Goal: Task Accomplishment & Management: Use online tool/utility

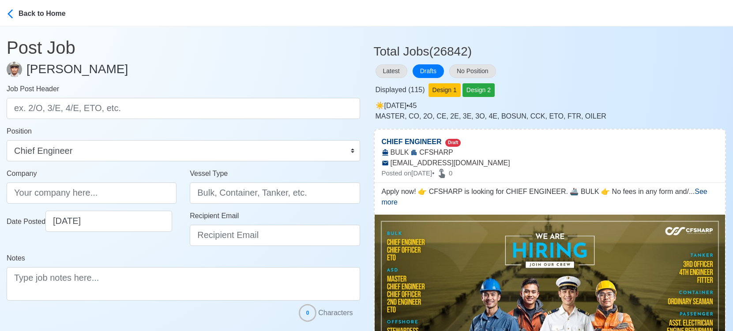
select select "Chief Engineer"
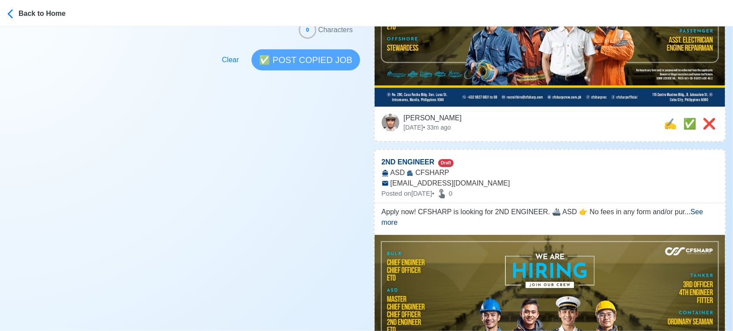
scroll to position [294, 0]
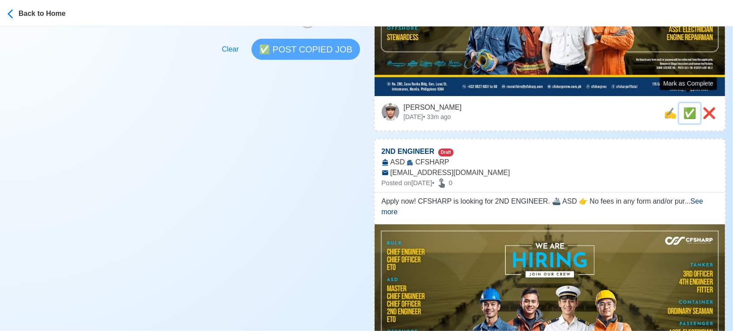
click at [688, 107] on span "✅" at bounding box center [689, 113] width 13 height 12
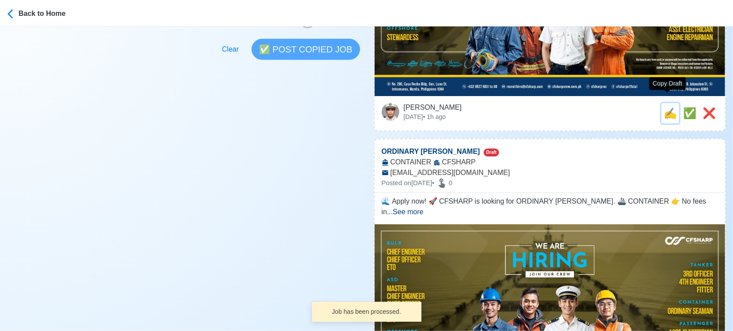
click at [669, 107] on span "✍️" at bounding box center [670, 113] width 13 height 12
type input "2ND ENGINEER"
select select
type input "CFSHARP"
type input "ASD"
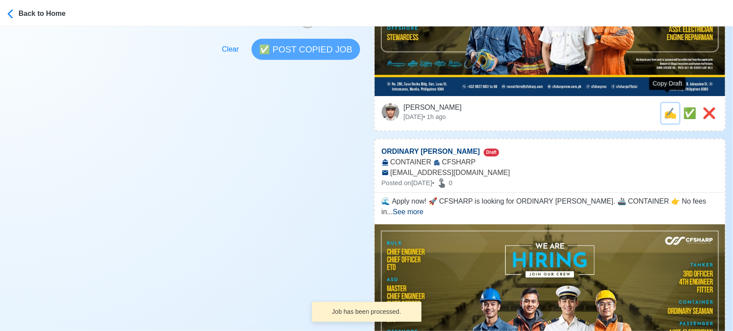
type input "recruithire@cfsharp.com"
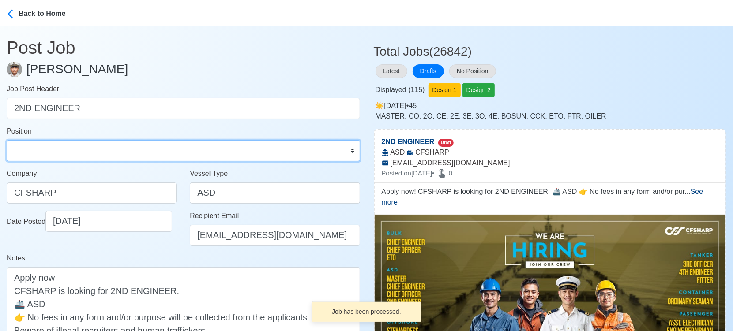
click at [94, 145] on select "Master Chief Officer 2nd Officer 3rd Officer Junior Officer Chief Engineer 2nd …" at bounding box center [183, 150] width 353 height 21
select select "2nd Engineer"
click at [7, 140] on select "Master Chief Officer 2nd Officer 3rd Officer Junior Officer Chief Engineer 2nd …" at bounding box center [183, 150] width 353 height 21
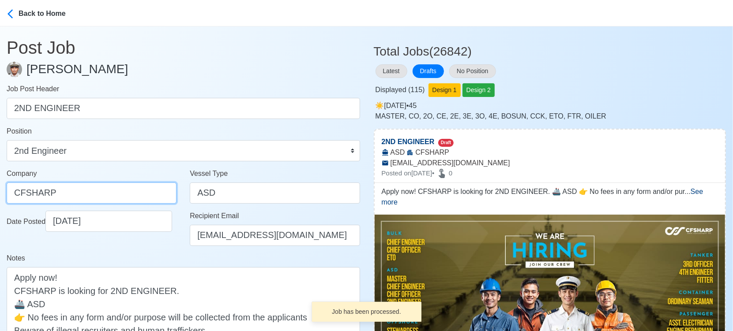
click at [97, 186] on input "CFSHARP" at bounding box center [92, 193] width 170 height 21
paste input "SHARP CREW MANAGEMENT INC"
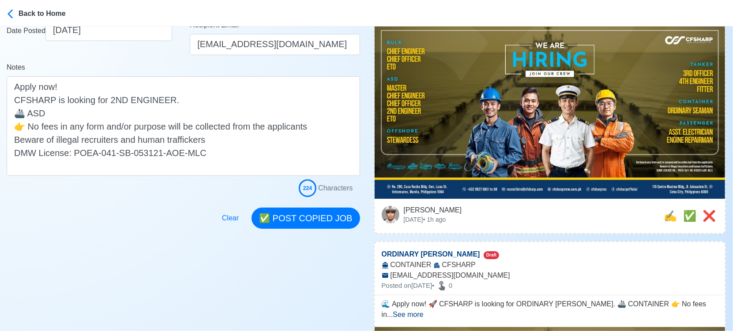
scroll to position [196, 0]
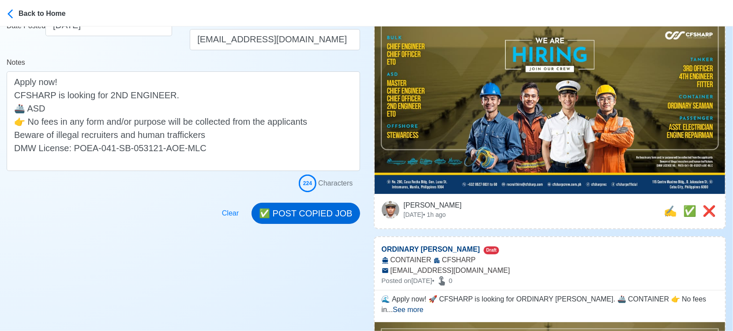
type input "CF SHARP CREW MANAGEMENT INC"
click at [323, 210] on button "✅ POST COPIED JOB" at bounding box center [306, 213] width 108 height 21
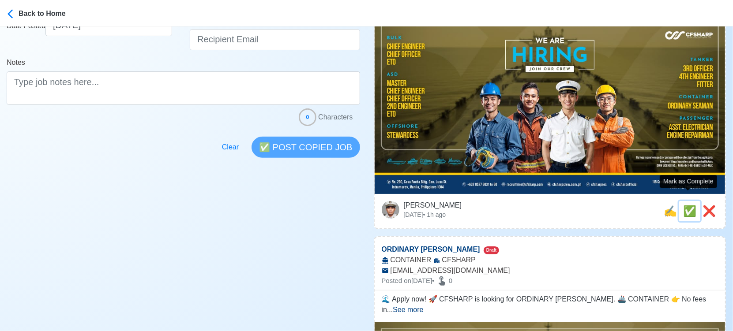
click at [687, 205] on span "✅" at bounding box center [689, 211] width 13 height 12
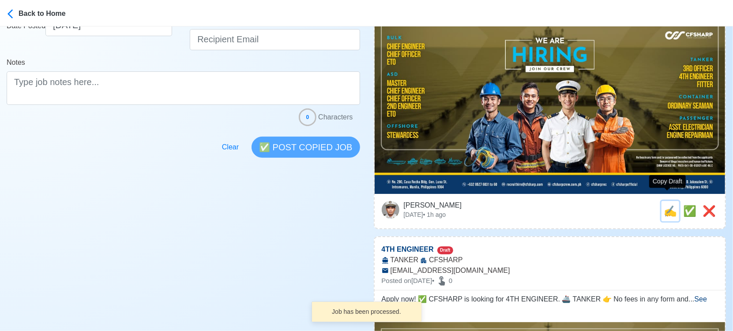
click at [669, 205] on span "✍️" at bounding box center [670, 211] width 13 height 12
type input "ORDINARY [PERSON_NAME]"
select select
type input "CFSHARP"
type input "CONTAINER"
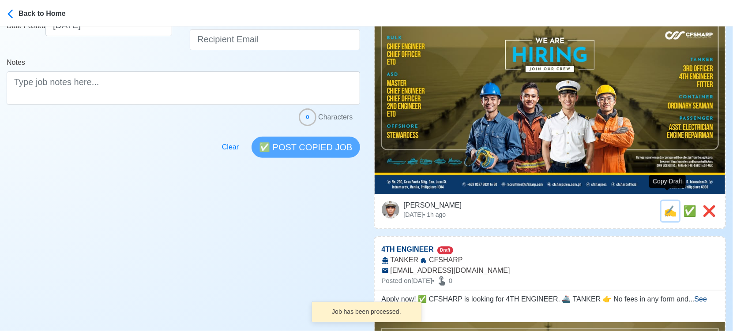
type input "recruithire@cfsharp.com"
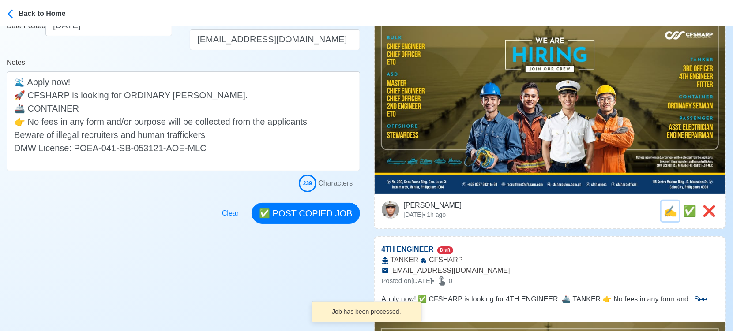
scroll to position [0, 0]
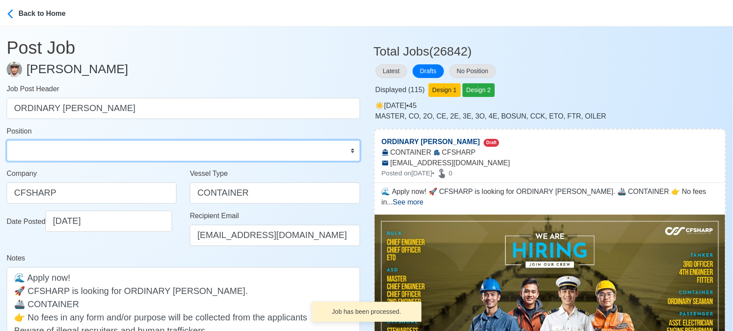
click at [67, 140] on select "Master Chief Officer 2nd Officer 3rd Officer Junior Officer Chief Engineer 2nd …" at bounding box center [183, 150] width 353 height 21
select select "Ordinary [PERSON_NAME]"
click at [7, 140] on select "Master Chief Officer 2nd Officer 3rd Officer Junior Officer Chief Engineer 2nd …" at bounding box center [183, 150] width 353 height 21
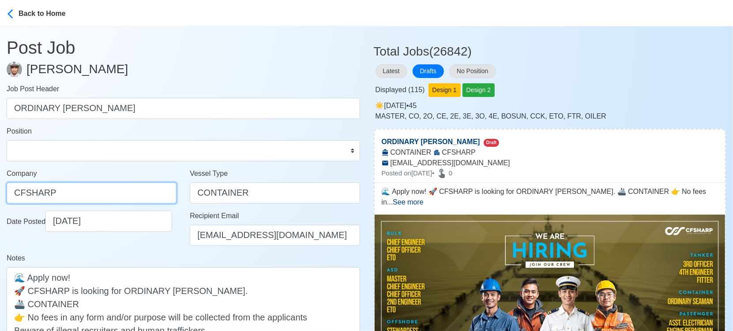
click at [124, 193] on input "CFSHARP" at bounding box center [92, 193] width 170 height 21
paste input "SHARP CREW MANAGEMENT INC"
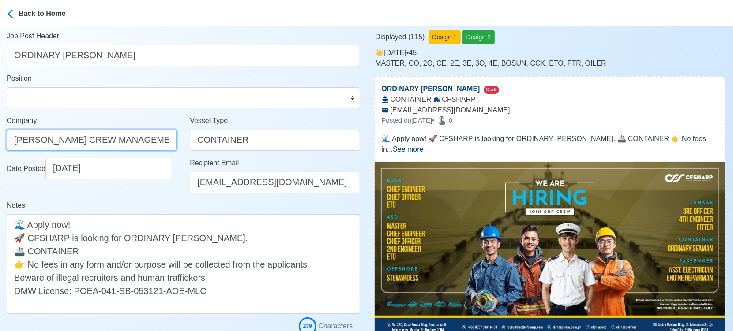
scroll to position [147, 0]
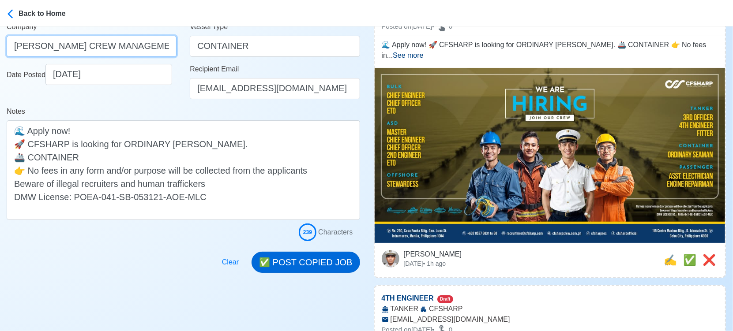
type input "CF SHARP CREW MANAGEMENT INC"
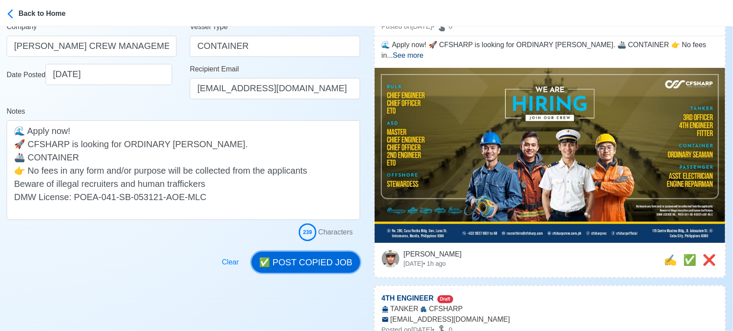
click at [331, 265] on button "✅ POST COPIED JOB" at bounding box center [306, 262] width 108 height 21
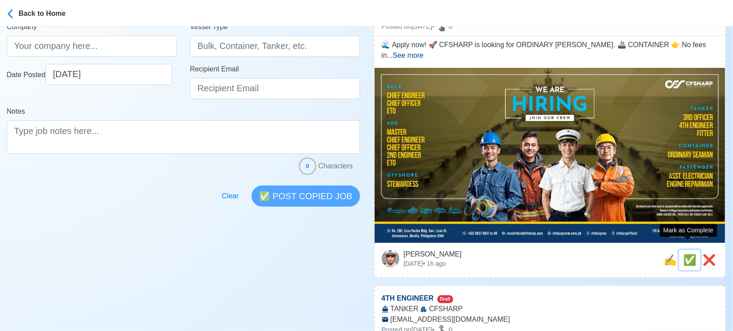
click at [689, 254] on span "✅" at bounding box center [689, 260] width 13 height 12
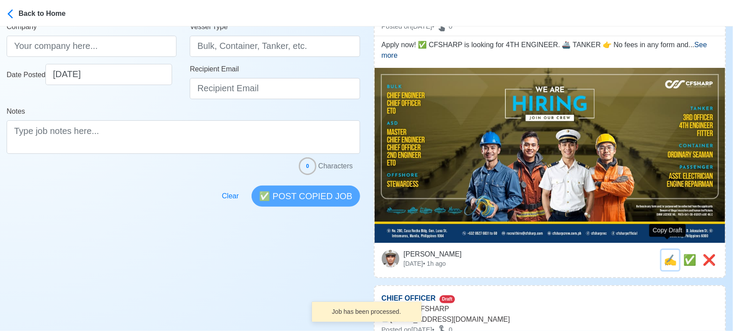
click at [666, 254] on span "✍️" at bounding box center [670, 260] width 13 height 12
type input "4TH ENGINEER"
select select
type input "CFSHARP"
type input "TANKER"
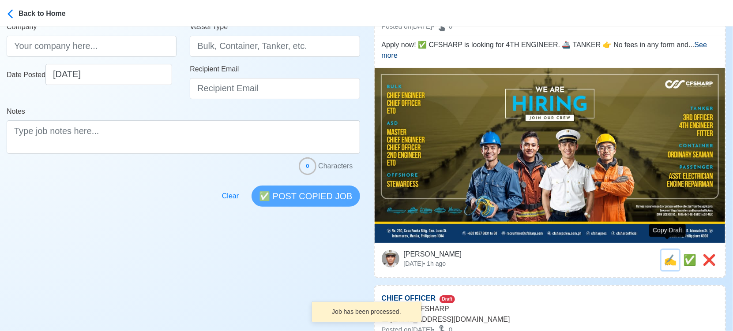
type input "recruithire@cfsharp.com"
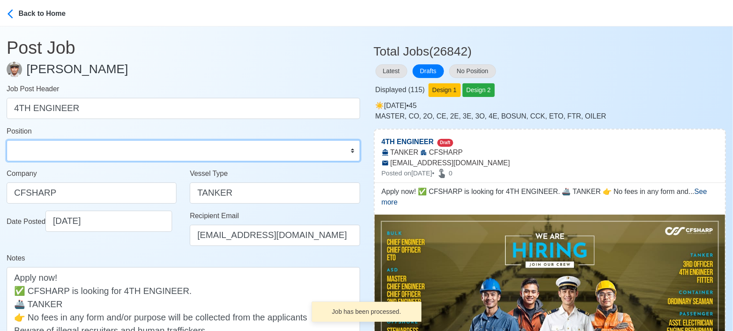
click at [98, 151] on select "Master Chief Officer 2nd Officer 3rd Officer Junior Officer Chief Engineer 2nd …" at bounding box center [183, 150] width 353 height 21
select select "4th Engineer"
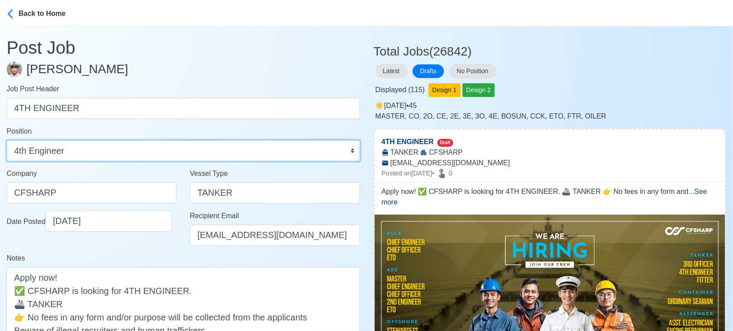
click at [7, 140] on select "Master Chief Officer 2nd Officer 3rd Officer Junior Officer Chief Engineer 2nd …" at bounding box center [183, 150] width 353 height 21
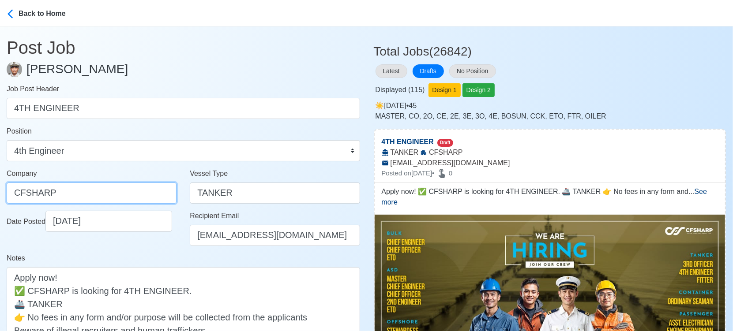
click at [91, 193] on input "CFSHARP" at bounding box center [92, 193] width 170 height 21
paste input "SHARP CREW MANAGEMENT INC"
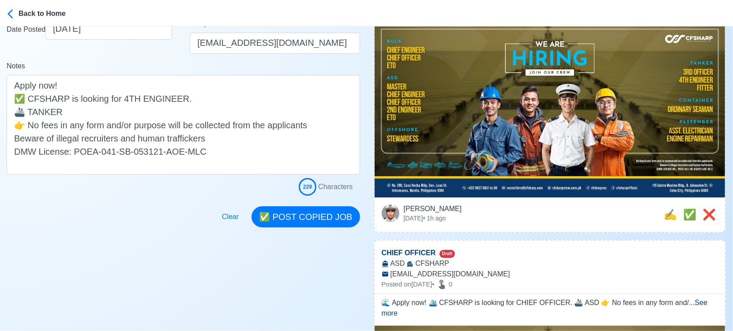
scroll to position [196, 0]
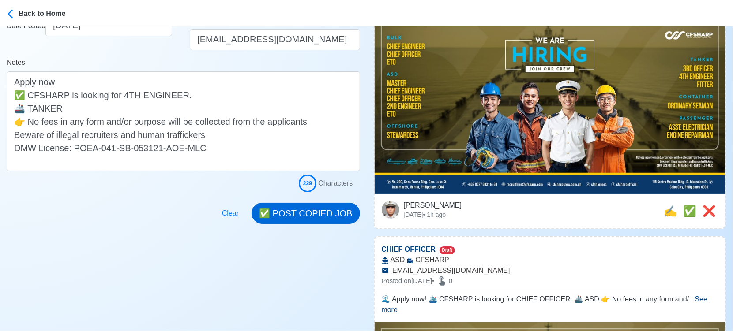
type input "CF SHARP CREW MANAGEMENT INC"
click at [344, 214] on button "✅ POST COPIED JOB" at bounding box center [306, 213] width 108 height 21
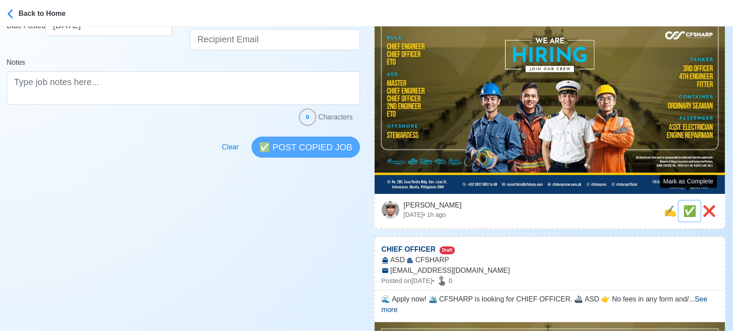
click at [688, 205] on span "✅" at bounding box center [689, 211] width 13 height 12
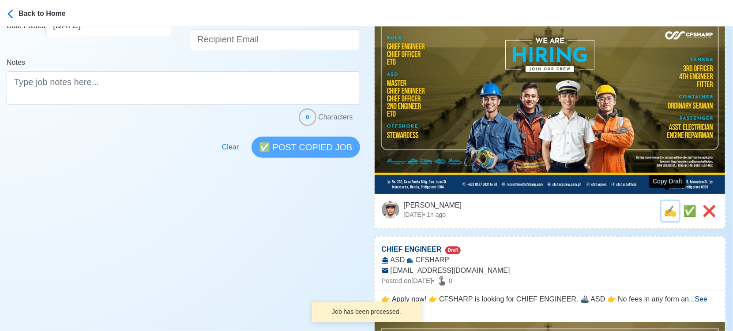
click at [667, 205] on span "✍️" at bounding box center [670, 211] width 13 height 12
type input "CHIEF OFFICER"
select select
type input "CFSHARP"
type input "ASD"
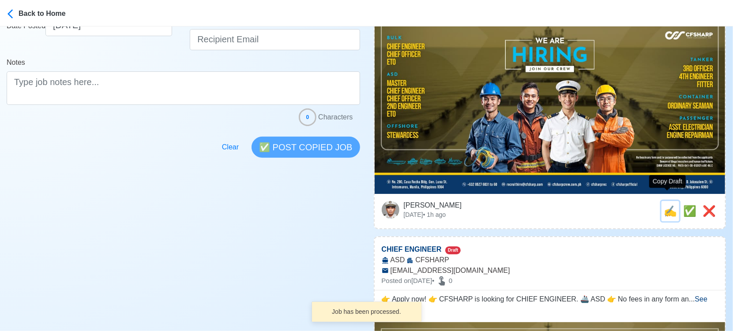
type input "recruithire@cfsharp.com"
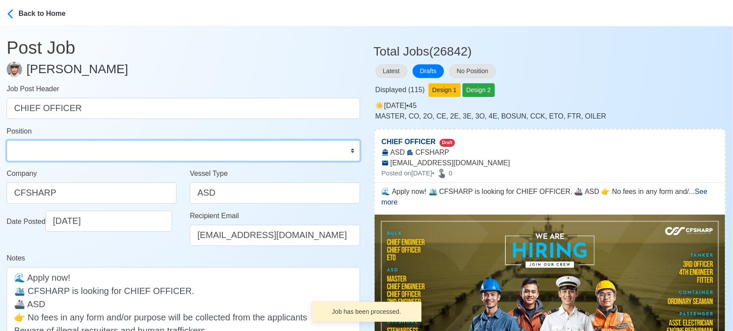
click at [98, 145] on select "Master Chief Officer 2nd Officer 3rd Officer Junior Officer Chief Engineer 2nd …" at bounding box center [183, 150] width 353 height 21
select select "Chief Officer"
click at [7, 140] on select "Master Chief Officer 2nd Officer 3rd Officer Junior Officer Chief Engineer 2nd …" at bounding box center [183, 150] width 353 height 21
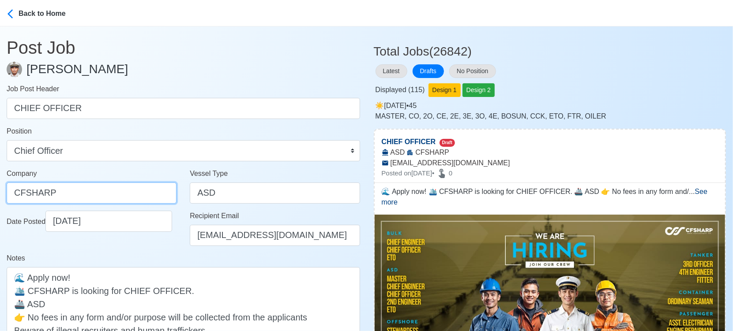
click at [125, 187] on input "CFSHARP" at bounding box center [92, 193] width 170 height 21
paste input "SHARP CREW MANAGEMENT INC"
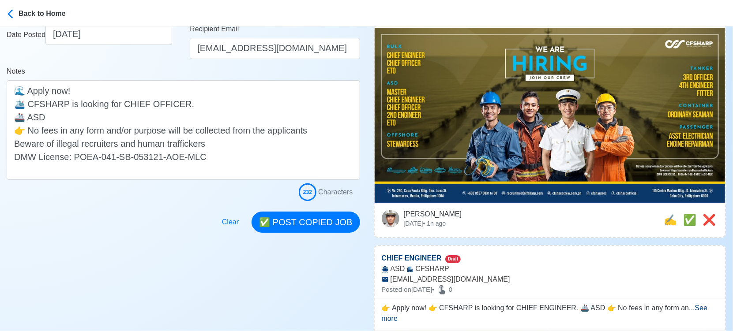
scroll to position [196, 0]
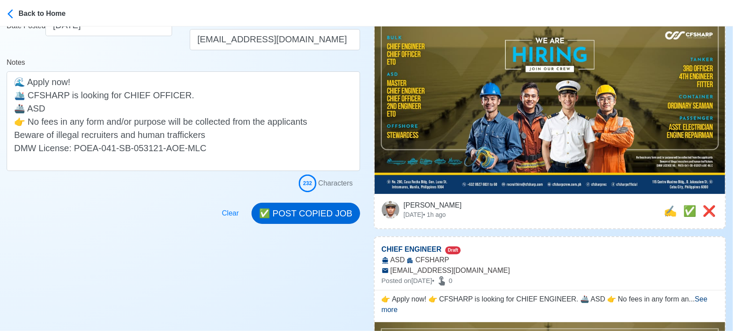
type input "CF SHARP CREW MANAGEMENT INC"
click at [300, 213] on button "✅ POST COPIED JOB" at bounding box center [306, 213] width 108 height 21
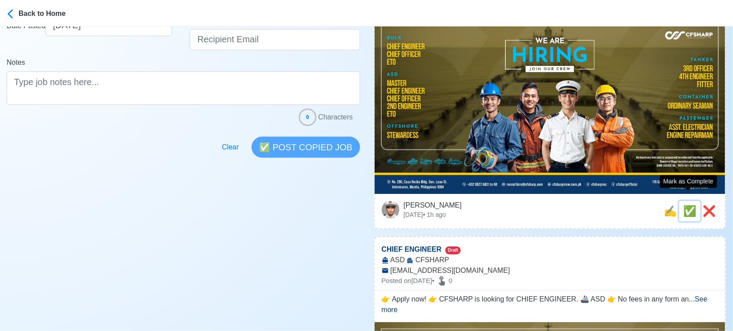
click at [685, 205] on span "✅" at bounding box center [689, 211] width 13 height 12
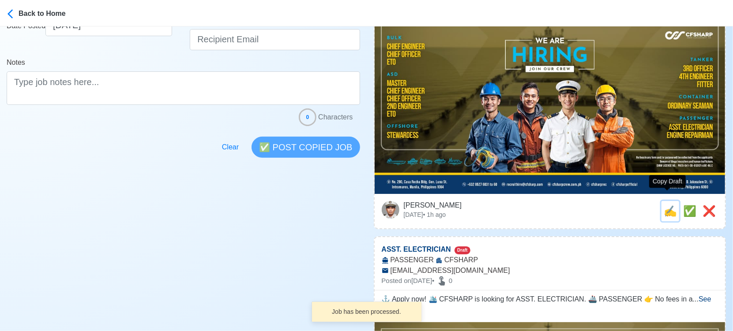
click at [667, 205] on span "✍️" at bounding box center [670, 211] width 13 height 12
type input "CHIEF ENGINEER"
select select
type input "CFSHARP"
type input "ASD"
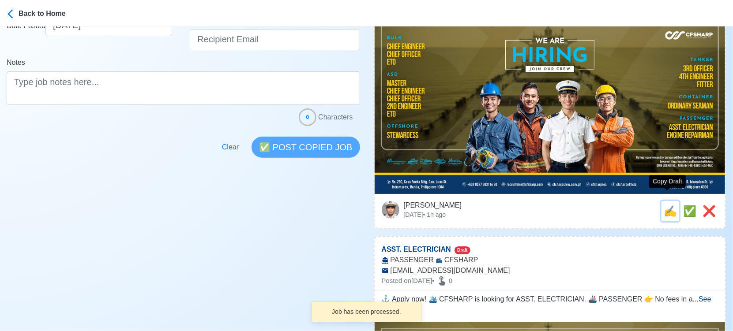
type input "recruithire@cfsharp.com"
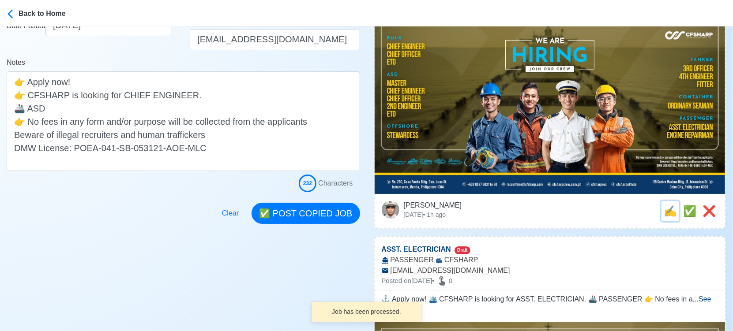
scroll to position [0, 0]
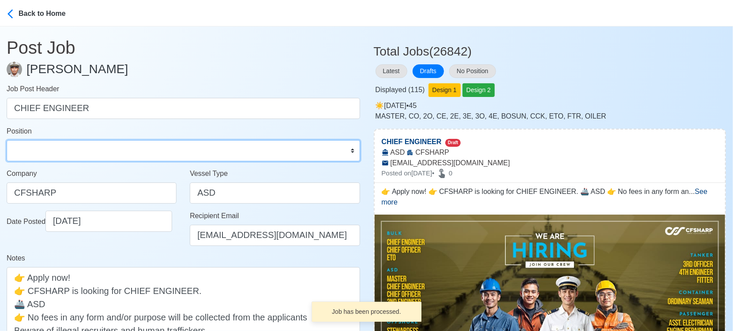
click at [158, 154] on select "Master Chief Officer 2nd Officer 3rd Officer Junior Officer Chief Engineer 2nd …" at bounding box center [183, 150] width 353 height 21
select select "Chief Engineer"
click at [7, 140] on select "Master Chief Officer 2nd Officer 3rd Officer Junior Officer Chief Engineer 2nd …" at bounding box center [183, 150] width 353 height 21
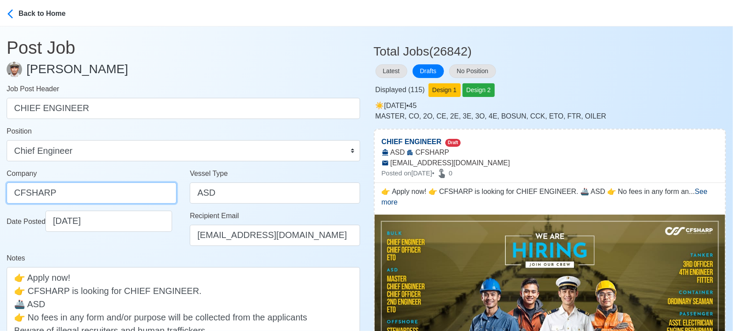
click at [116, 189] on input "CFSHARP" at bounding box center [92, 193] width 170 height 21
paste input "SHARP CREW MANAGEMENT INC"
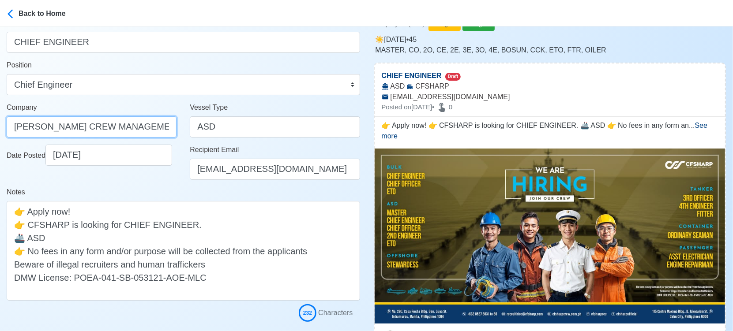
scroll to position [147, 0]
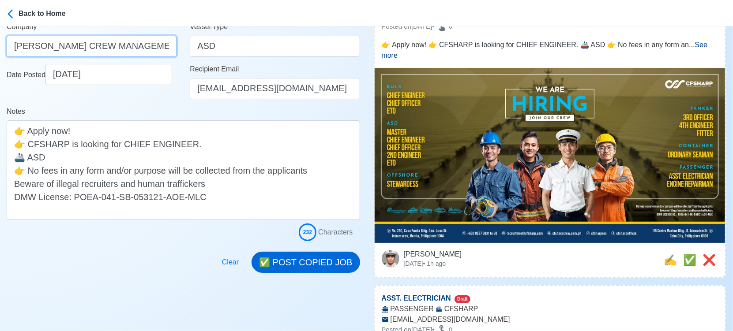
type input "CF SHARP CREW MANAGEMENT INC"
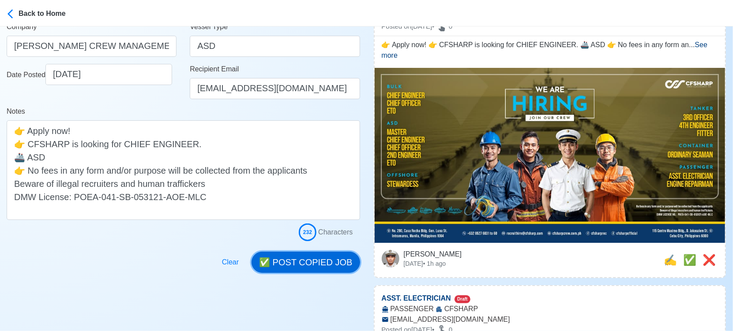
click at [313, 261] on button "✅ POST COPIED JOB" at bounding box center [306, 262] width 108 height 21
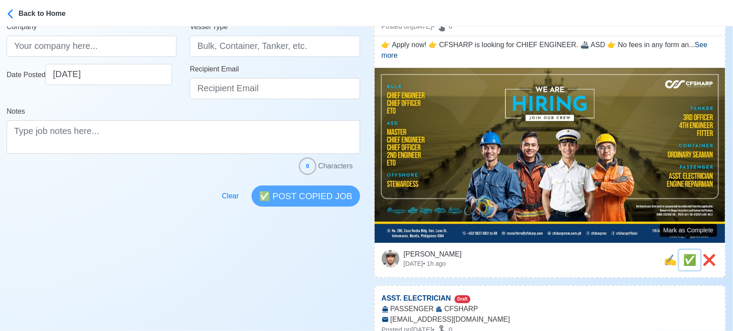
click at [684, 254] on span "✅" at bounding box center [689, 260] width 13 height 12
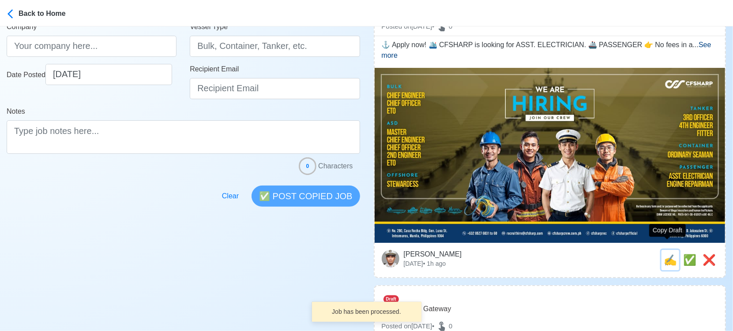
click at [666, 254] on span "✍️" at bounding box center [670, 260] width 13 height 12
type input "ASST. ELECTRICIAN"
select select
type input "CFSHARP"
type input "PASSENGER"
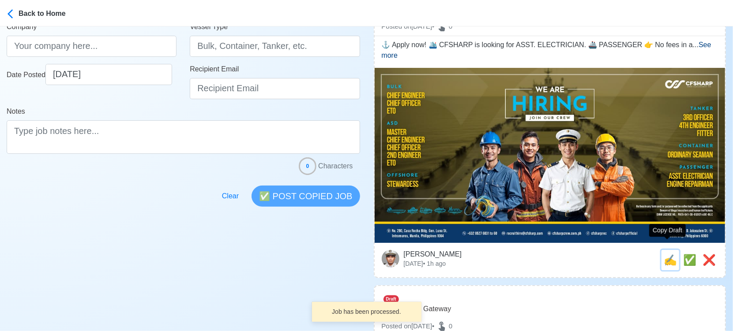
type input "recruithire@cfsharp.com"
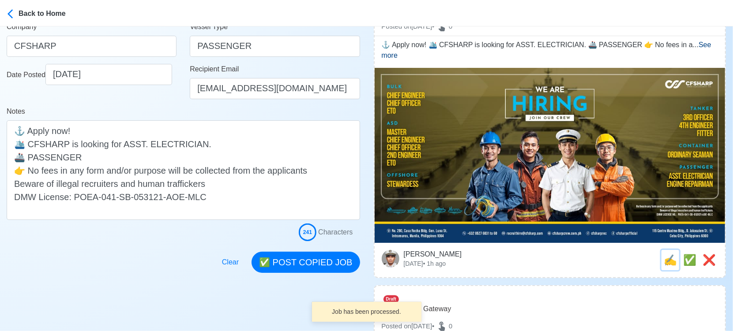
scroll to position [0, 0]
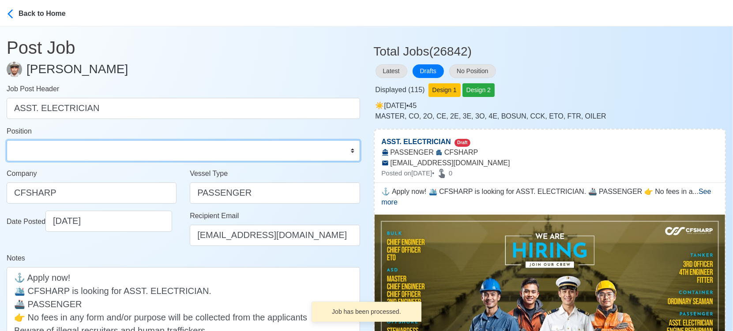
click at [71, 150] on select "Master Chief Officer 2nd Officer 3rd Officer Junior Officer Chief Engineer 2nd …" at bounding box center [183, 150] width 353 height 21
select select "Electrician"
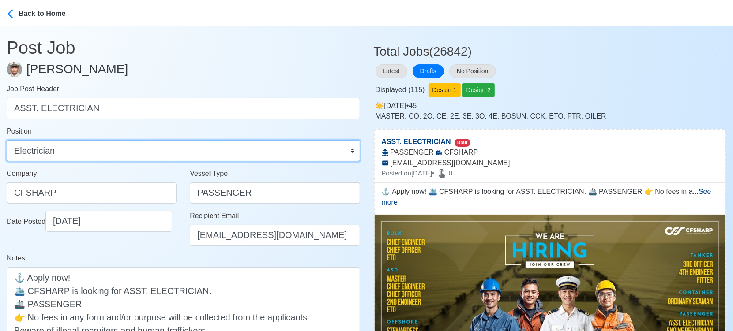
click at [7, 140] on select "Master Chief Officer 2nd Officer 3rd Officer Junior Officer Chief Engineer 2nd …" at bounding box center [183, 150] width 353 height 21
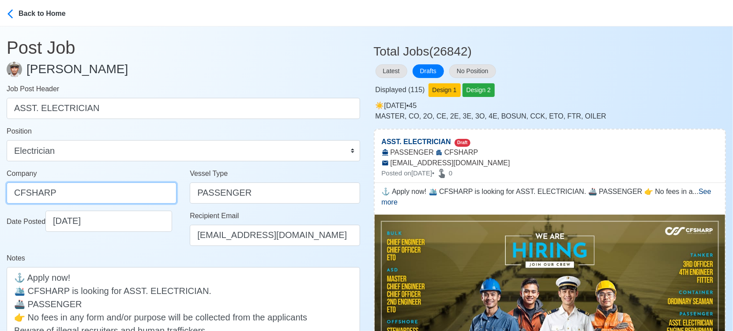
click at [91, 192] on input "CFSHARP" at bounding box center [92, 193] width 170 height 21
paste input "SHARP CREW MANAGEMENT INC"
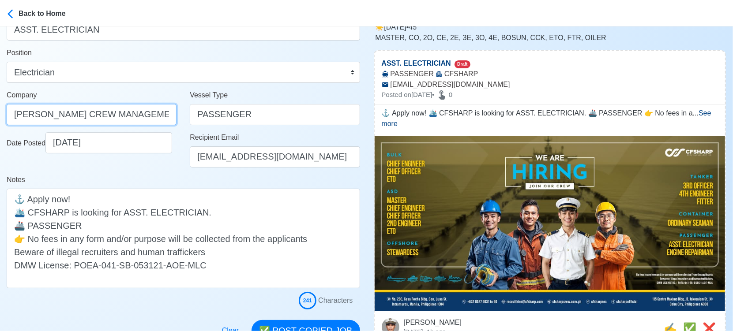
scroll to position [196, 0]
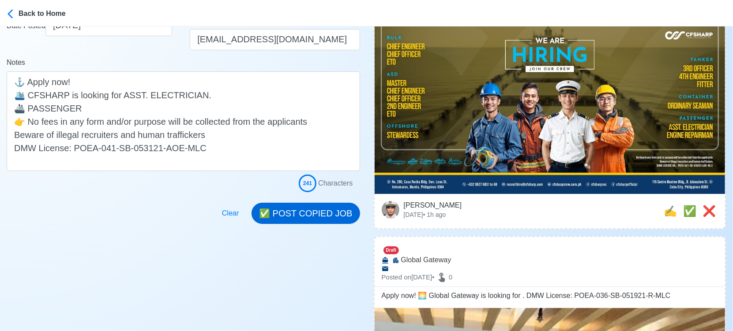
type input "CF SHARP CREW MANAGEMENT INC"
click at [305, 214] on button "✅ POST COPIED JOB" at bounding box center [306, 213] width 108 height 21
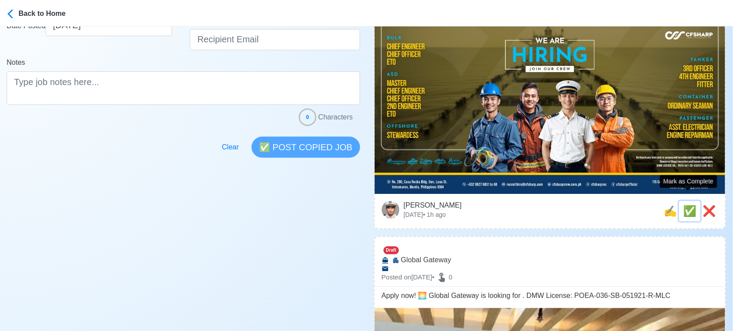
click at [685, 205] on span "✅" at bounding box center [689, 211] width 13 height 12
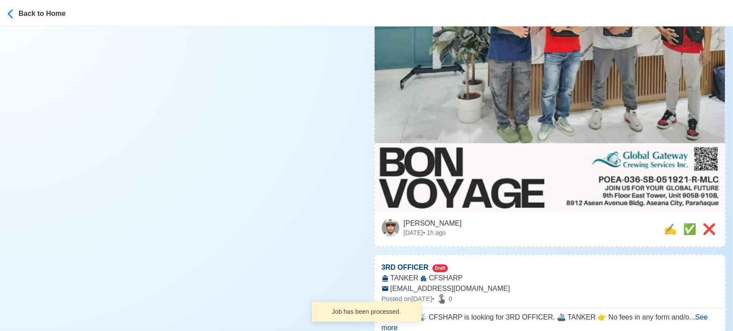
scroll to position [343, 0]
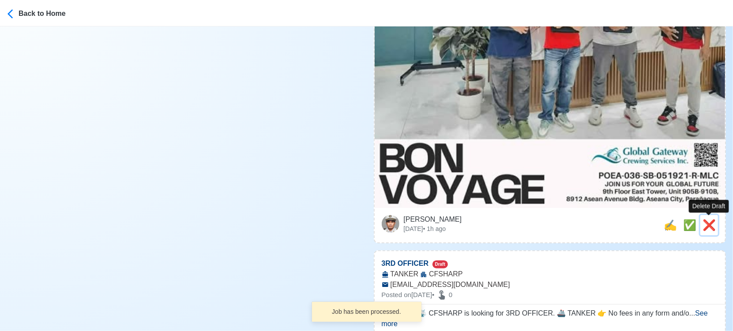
click at [707, 227] on span "❌" at bounding box center [709, 225] width 13 height 12
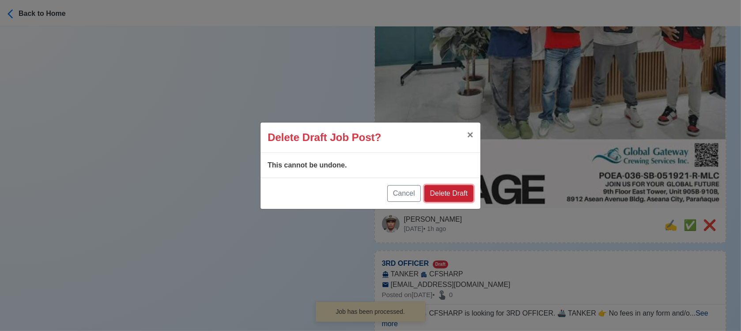
click at [451, 193] on button "Delete Draft" at bounding box center [448, 193] width 49 height 17
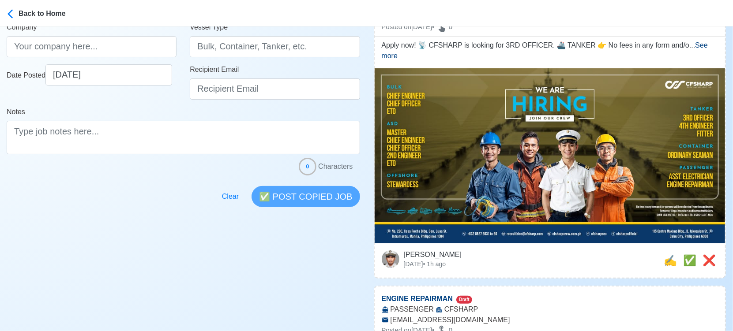
scroll to position [147, 0]
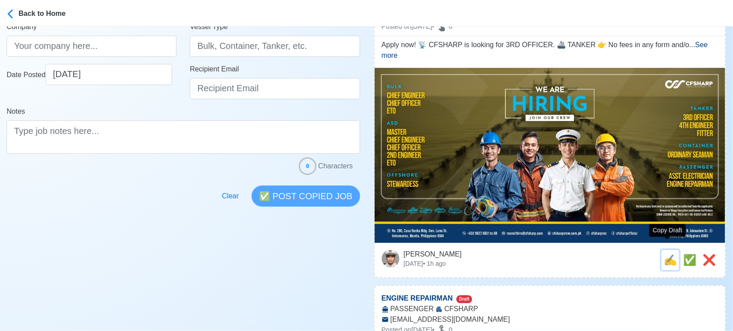
click at [664, 254] on span "✍️" at bounding box center [670, 260] width 13 height 12
type input "3RD OFFICER"
select select
type input "CFSHARP"
type input "TANKER"
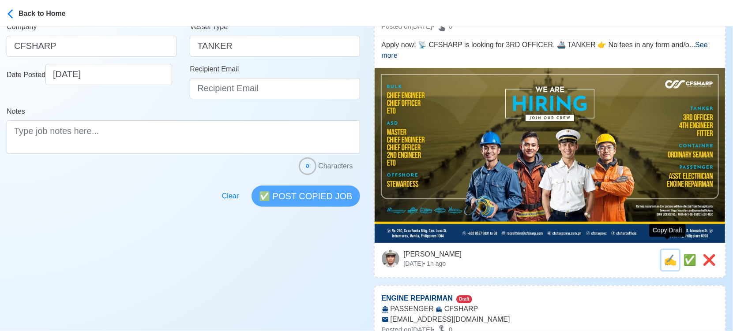
type input "recruithire@cfsharp.com"
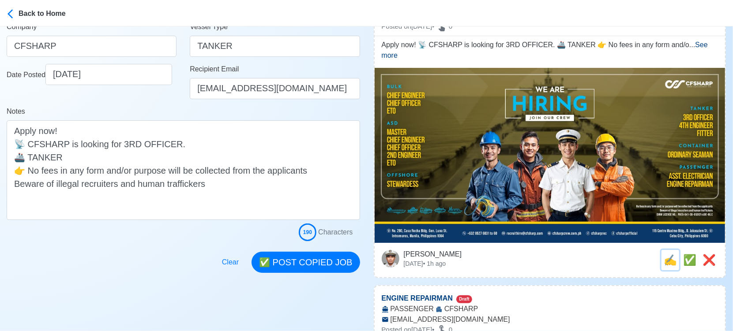
scroll to position [0, 0]
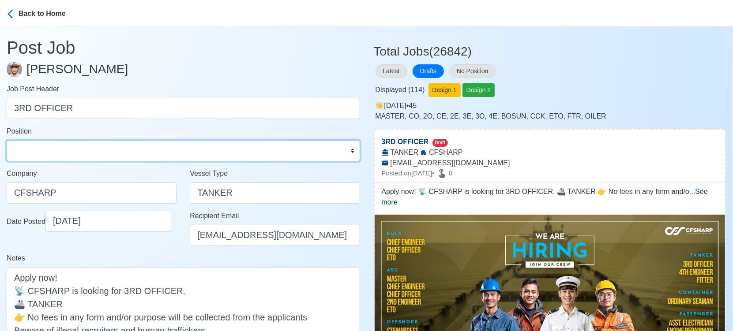
click at [56, 149] on select "Master Chief Officer 2nd Officer 3rd Officer Junior Officer Chief Engineer 2nd …" at bounding box center [183, 150] width 353 height 21
select select "3rd Officer"
click at [7, 140] on select "Master Chief Officer 2nd Officer 3rd Officer Junior Officer Chief Engineer 2nd …" at bounding box center [183, 150] width 353 height 21
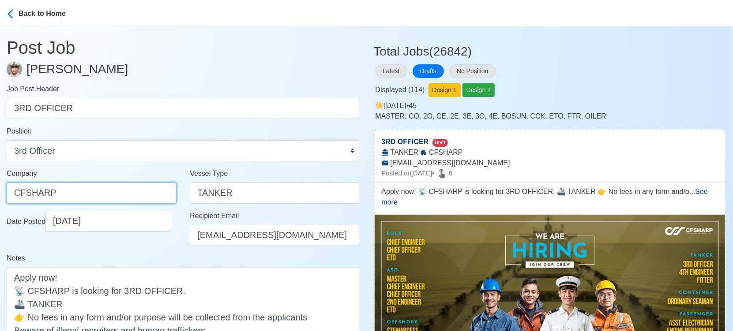
click at [141, 195] on input "CFSHARP" at bounding box center [92, 193] width 170 height 21
paste input "CF SHARP CREW MANAGEMENT INC"
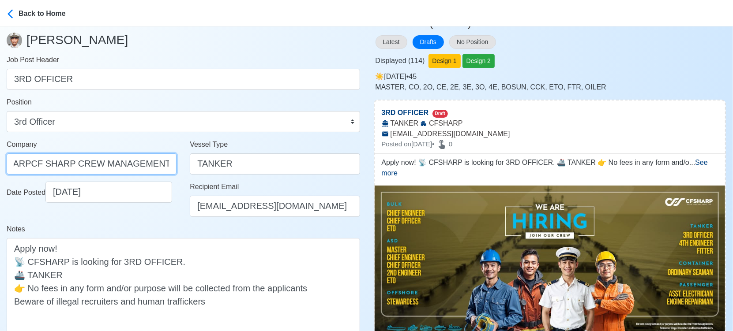
scroll to position [147, 0]
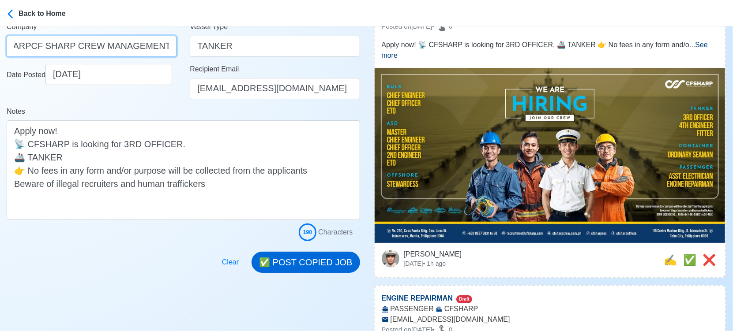
type input "CFSHARPCF SHARP CREW MANAGEMENT INC"
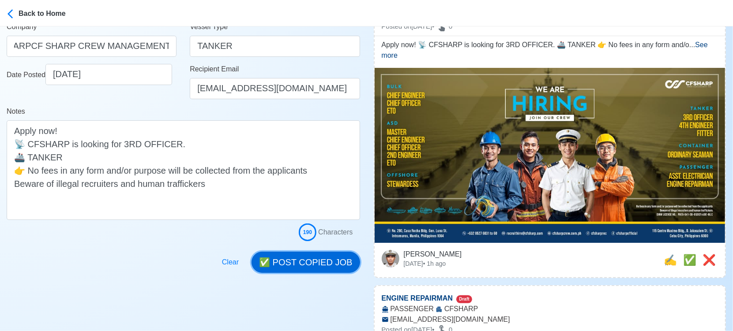
scroll to position [0, 0]
click at [313, 258] on button "✅ POST COPIED JOB" at bounding box center [306, 262] width 108 height 21
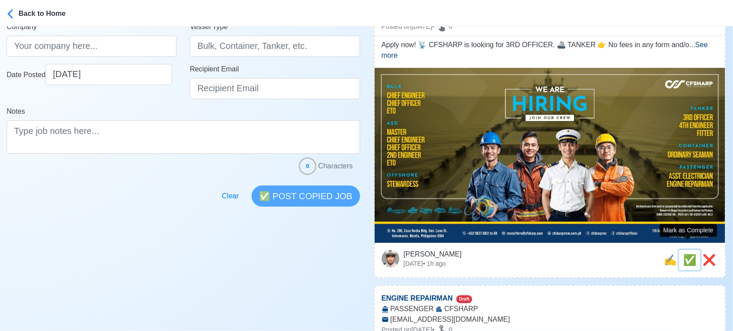
click at [689, 254] on span "✅" at bounding box center [689, 260] width 13 height 12
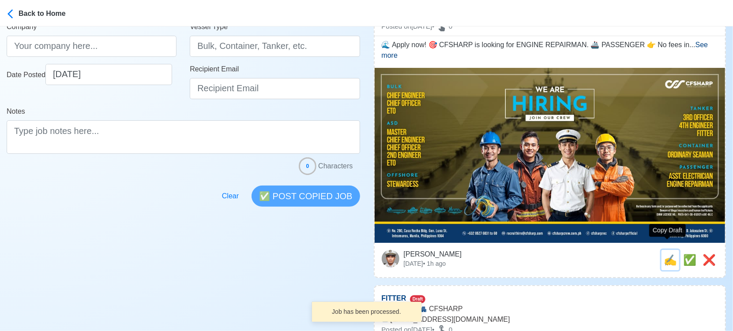
click at [664, 254] on span "✍️" at bounding box center [670, 260] width 13 height 12
type input "ENGINE REPAIRMAN"
select select
type input "CFSHARP"
type input "PASSENGER"
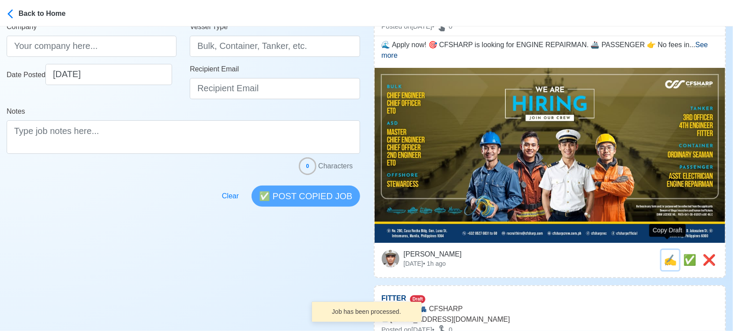
type input "recruithire@cfsharp.com"
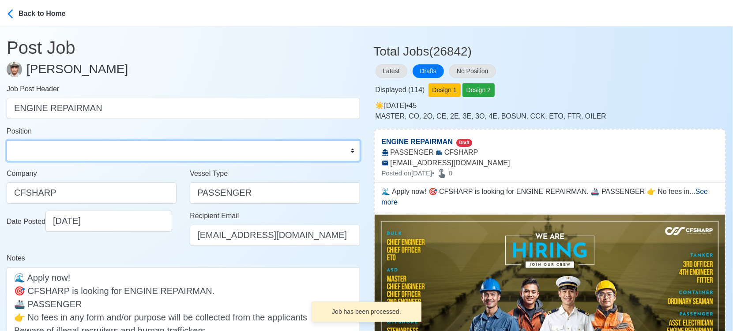
click at [69, 146] on select "Master Chief Officer 2nd Officer 3rd Officer Junior Officer Chief Engineer 2nd …" at bounding box center [183, 150] width 353 height 21
select select "Repairman"
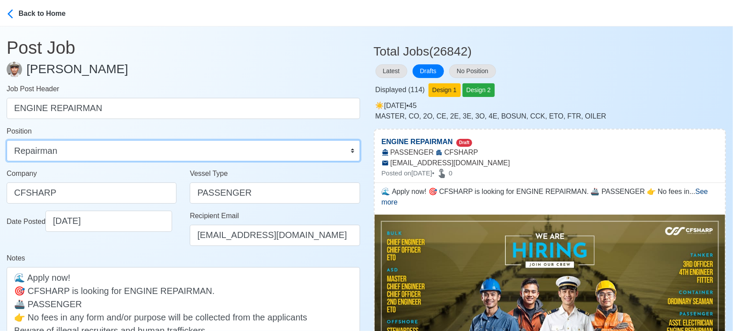
click at [7, 140] on select "Master Chief Officer 2nd Officer 3rd Officer Junior Officer Chief Engineer 2nd …" at bounding box center [183, 150] width 353 height 21
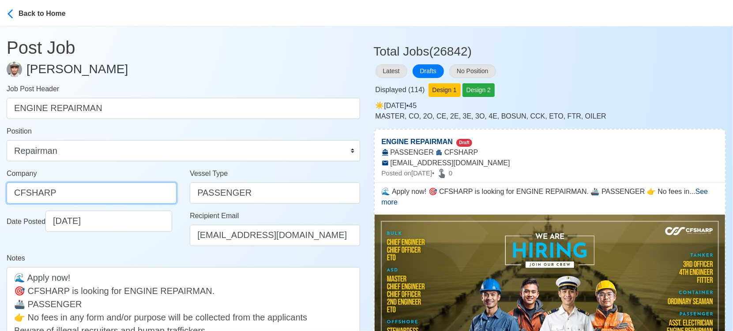
click at [115, 202] on input "CFSHARP" at bounding box center [92, 193] width 170 height 21
paste input "SHARP CREW MANAGEMENT INC"
type input "CF SHARP CREW MANAGEMENT INC"
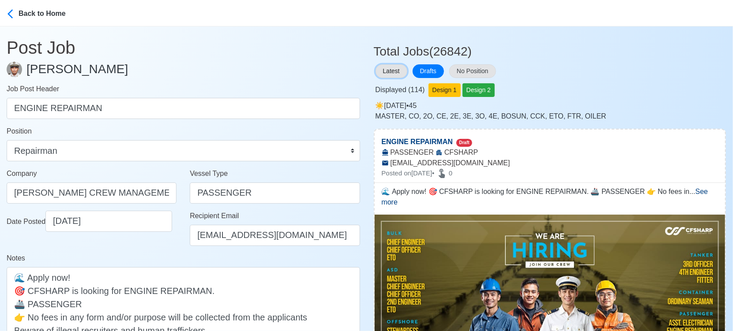
click at [396, 70] on button "Latest" at bounding box center [392, 71] width 32 height 14
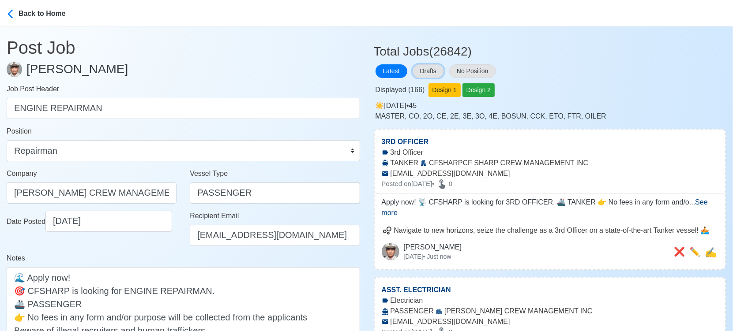
click at [428, 71] on button "Drafts" at bounding box center [428, 71] width 31 height 14
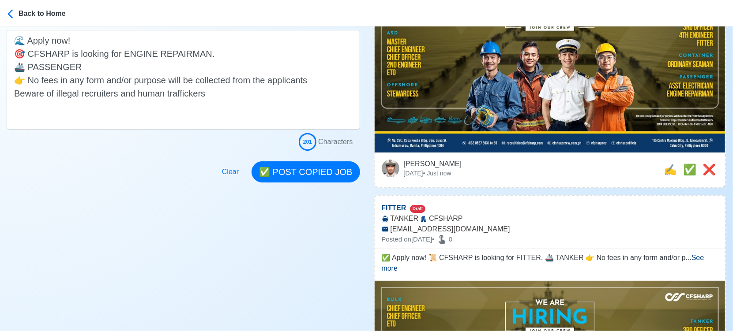
scroll to position [294, 0]
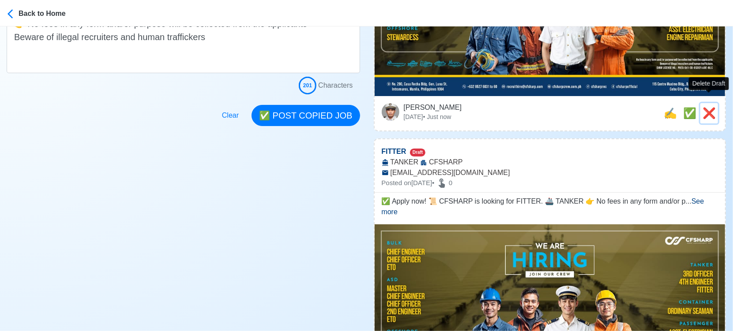
click at [711, 107] on span "❌" at bounding box center [709, 113] width 13 height 12
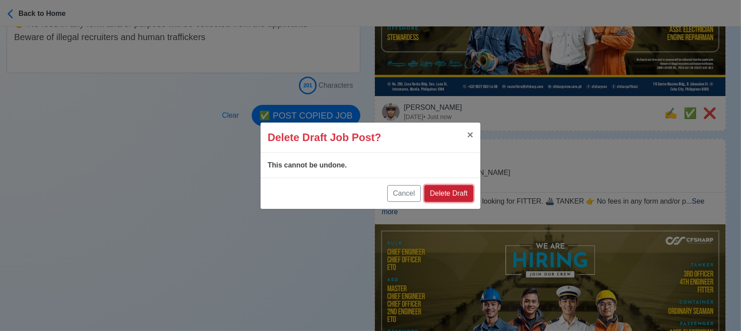
click at [453, 193] on button "Delete Draft" at bounding box center [448, 193] width 49 height 17
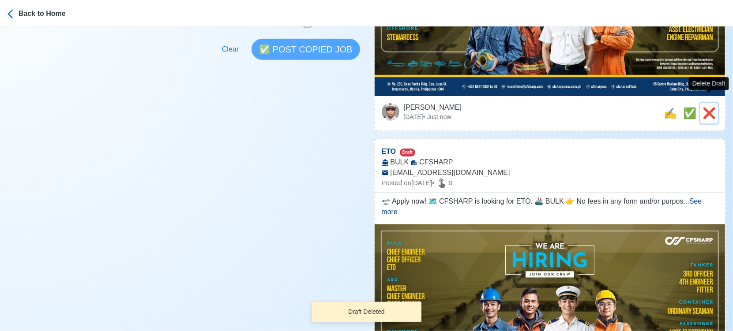
click at [707, 107] on span "❌" at bounding box center [709, 113] width 13 height 12
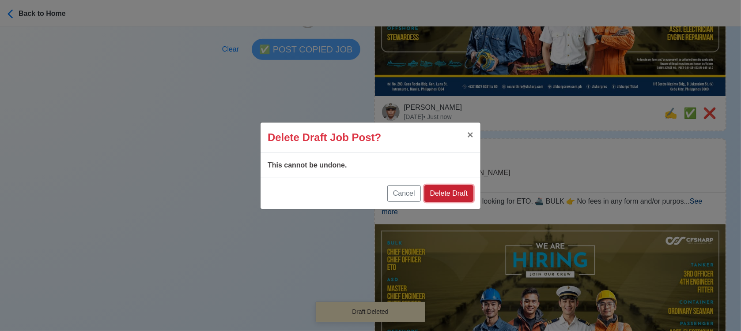
click at [455, 192] on button "Delete Draft" at bounding box center [448, 193] width 49 height 17
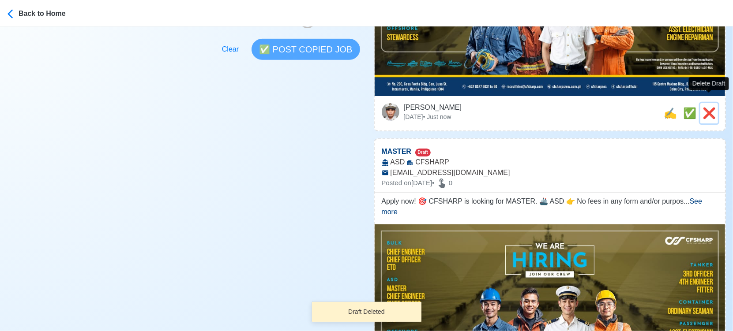
click at [713, 107] on span "❌" at bounding box center [709, 113] width 13 height 12
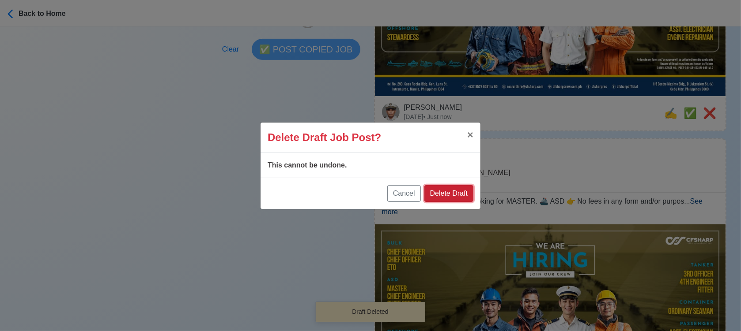
click at [453, 197] on button "Delete Draft" at bounding box center [448, 193] width 49 height 17
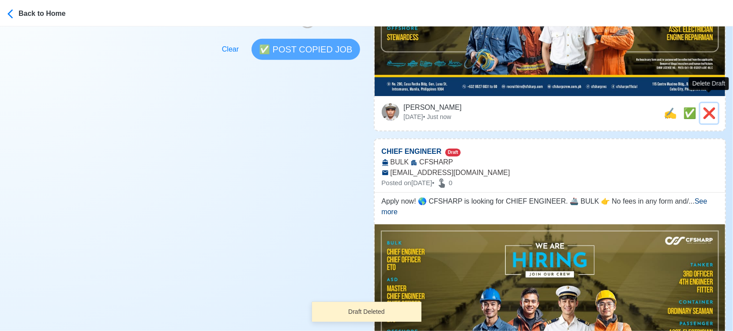
click at [708, 107] on span "❌" at bounding box center [709, 113] width 13 height 12
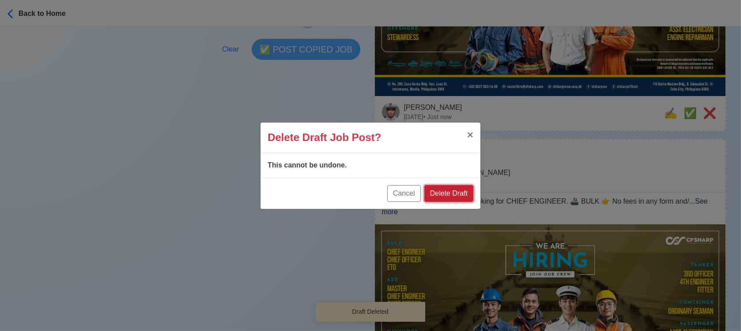
click at [466, 193] on button "Delete Draft" at bounding box center [448, 193] width 49 height 17
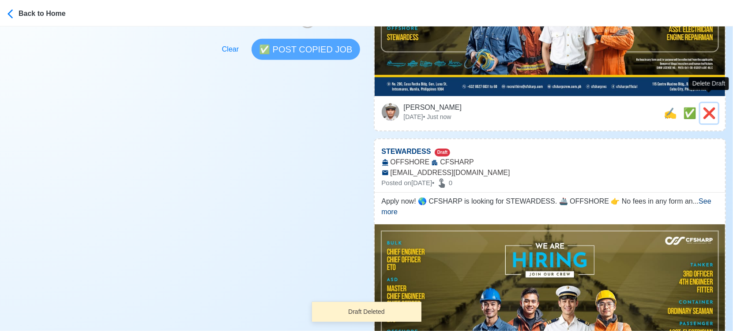
click at [703, 107] on span "❌" at bounding box center [709, 113] width 13 height 12
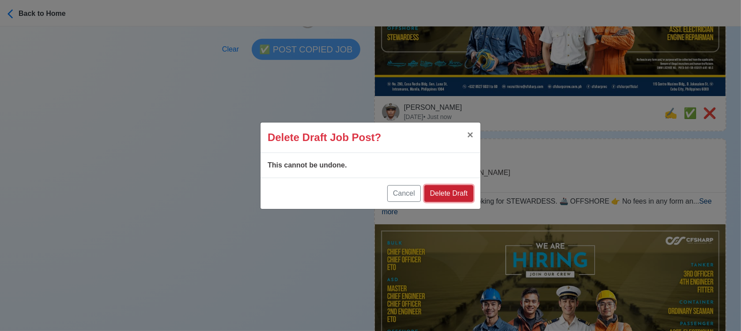
click at [473, 197] on button "Delete Draft" at bounding box center [448, 193] width 49 height 17
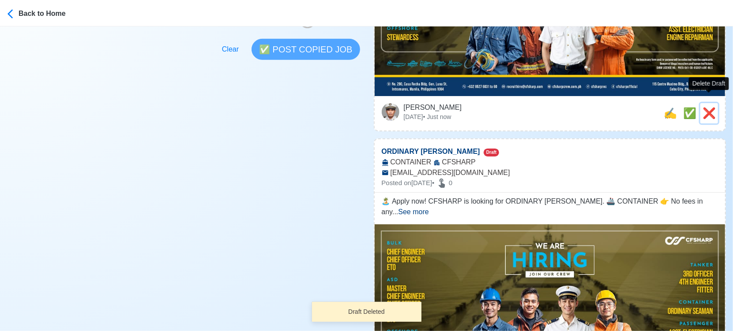
click at [712, 107] on span "❌" at bounding box center [709, 113] width 13 height 12
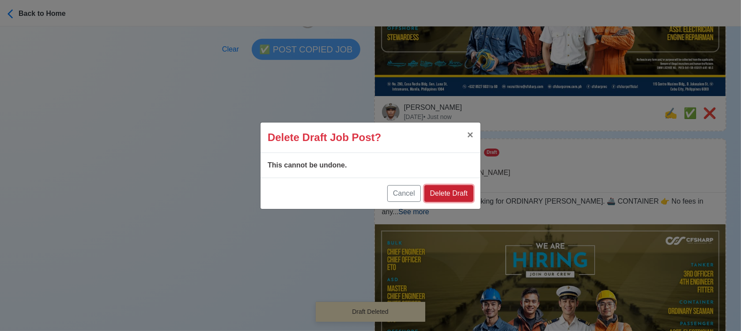
click at [454, 197] on button "Delete Draft" at bounding box center [448, 193] width 49 height 17
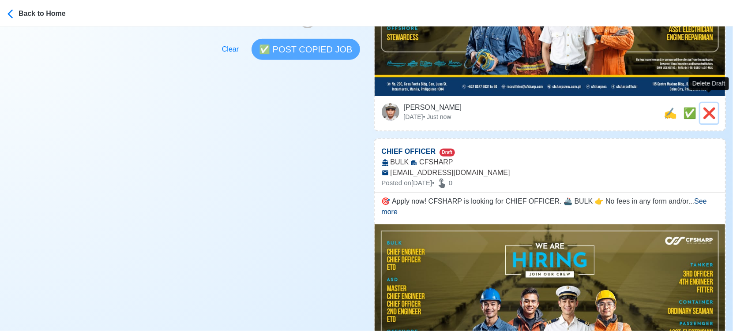
click at [711, 107] on span "❌" at bounding box center [709, 113] width 13 height 12
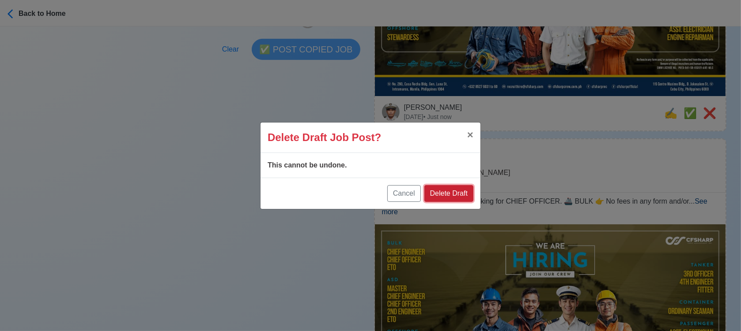
click at [455, 192] on button "Delete Draft" at bounding box center [448, 193] width 49 height 17
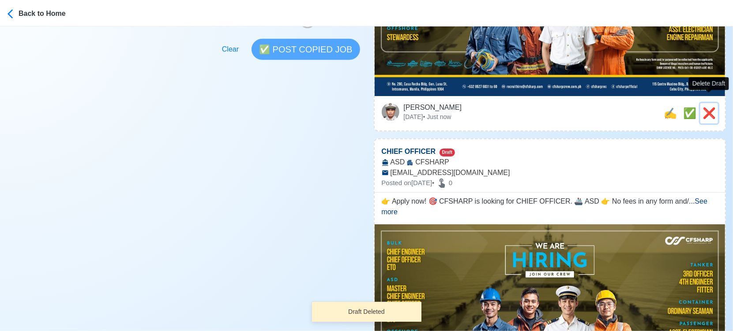
click at [711, 107] on span "❌" at bounding box center [709, 113] width 13 height 12
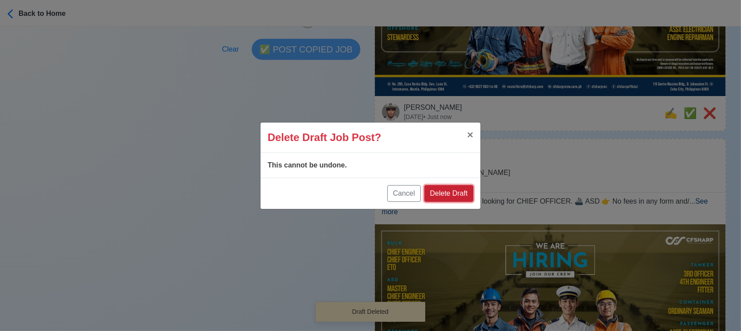
click at [463, 191] on button "Delete Draft" at bounding box center [448, 193] width 49 height 17
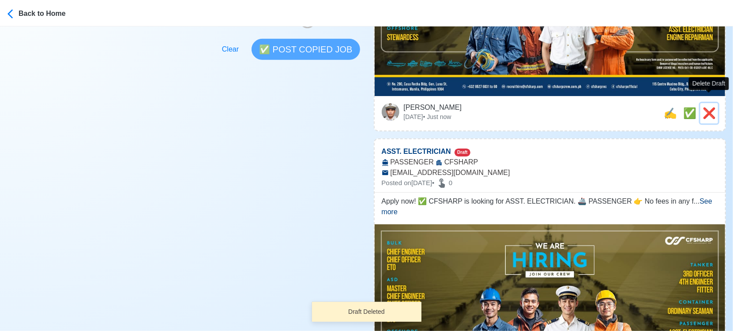
click at [712, 107] on span "❌" at bounding box center [709, 113] width 13 height 12
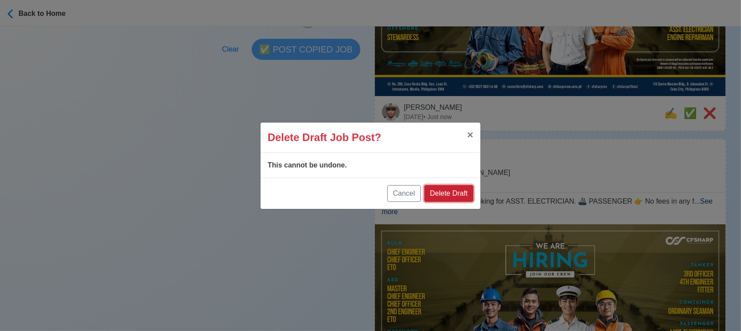
click at [445, 190] on button "Delete Draft" at bounding box center [448, 193] width 49 height 17
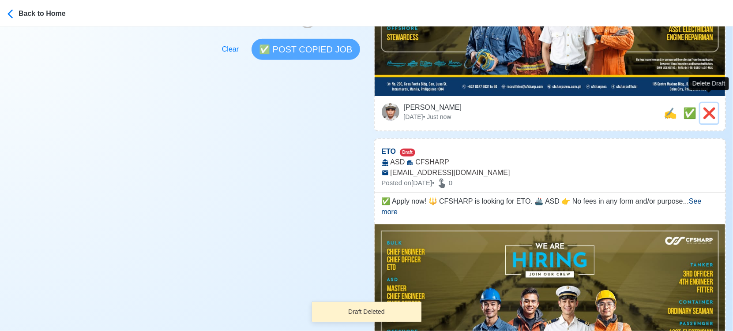
click at [705, 107] on span "❌" at bounding box center [709, 113] width 13 height 12
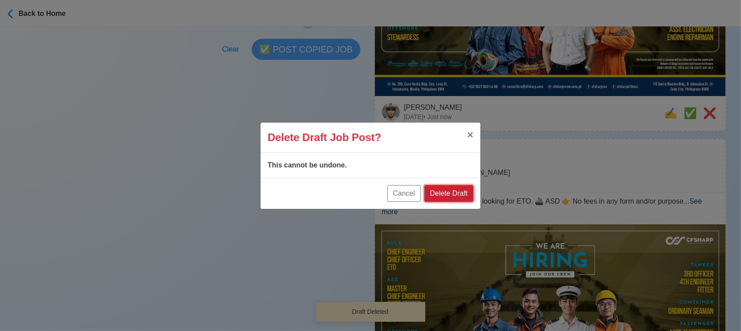
click at [440, 194] on button "Delete Draft" at bounding box center [448, 193] width 49 height 17
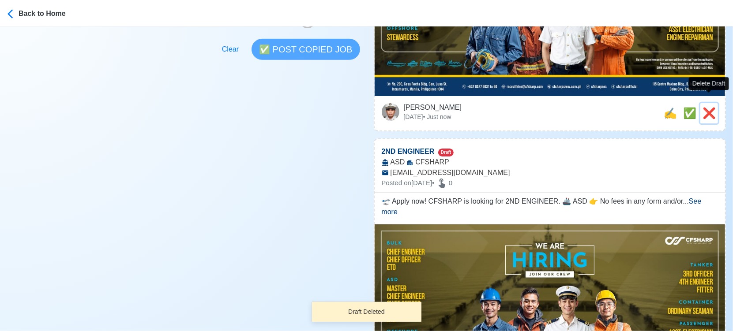
click at [708, 107] on span "❌" at bounding box center [709, 113] width 13 height 12
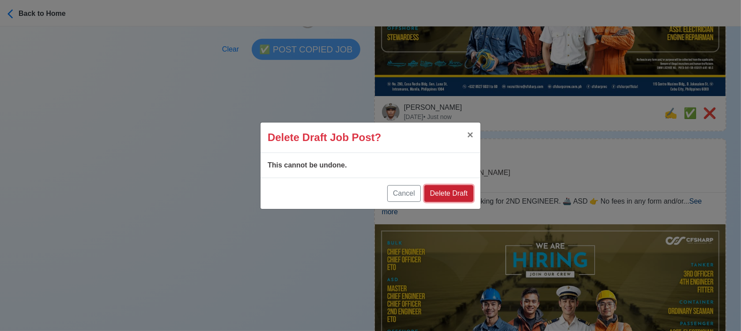
click at [463, 196] on button "Delete Draft" at bounding box center [448, 193] width 49 height 17
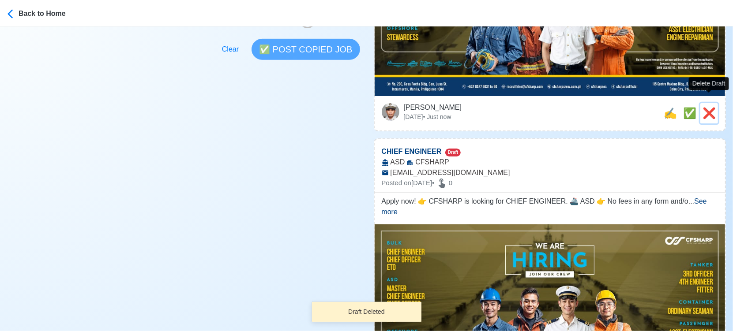
click at [711, 107] on span "❌" at bounding box center [709, 113] width 13 height 12
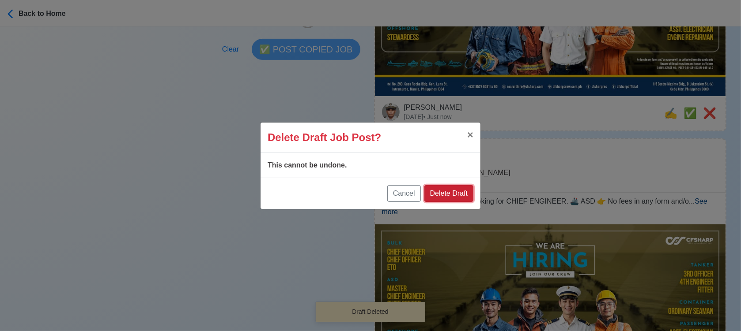
click at [465, 196] on button "Delete Draft" at bounding box center [448, 193] width 49 height 17
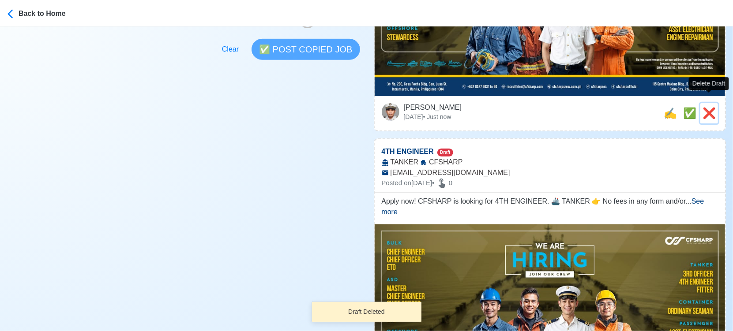
click at [711, 107] on span "❌" at bounding box center [709, 113] width 13 height 12
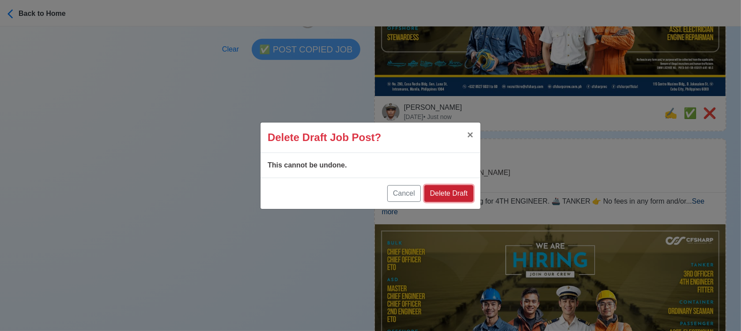
click at [453, 185] on button "Delete Draft" at bounding box center [448, 193] width 49 height 17
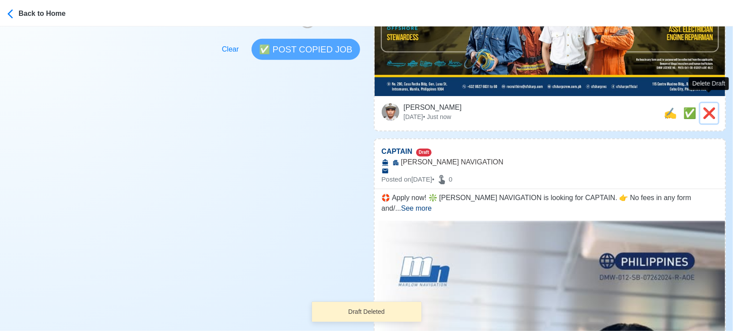
click at [710, 107] on span "❌" at bounding box center [709, 113] width 13 height 12
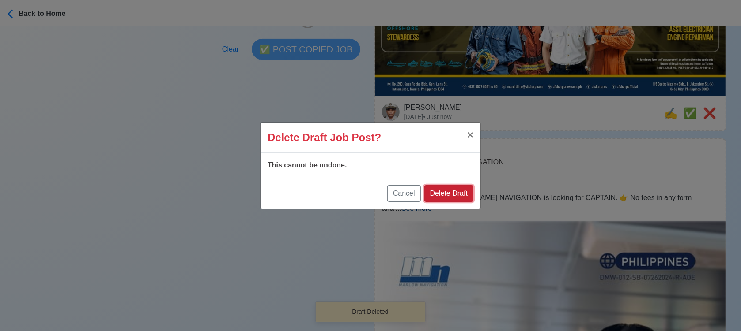
click at [451, 193] on button "Delete Draft" at bounding box center [448, 193] width 49 height 17
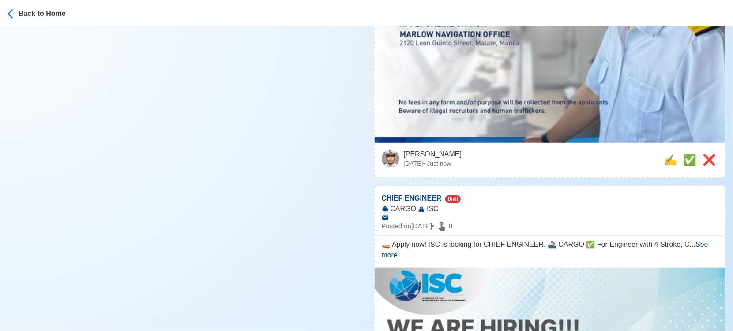
scroll to position [441, 0]
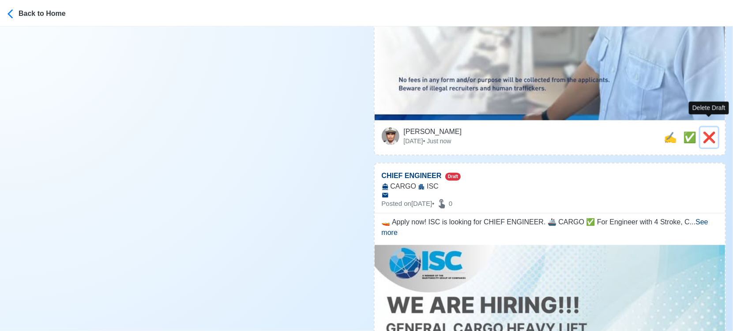
click at [710, 132] on span "❌" at bounding box center [709, 138] width 13 height 12
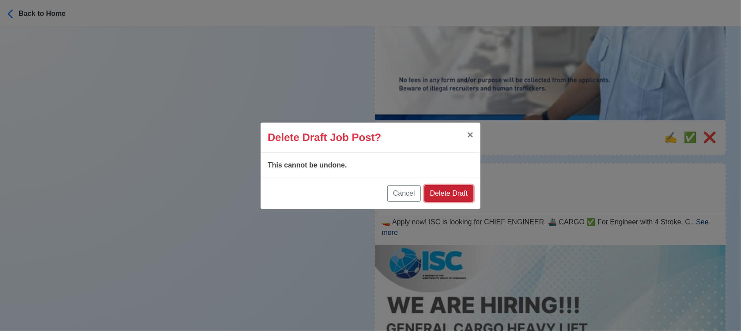
click at [463, 194] on button "Delete Draft" at bounding box center [448, 193] width 49 height 17
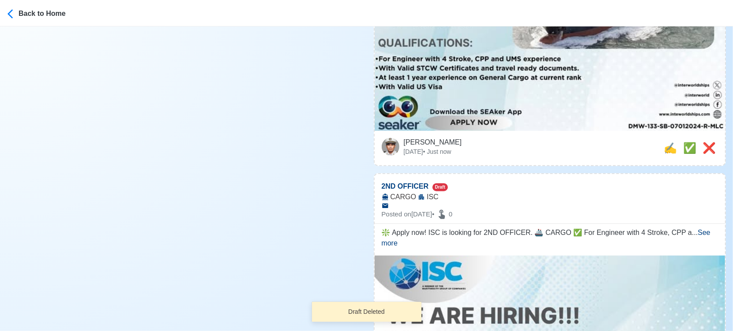
scroll to position [392, 0]
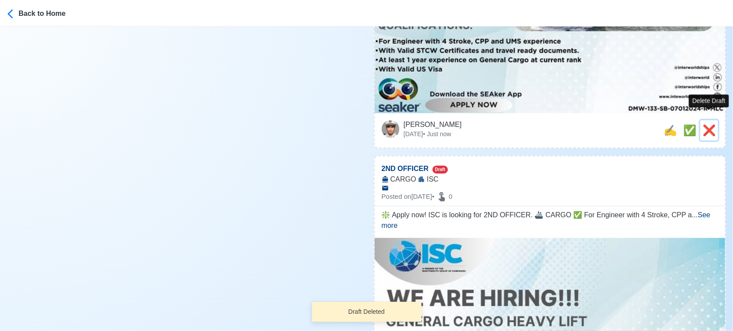
click at [712, 124] on span "❌" at bounding box center [709, 130] width 13 height 12
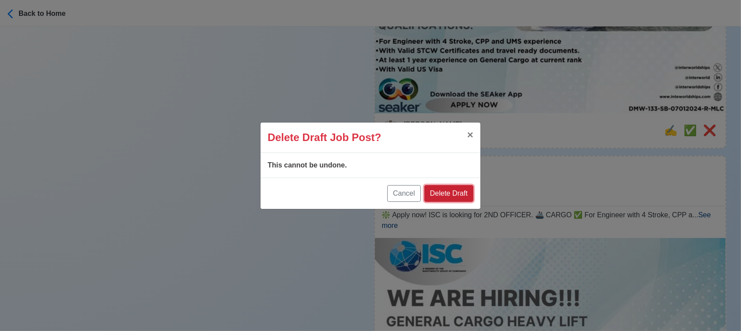
click at [459, 192] on button "Delete Draft" at bounding box center [448, 193] width 49 height 17
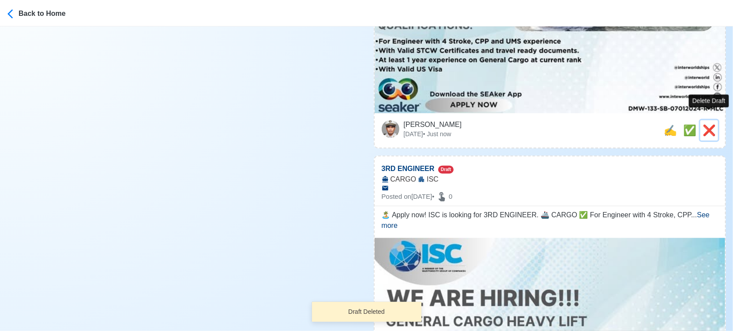
click at [710, 124] on span "❌" at bounding box center [709, 130] width 13 height 12
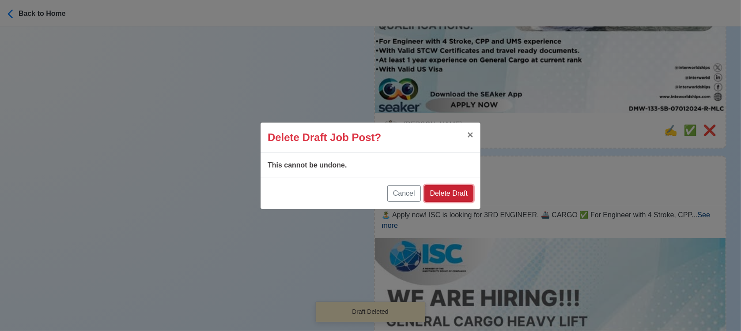
click at [449, 191] on button "Delete Draft" at bounding box center [448, 193] width 49 height 17
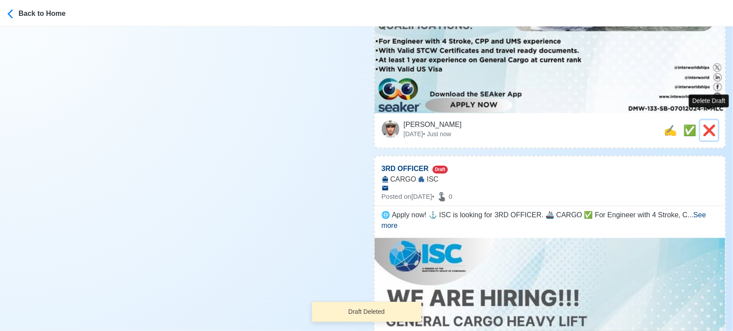
click at [711, 124] on span "❌" at bounding box center [709, 130] width 13 height 12
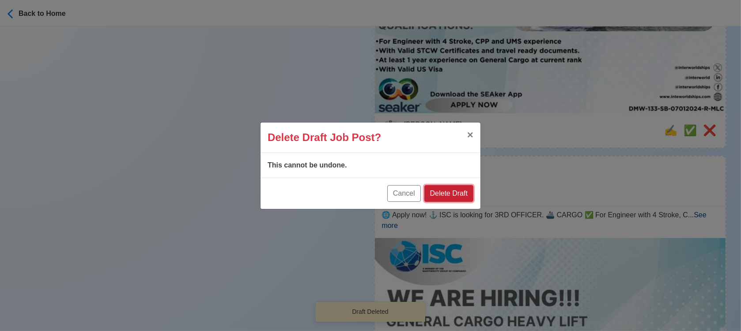
click at [467, 192] on button "Delete Draft" at bounding box center [448, 193] width 49 height 17
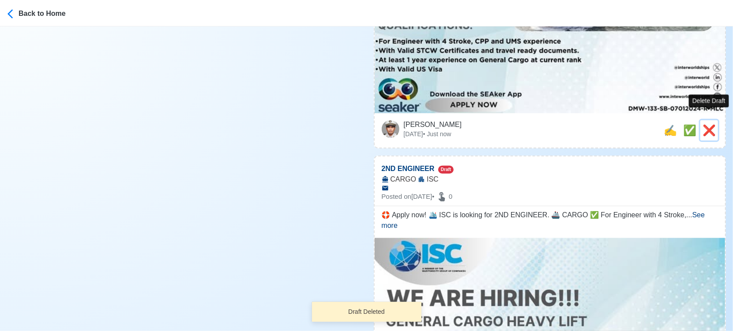
click at [711, 124] on span "❌" at bounding box center [709, 130] width 13 height 12
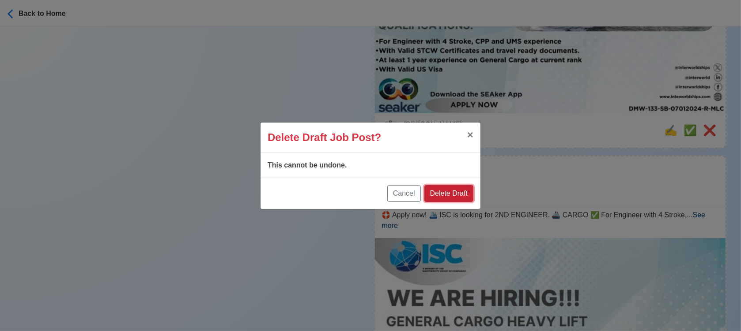
click at [448, 188] on button "Delete Draft" at bounding box center [448, 193] width 49 height 17
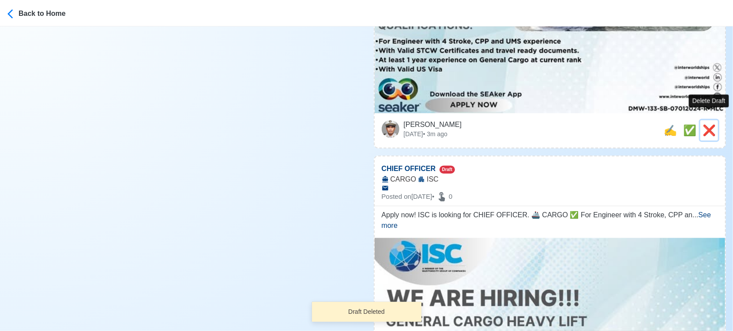
click at [711, 126] on span "❌" at bounding box center [709, 130] width 13 height 12
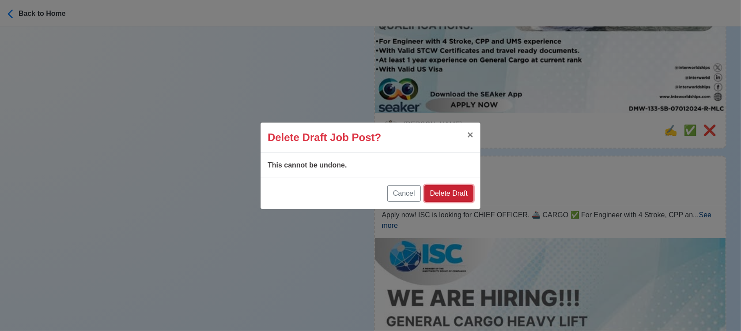
click at [441, 196] on button "Delete Draft" at bounding box center [448, 193] width 49 height 17
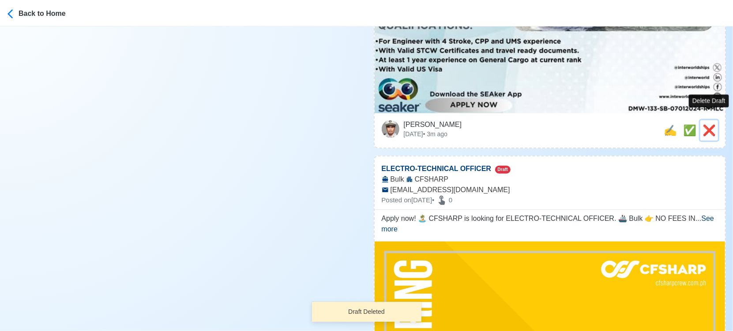
click at [712, 124] on span "❌" at bounding box center [709, 130] width 13 height 12
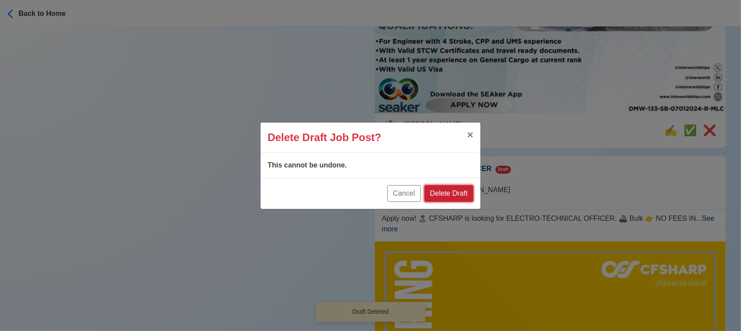
click at [457, 197] on button "Delete Draft" at bounding box center [448, 193] width 49 height 17
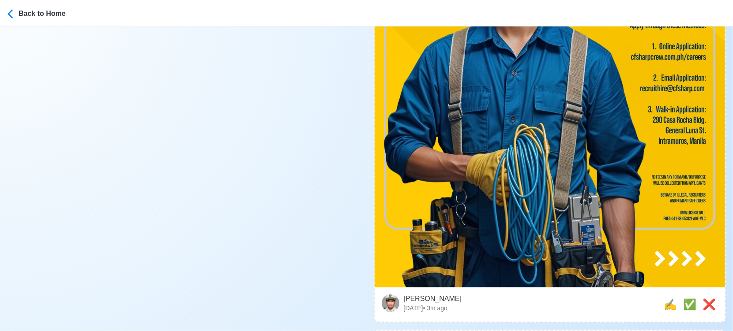
scroll to position [588, 0]
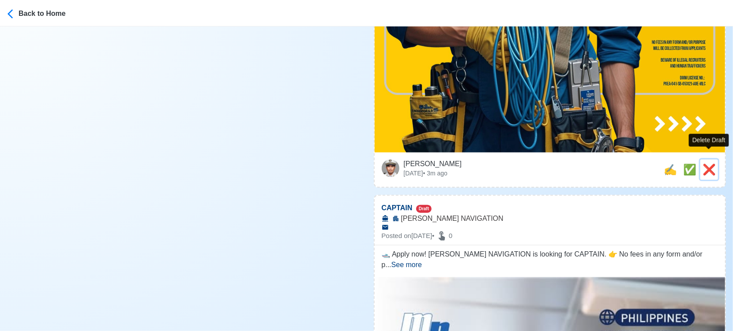
click at [705, 164] on span "❌" at bounding box center [709, 170] width 13 height 12
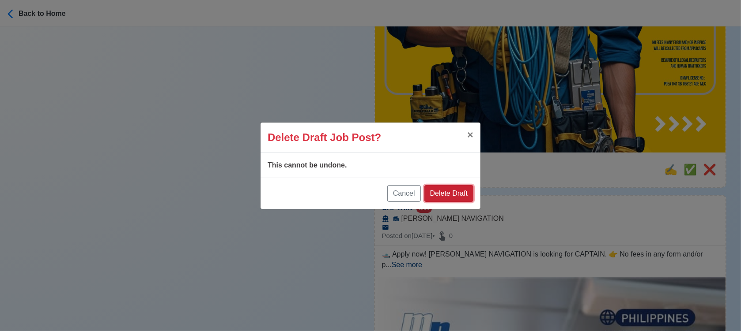
click at [464, 197] on button "Delete Draft" at bounding box center [448, 193] width 49 height 17
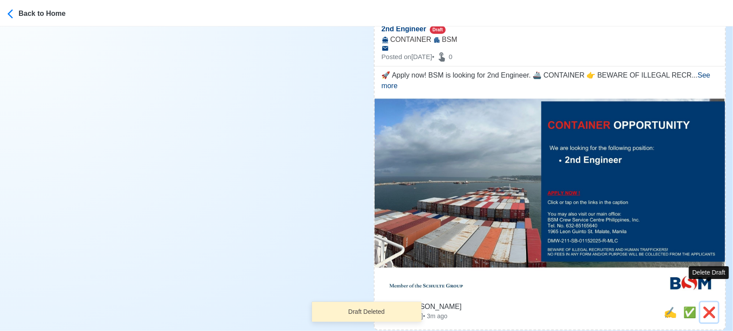
click at [712, 307] on span "❌" at bounding box center [709, 313] width 13 height 12
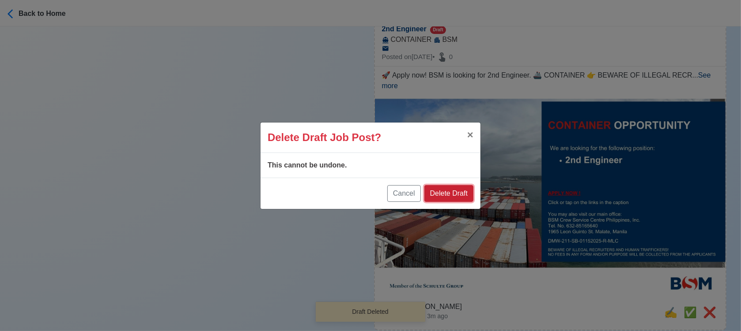
click at [459, 193] on button "Delete Draft" at bounding box center [448, 193] width 49 height 17
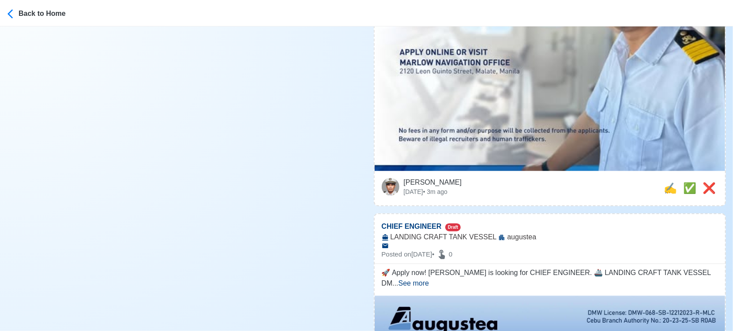
scroll to position [343, 0]
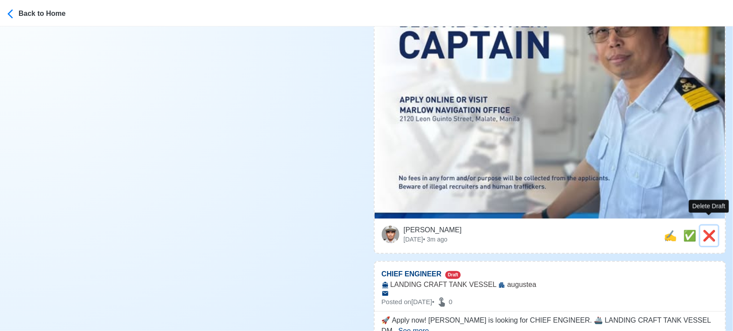
click at [707, 230] on span "❌" at bounding box center [709, 236] width 13 height 12
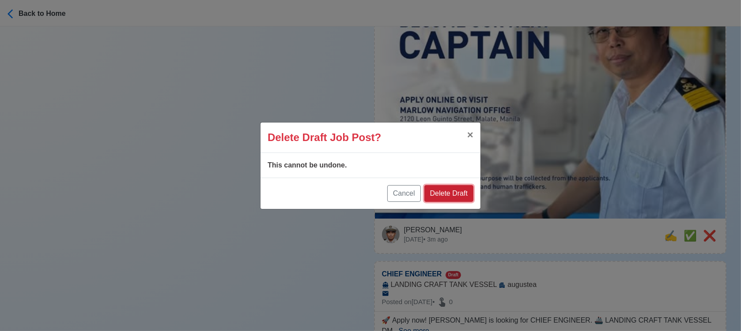
click at [459, 195] on button "Delete Draft" at bounding box center [448, 193] width 49 height 17
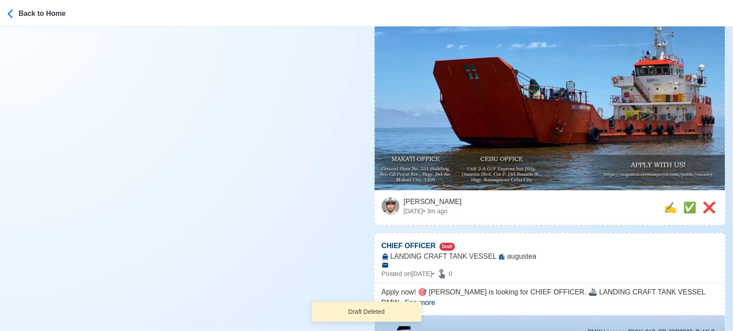
scroll to position [490, 0]
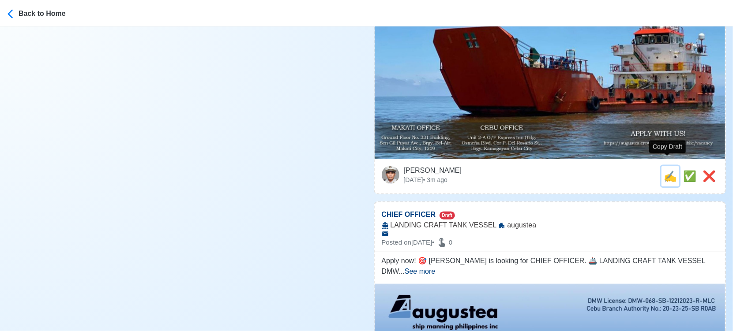
click at [669, 170] on span "✍️" at bounding box center [670, 176] width 13 height 12
type input "CHIEF ENGINEER"
select select
type input "augustea"
type input "LANDING CRAFT TANK VESSEL"
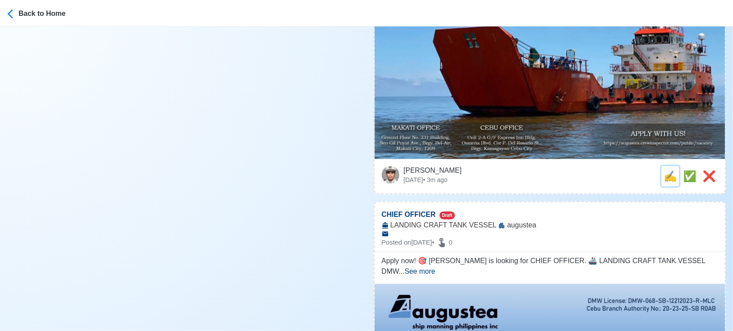
scroll to position [0, 0]
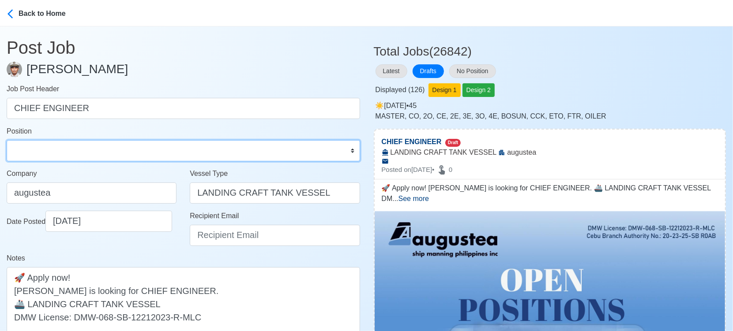
click at [43, 148] on select "Master Chief Officer 2nd Officer 3rd Officer Junior Officer Chief Engineer 2nd …" at bounding box center [183, 150] width 353 height 21
select select "Chief Engineer"
click at [7, 140] on select "Master Chief Officer 2nd Officer 3rd Officer Junior Officer Chief Engineer 2nd …" at bounding box center [183, 150] width 353 height 21
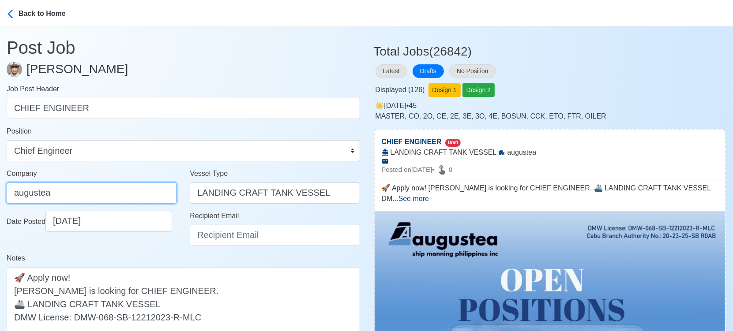
click at [64, 183] on input "augustea" at bounding box center [92, 193] width 170 height 21
type input "AUGUSTEA SHIP MANNING PHILIPPINES INC."
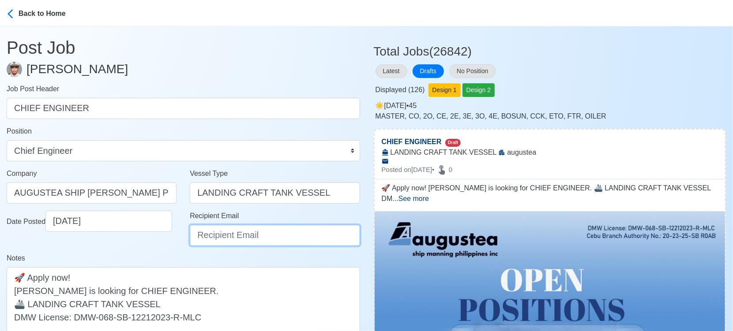
click at [243, 232] on input "Recipient Email" at bounding box center [275, 235] width 170 height 21
type input "recruitment@aspi.ph"
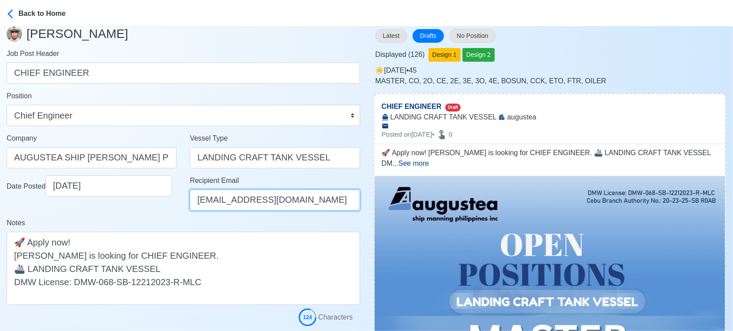
scroll to position [147, 0]
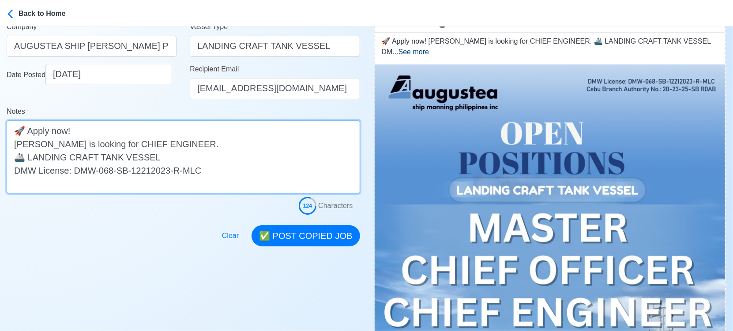
click at [18, 147] on textarea "🚀 Apply now! augustea is looking for CHIEF ENGINEER. 🚢 LANDING CRAFT TANK VESSE…" at bounding box center [183, 156] width 353 height 73
type textarea "🚀 Apply now! Augustea is looking for CHIEF ENGINEER. 🚢 LANDING CRAFT TANK VESSE…"
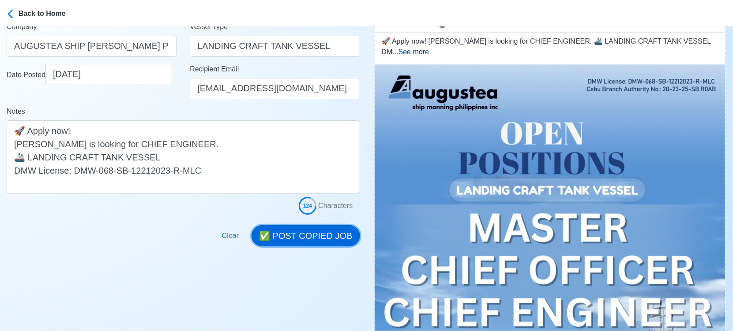
click at [309, 237] on button "✅ POST COPIED JOB" at bounding box center [306, 236] width 108 height 21
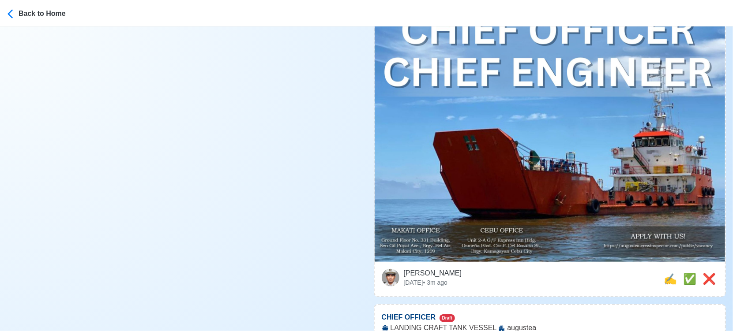
scroll to position [441, 0]
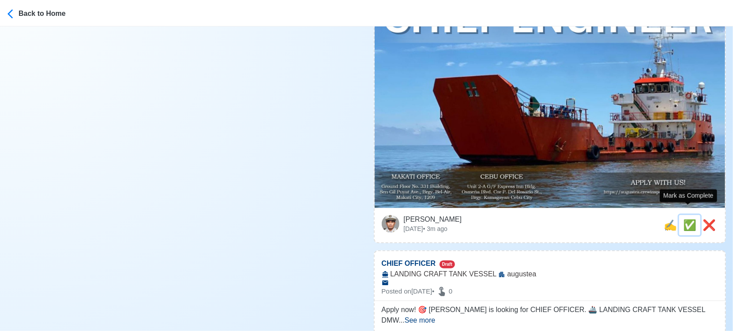
click at [684, 219] on span "✅" at bounding box center [689, 225] width 13 height 12
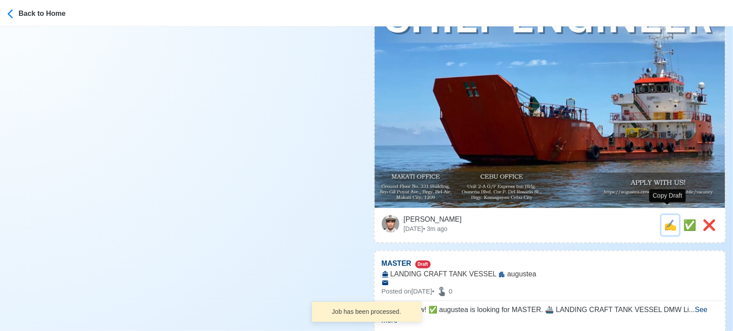
click at [666, 219] on span "✍️" at bounding box center [670, 225] width 13 height 12
type input "CHIEF OFFICER"
select select
type input "augustea"
type input "LANDING CRAFT TANK VESSEL"
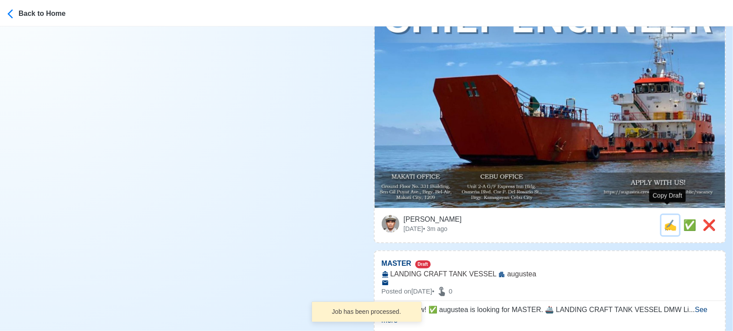
scroll to position [0, 0]
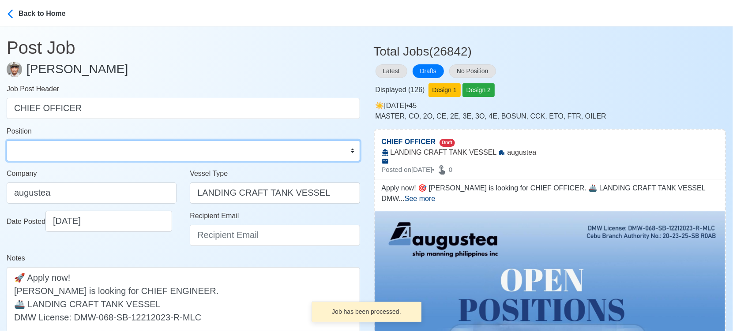
click at [91, 149] on select "Master Chief Officer 2nd Officer 3rd Officer Junior Officer Chief Engineer 2nd …" at bounding box center [183, 150] width 353 height 21
select select "Chief Officer"
click at [7, 140] on select "Master Chief Officer 2nd Officer 3rd Officer Junior Officer Chief Engineer 2nd …" at bounding box center [183, 150] width 353 height 21
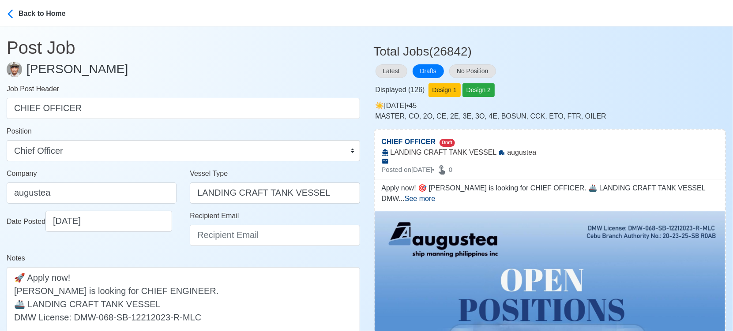
click at [83, 178] on div "Company augustea" at bounding box center [92, 186] width 170 height 35
click at [86, 200] on input "augustea" at bounding box center [92, 193] width 170 height 21
type input "AUGUSTEA SHIP MANNING PHILIPPINES INC."
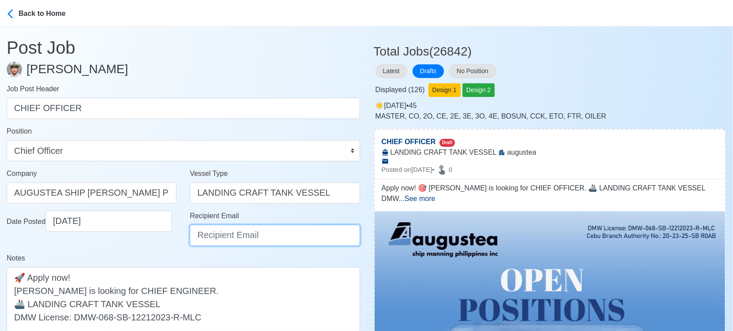
click at [246, 240] on input "Recipient Email" at bounding box center [275, 235] width 170 height 21
type input "recruitment@aspi.ph"
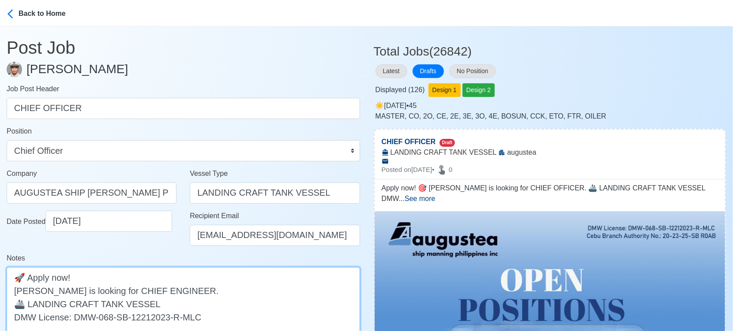
click at [34, 285] on textarea "Apply now! 🎯 augustea is looking for CHIEF OFFICER. 🚢 LANDING CRAFT TANK VESSEL…" at bounding box center [183, 303] width 353 height 73
drag, startPoint x: 34, startPoint y: 285, endPoint x: 29, endPoint y: 286, distance: 4.5
click at [29, 286] on textarea "Apply now! 🎯 augustea is looking for CHIEF OFFICER. 🚢 LANDING CRAFT TANK VESSEL…" at bounding box center [183, 303] width 353 height 73
click at [40, 298] on textarea "Apply now! 🎯 augustea is looking for CHIEF OFFICER. 🚢 LANDING CRAFT TANK VESSEL…" at bounding box center [183, 303] width 353 height 73
click at [29, 292] on textarea "Apply now! 🎯 augustea is looking for CHIEF OFFICER. 🚢 LANDING CRAFT TANK VESSEL…" at bounding box center [183, 303] width 353 height 73
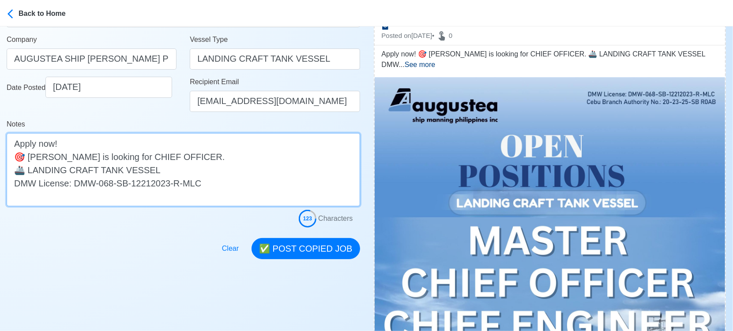
scroll to position [147, 0]
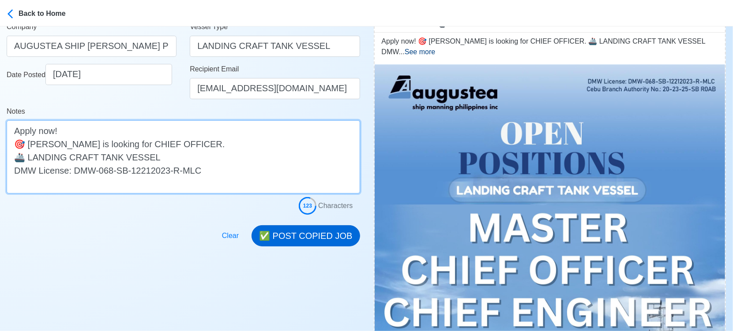
type textarea "Apply now! 🎯 Augustea is looking for CHIEF OFFICER. 🚢 LANDING CRAFT TANK VESSEL…"
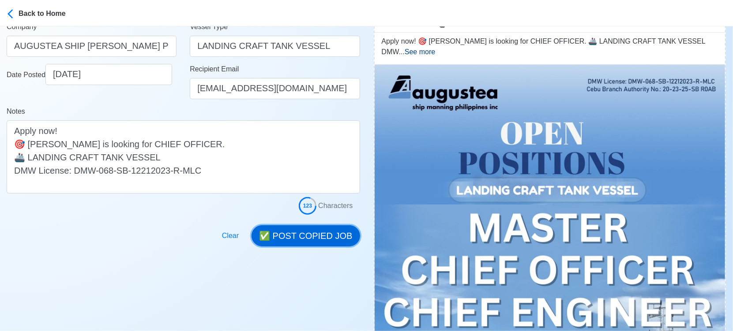
click at [307, 239] on button "✅ POST COPIED JOB" at bounding box center [306, 236] width 108 height 21
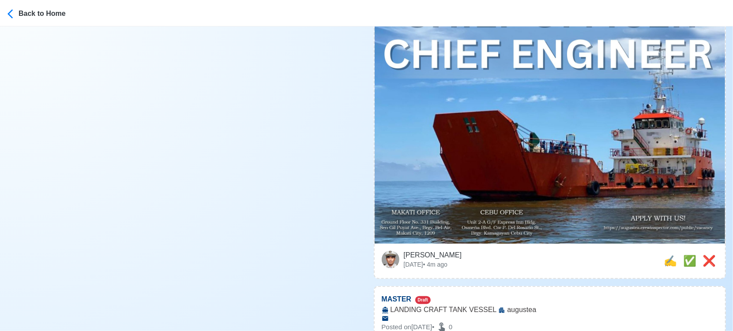
scroll to position [441, 0]
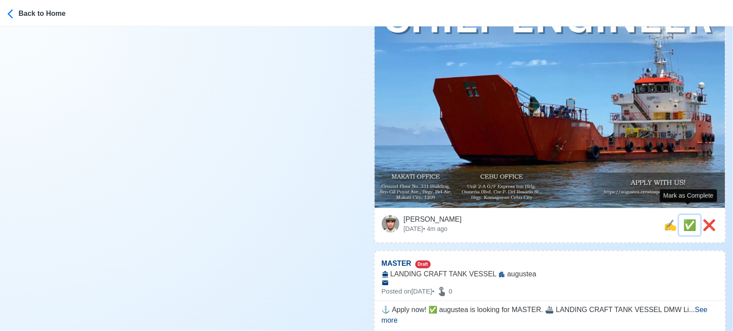
click at [692, 219] on span "✅" at bounding box center [689, 225] width 13 height 12
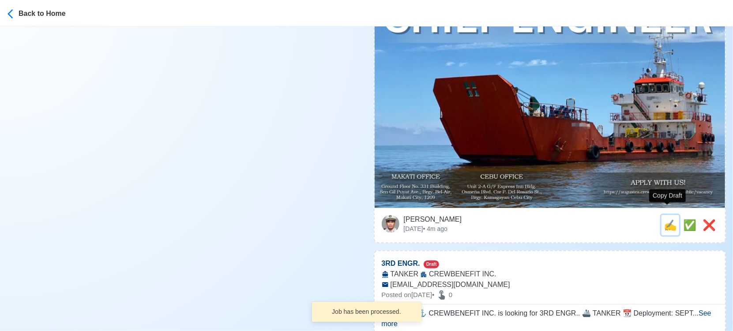
click at [667, 219] on span "✍️" at bounding box center [670, 225] width 13 height 12
type input "MASTER"
select select
type input "augustea"
type input "LANDING CRAFT TANK VESSEL"
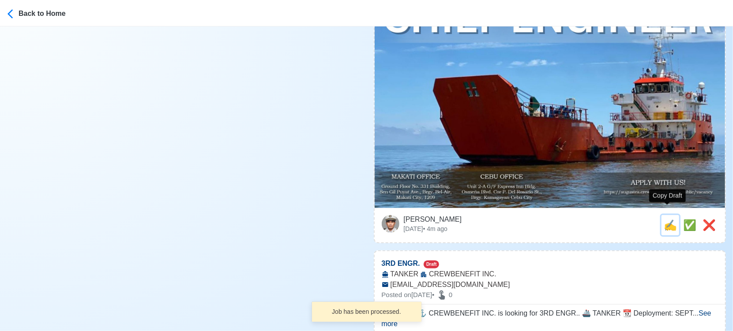
scroll to position [0, 0]
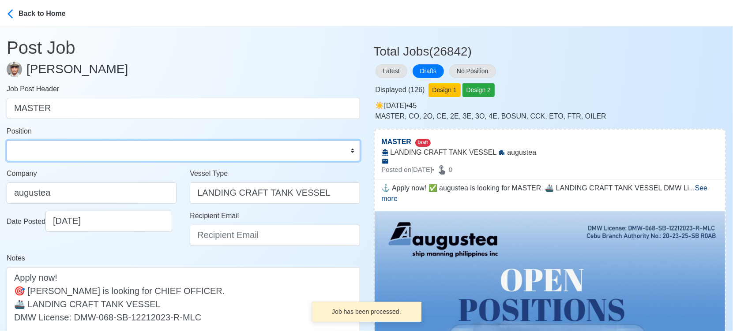
click at [50, 153] on select "Master Chief Officer 2nd Officer 3rd Officer Junior Officer Chief Engineer 2nd …" at bounding box center [183, 150] width 353 height 21
select select "Master"
click at [7, 140] on select "Master Chief Officer 2nd Officer 3rd Officer Junior Officer Chief Engineer 2nd …" at bounding box center [183, 150] width 353 height 21
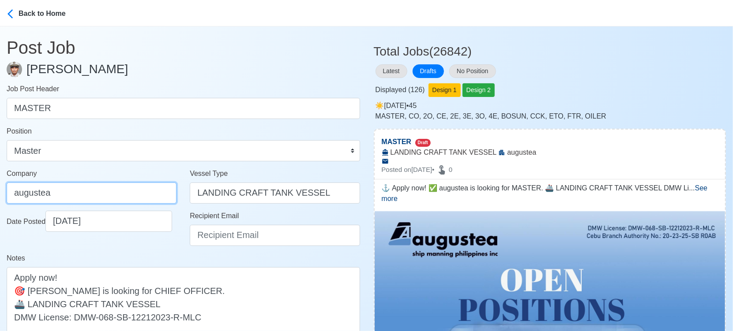
click at [119, 185] on input "augustea" at bounding box center [92, 193] width 170 height 21
type input "AUGUSTEA SHIP MANNING PHILIPPINES INC."
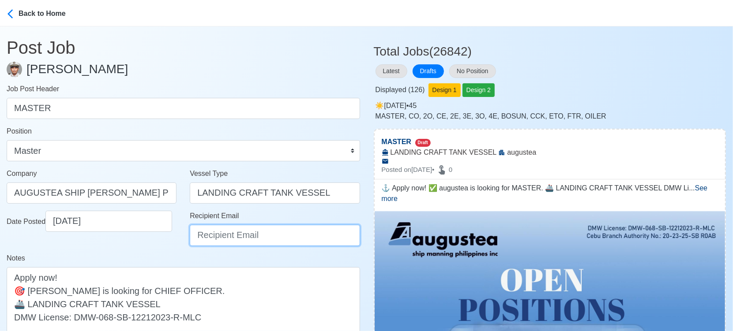
click at [245, 233] on input "Recipient Email" at bounding box center [275, 235] width 170 height 21
type input "recruitment@aspi.ph"
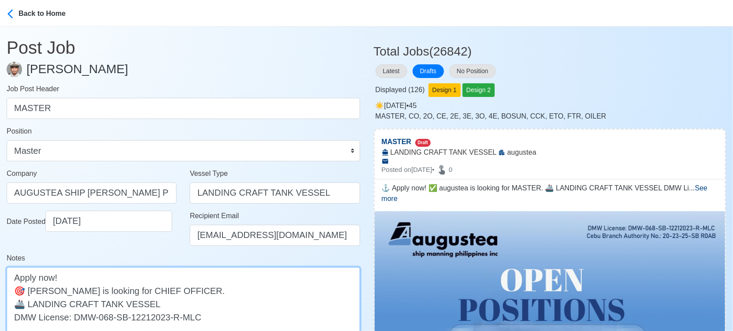
click at [30, 290] on textarea "⚓ Apply now! ✅ augustea is looking for MASTER. 🚢 LANDING CRAFT TANK VESSEL DMW …" at bounding box center [183, 303] width 353 height 73
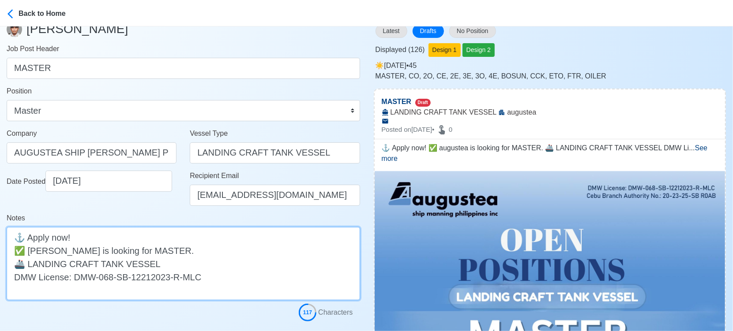
scroll to position [147, 0]
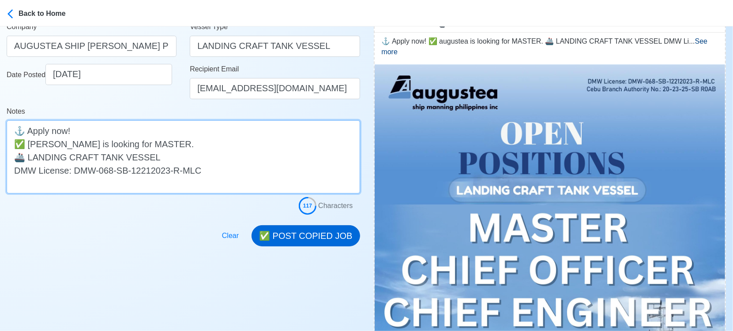
type textarea "⚓ Apply now! ✅ Augustea is looking for MASTER. 🚢 LANDING CRAFT TANK VESSEL DMW …"
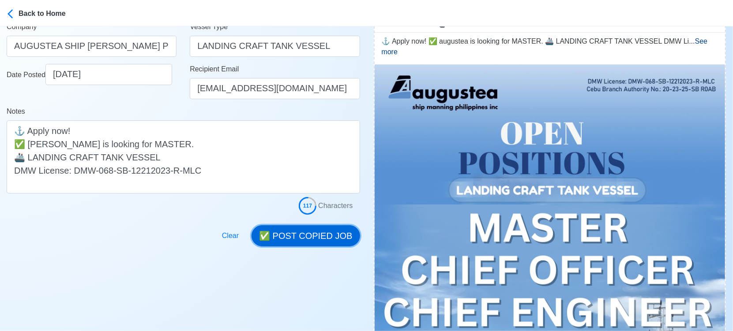
click at [286, 234] on button "✅ POST COPIED JOB" at bounding box center [306, 236] width 108 height 21
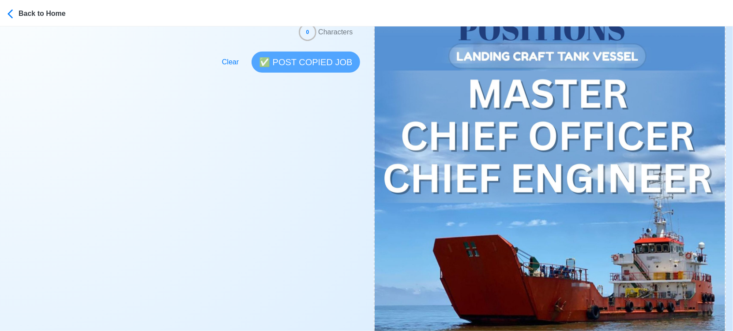
scroll to position [392, 0]
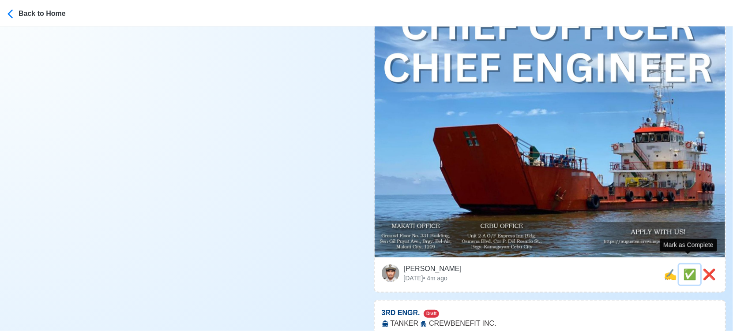
click at [691, 269] on span "✅" at bounding box center [689, 275] width 13 height 12
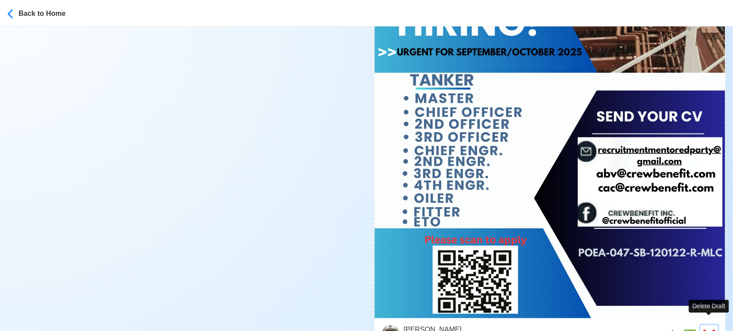
click at [708, 330] on span "❌" at bounding box center [709, 336] width 13 height 12
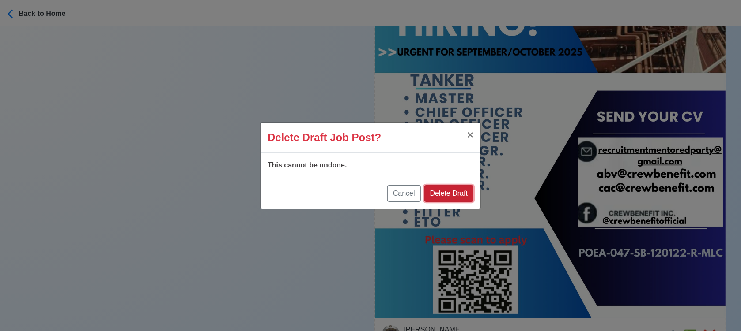
click at [452, 190] on button "Delete Draft" at bounding box center [448, 193] width 49 height 17
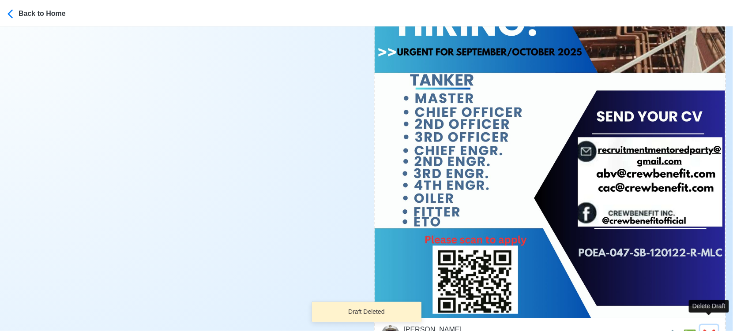
click at [713, 330] on span "❌" at bounding box center [709, 336] width 13 height 12
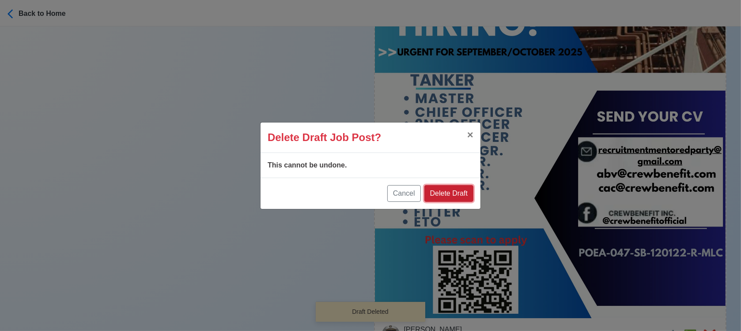
click at [459, 187] on button "Delete Draft" at bounding box center [448, 193] width 49 height 17
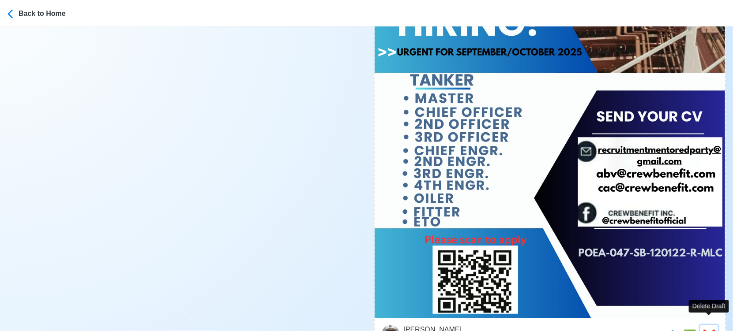
click at [708, 330] on span "❌" at bounding box center [709, 336] width 13 height 12
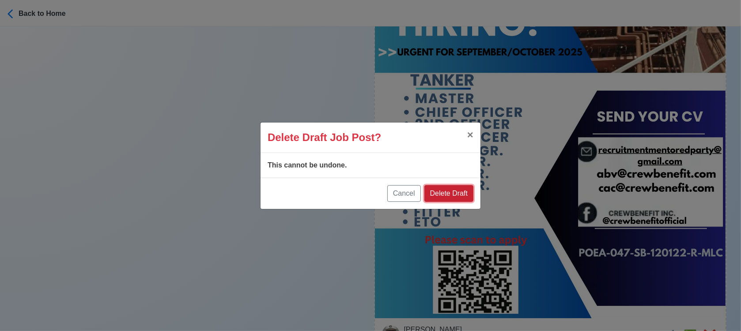
click at [456, 193] on button "Delete Draft" at bounding box center [448, 193] width 49 height 17
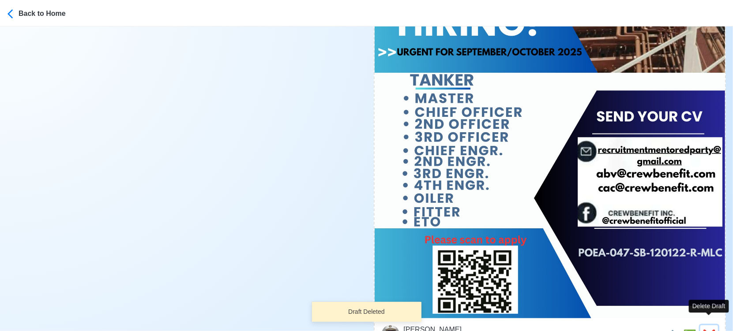
click at [707, 330] on span "❌" at bounding box center [709, 336] width 13 height 12
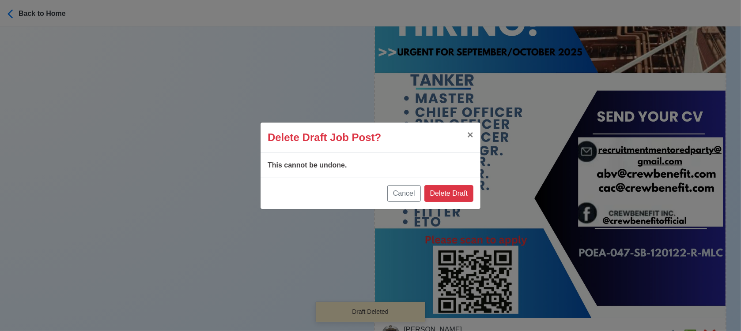
click at [449, 177] on div "This cannot be undone." at bounding box center [370, 165] width 220 height 25
click at [448, 192] on button "Delete Draft" at bounding box center [448, 193] width 49 height 17
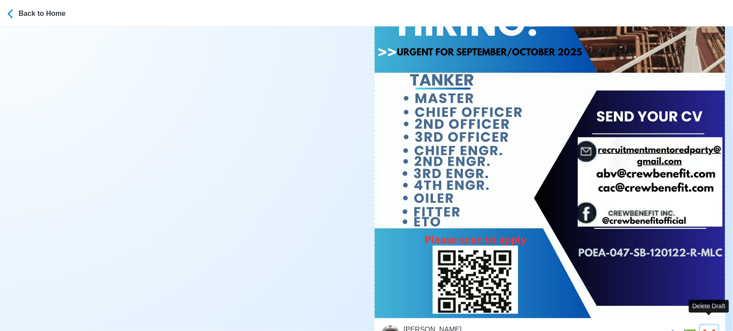
click at [708, 330] on span "❌" at bounding box center [709, 336] width 13 height 12
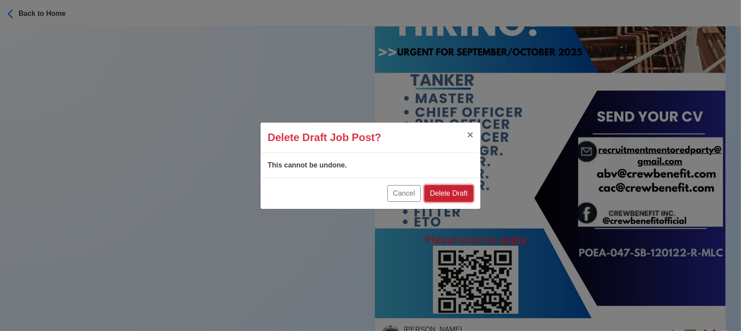
drag, startPoint x: 451, startPoint y: 194, endPoint x: 491, endPoint y: 193, distance: 40.2
click at [451, 195] on button "Delete Draft" at bounding box center [448, 193] width 49 height 17
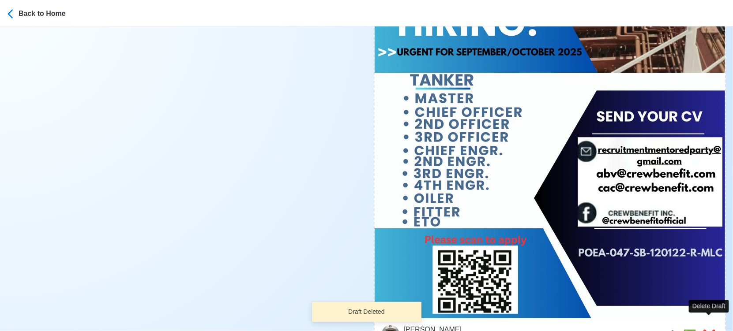
click at [708, 315] on div at bounding box center [709, 314] width 6 height 3
click at [707, 330] on span "❌" at bounding box center [709, 336] width 13 height 12
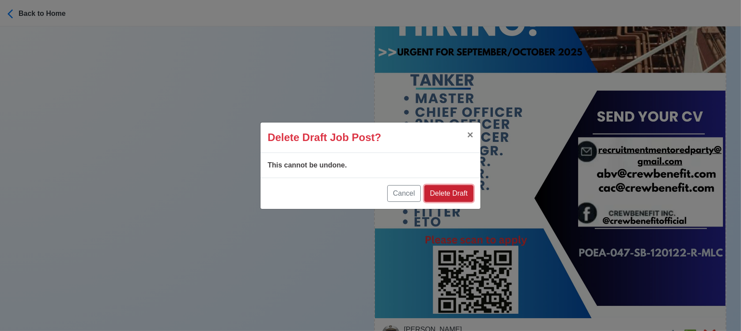
click at [455, 196] on button "Delete Draft" at bounding box center [448, 193] width 49 height 17
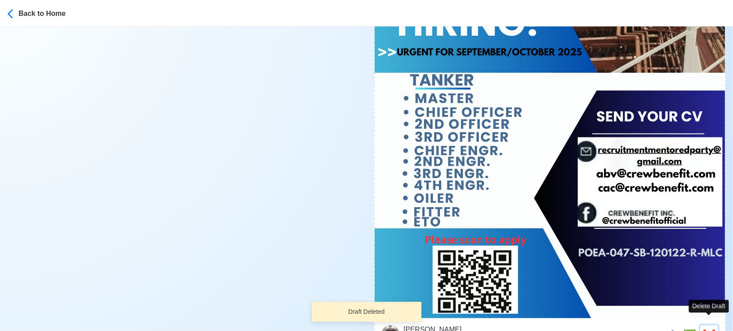
click at [709, 330] on span "❌" at bounding box center [709, 336] width 13 height 12
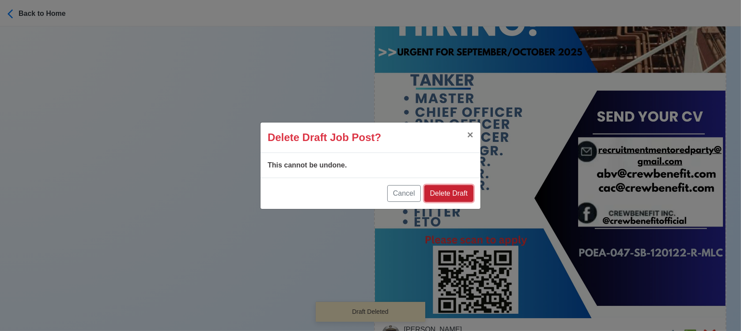
click at [446, 188] on button "Delete Draft" at bounding box center [448, 193] width 49 height 17
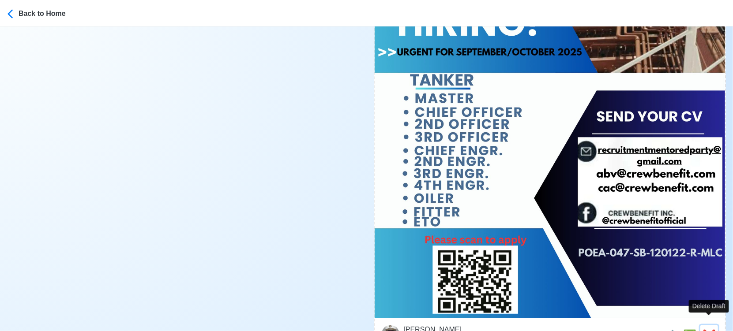
click at [710, 330] on span "❌" at bounding box center [709, 336] width 13 height 12
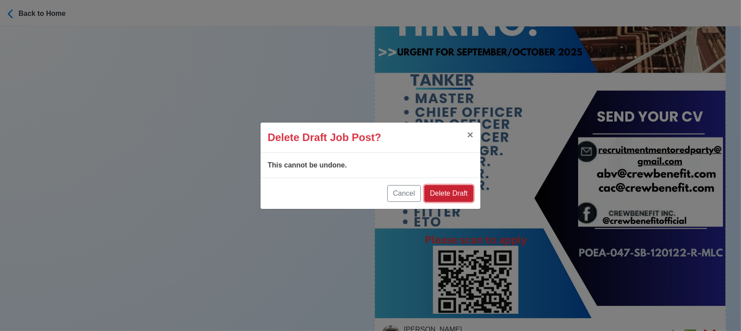
click at [442, 192] on button "Delete Draft" at bounding box center [448, 193] width 49 height 17
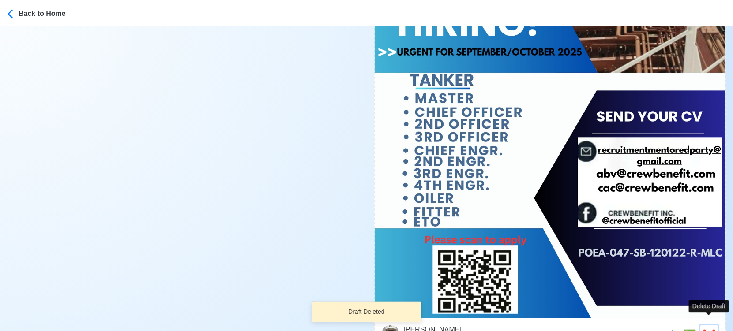
click at [709, 330] on span "❌" at bounding box center [709, 336] width 13 height 12
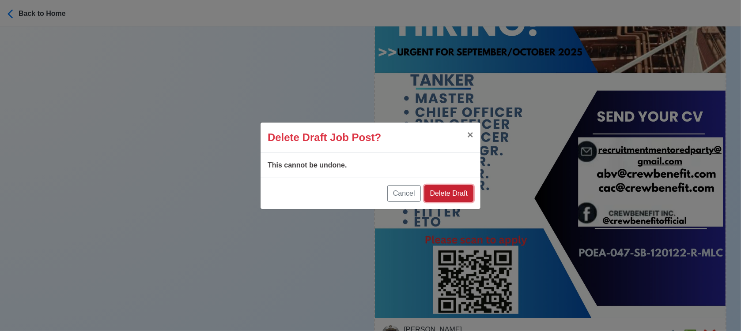
click at [466, 197] on button "Delete Draft" at bounding box center [448, 193] width 49 height 17
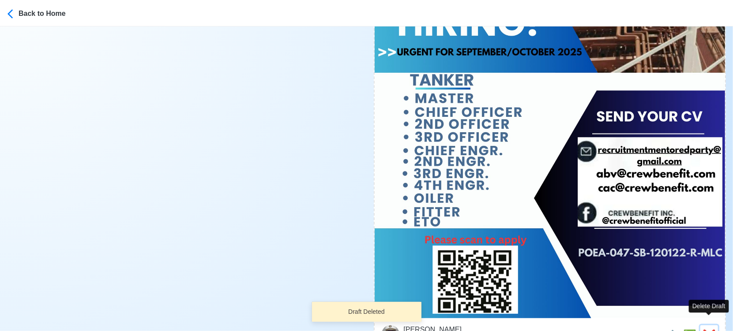
click at [711, 330] on span "❌" at bounding box center [709, 336] width 13 height 12
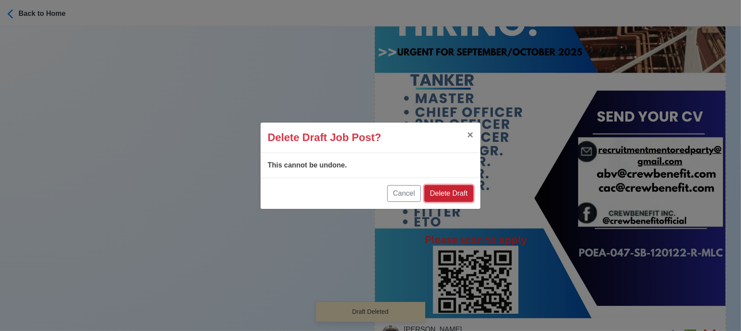
click at [442, 194] on button "Delete Draft" at bounding box center [448, 193] width 49 height 17
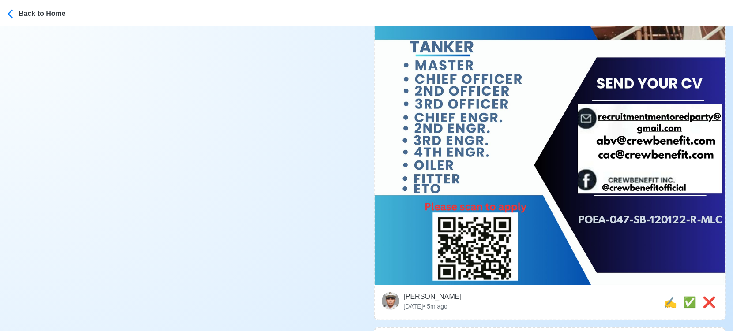
scroll to position [441, 0]
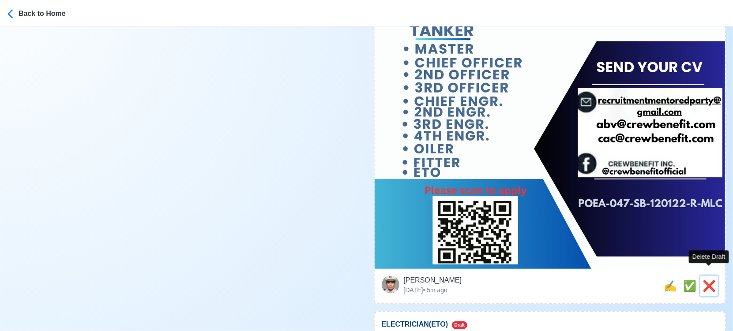
click at [705, 280] on span "❌" at bounding box center [709, 286] width 13 height 12
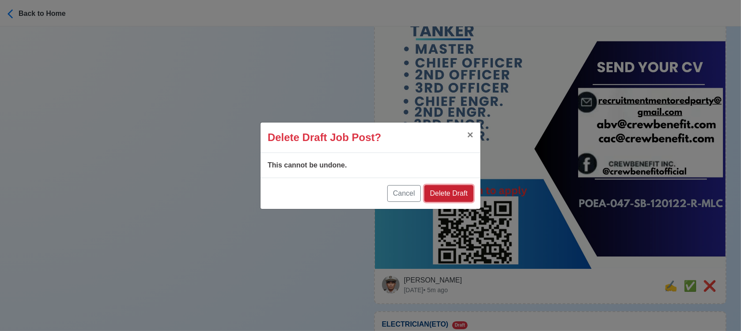
click at [455, 193] on button "Delete Draft" at bounding box center [448, 193] width 49 height 17
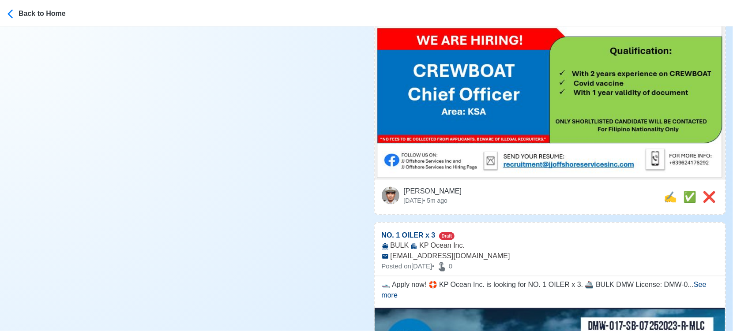
scroll to position [2942, 0]
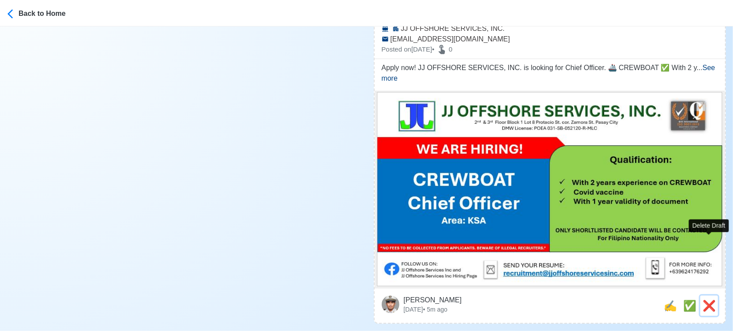
click at [705, 300] on span "❌" at bounding box center [709, 306] width 13 height 12
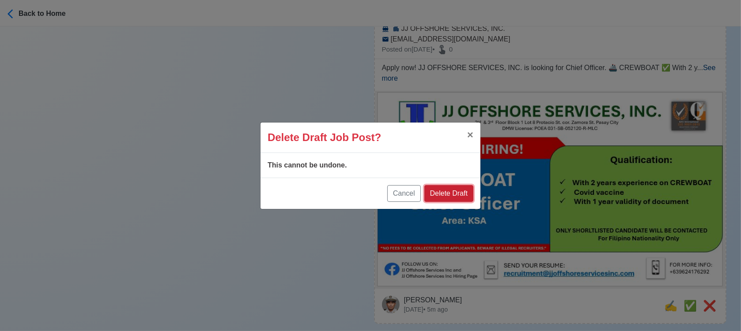
click at [472, 188] on button "Delete Draft" at bounding box center [448, 193] width 49 height 17
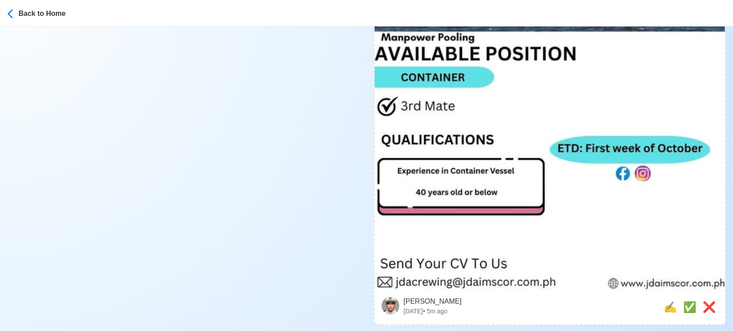
scroll to position [4658, 0]
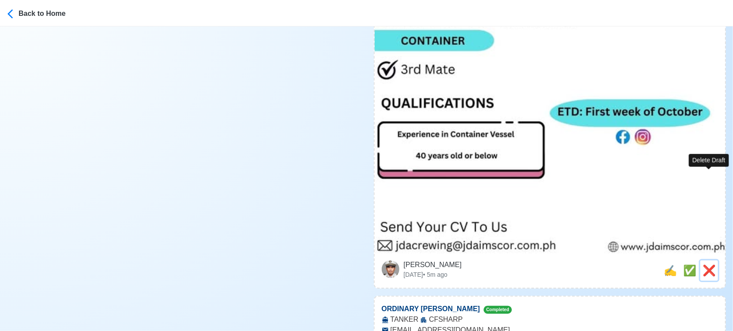
click at [712, 265] on span "❌" at bounding box center [709, 271] width 13 height 12
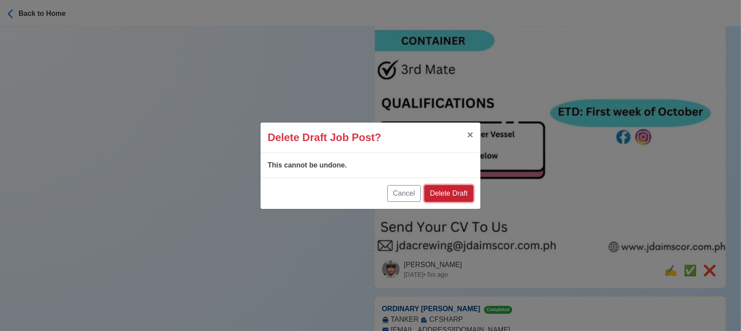
click at [470, 193] on button "Delete Draft" at bounding box center [448, 193] width 49 height 17
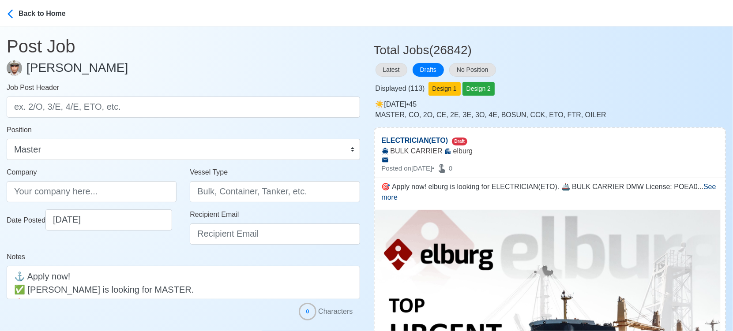
scroll to position [0, 0]
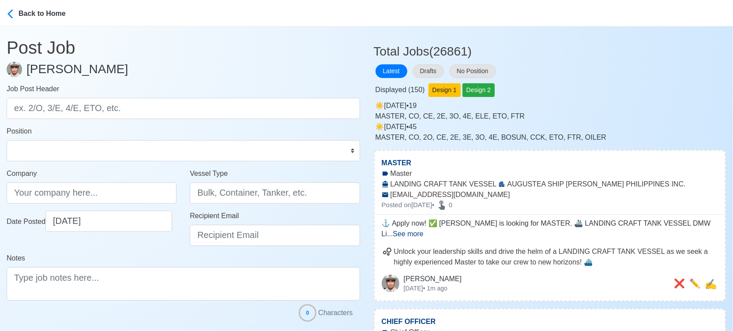
click at [422, 78] on div "Drafts" at bounding box center [429, 71] width 37 height 17
click at [423, 66] on button "Drafts" at bounding box center [428, 71] width 31 height 14
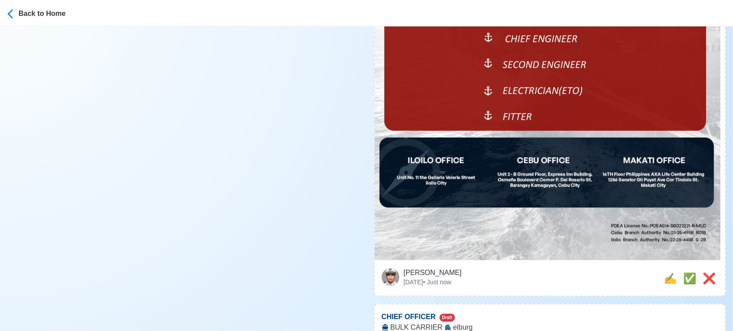
scroll to position [441, 0]
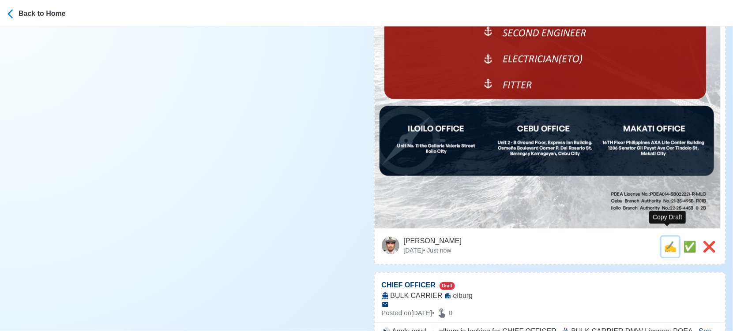
click at [667, 241] on span "✍️" at bounding box center [670, 247] width 13 height 12
type input "ELECTRICIAN(ETO)"
type input "elburg"
type input "BULK CARRIER"
type textarea "👉 Apply now! ⚓ elburg is looking for ELECTRICIAN(ETO). 🚢 BULK CARRIER DMW Licen…"
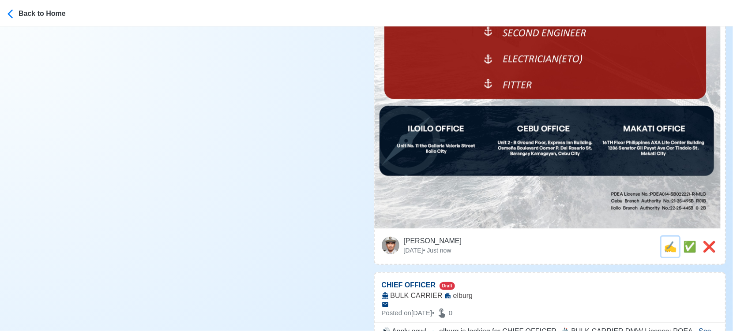
scroll to position [0, 0]
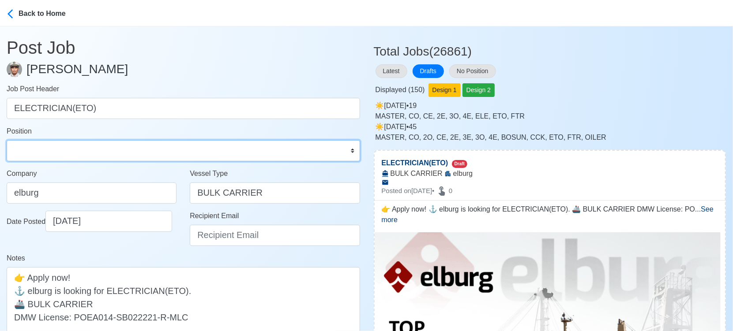
click at [127, 154] on select "Master Chief Officer 2nd Officer 3rd Officer Junior Officer Chief Engineer 2nd …" at bounding box center [183, 150] width 353 height 21
select select "ETO/ETR"
click at [7, 140] on select "Master Chief Officer 2nd Officer 3rd Officer Junior Officer Chief Engineer 2nd …" at bounding box center [183, 150] width 353 height 21
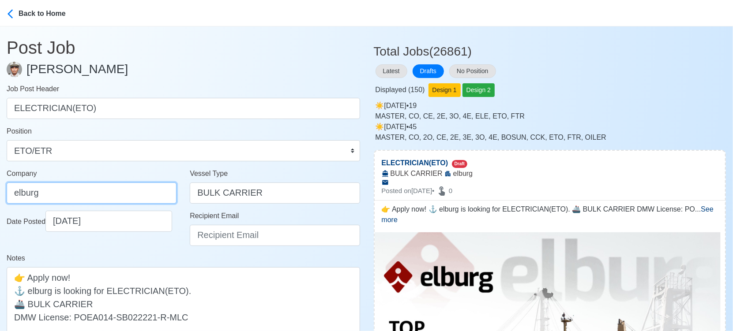
click at [119, 193] on input "elburg" at bounding box center [92, 193] width 170 height 21
type input "Elburg Shipmanagement Phils., Inc. (Cebu Branch)"
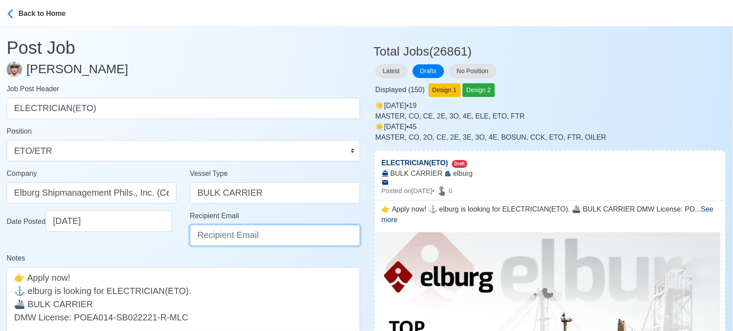
click at [241, 243] on input "Recipient Email" at bounding box center [275, 235] width 170 height 21
type input "recruitment@elburgshipmanagement.com.ph"
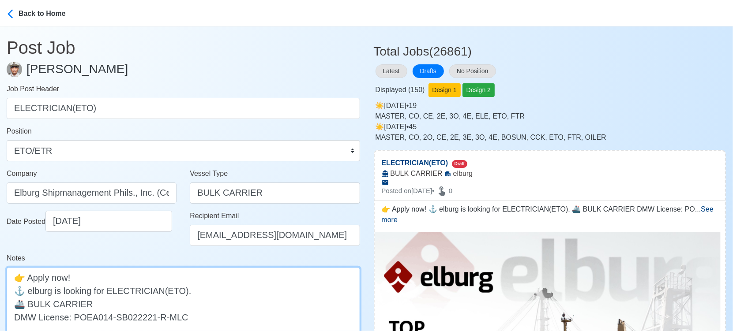
click at [30, 292] on textarea "👉 Apply now! ⚓ elburg is looking for ELECTRICIAN(ETO). 🚢 BULK CARRIER DMW Licen…" at bounding box center [183, 303] width 353 height 73
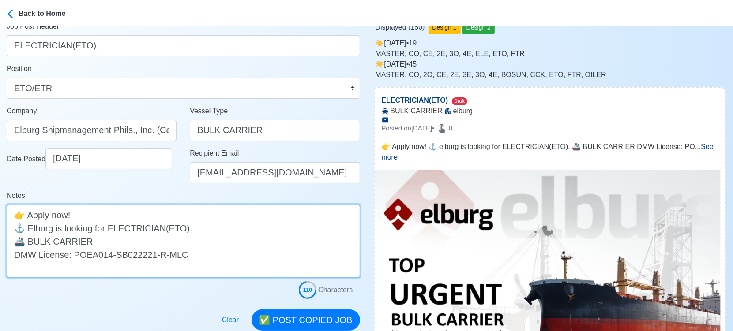
scroll to position [98, 0]
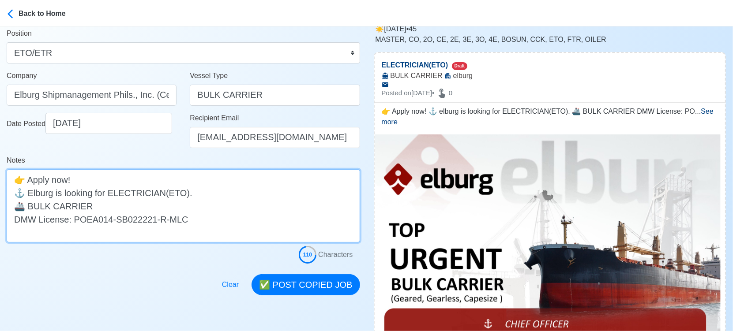
click at [158, 207] on textarea "👉 Apply now! ⚓ Elburg is looking for ELECTRICIAN(ETO). 🚢 BULK CARRIER DMW Licen…" at bounding box center [183, 205] width 353 height 73
drag, startPoint x: 87, startPoint y: 207, endPoint x: 203, endPoint y: 206, distance: 116.1
click at [203, 206] on textarea "👉 Apply now! ⚓ Elburg is looking for ELECTRICIAN(ETO). 🚢 BULK CARRIER (Geared, …" at bounding box center [183, 205] width 353 height 73
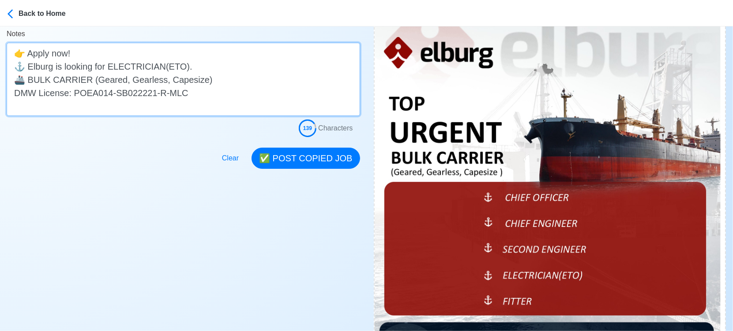
scroll to position [245, 0]
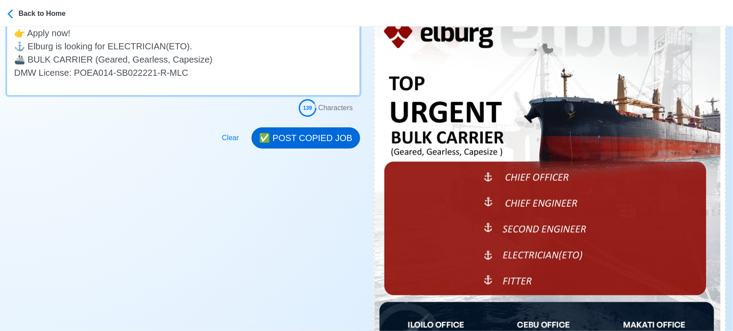
type textarea "👉 Apply now! ⚓ Elburg is looking for ELECTRICIAN(ETO). 🚢 BULK CARRIER (Geared, …"
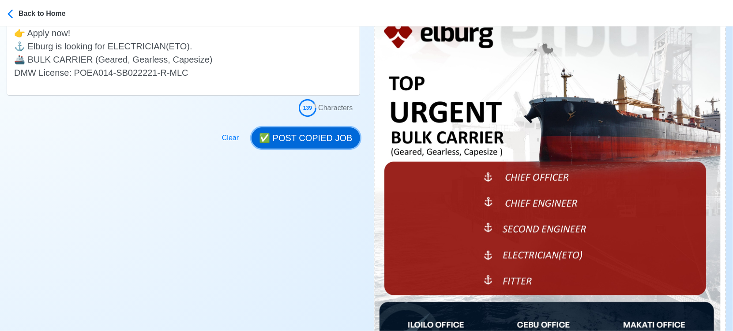
click at [328, 135] on button "✅ POST COPIED JOB" at bounding box center [306, 138] width 108 height 21
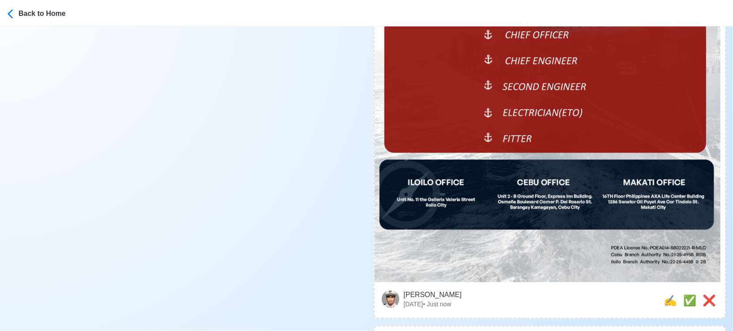
scroll to position [392, 0]
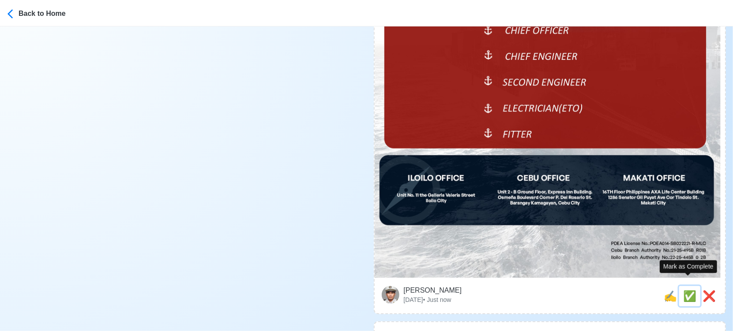
click at [690, 290] on span "✅" at bounding box center [689, 296] width 13 height 12
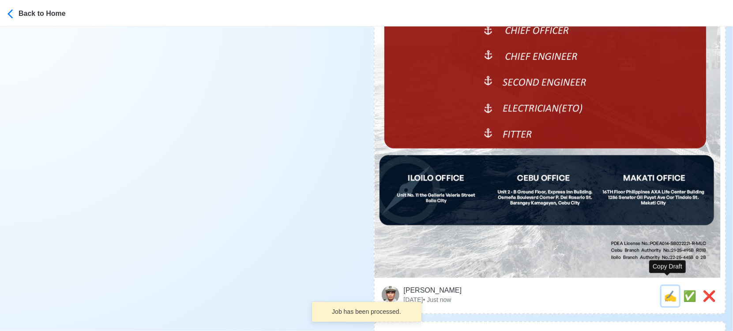
click at [671, 290] on span "✍️" at bounding box center [670, 296] width 13 height 12
type input "CHIEF OFFICER"
select select
type input "elburg"
type input "BULK CARRIER"
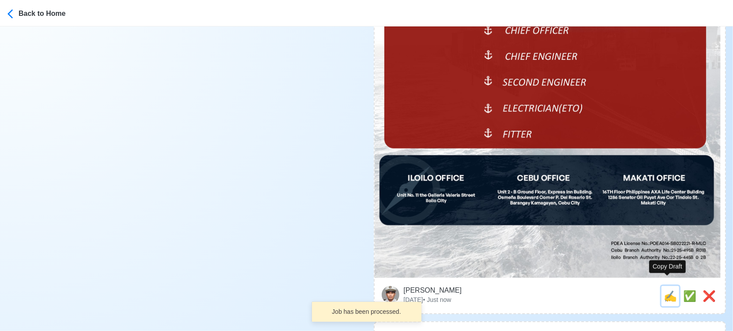
type textarea "🔊 Apply now! 🛥️ elburg is looking for CHIEF OFFICER. 🚢 BULK CARRIER DMW License…"
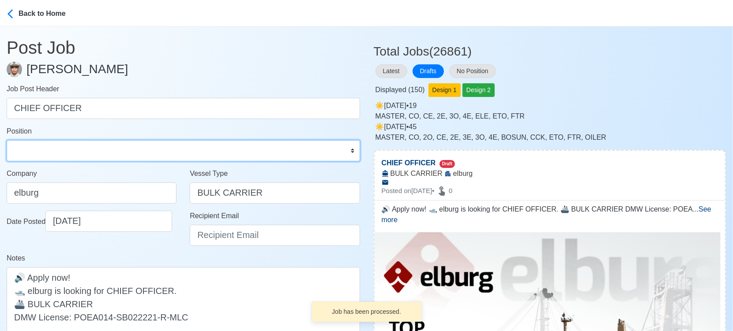
click at [71, 149] on select "Master Chief Officer 2nd Officer 3rd Officer Junior Officer Chief Engineer 2nd …" at bounding box center [183, 150] width 353 height 21
select select "Chief Officer"
click at [7, 140] on select "Master Chief Officer 2nd Officer 3rd Officer Junior Officer Chief Engineer 2nd …" at bounding box center [183, 150] width 353 height 21
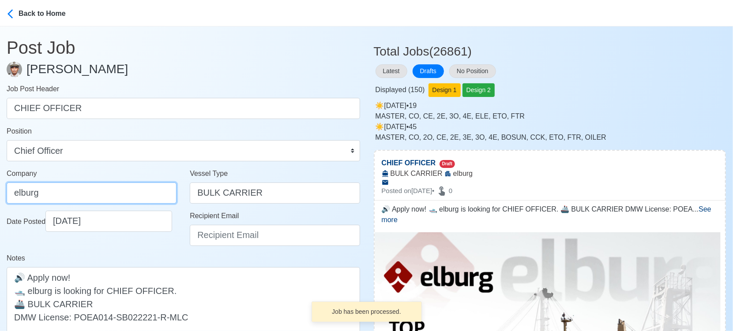
click at [76, 193] on input "elburg" at bounding box center [92, 193] width 170 height 21
type input "Elburg Shipmanagement Phils., Inc. (Cebu Branch)"
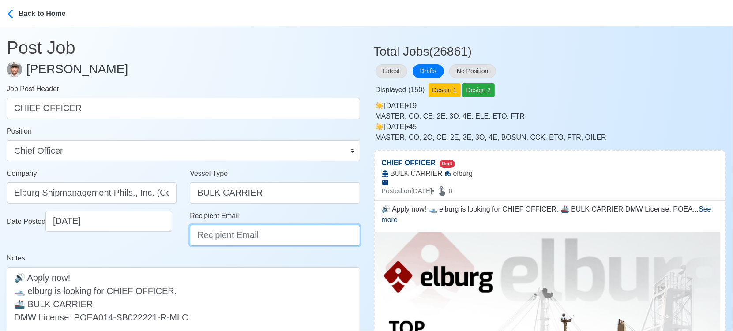
click at [199, 232] on input "Recipient Email" at bounding box center [275, 235] width 170 height 21
type input "recruitment@elburgshipmanagement.com.ph"
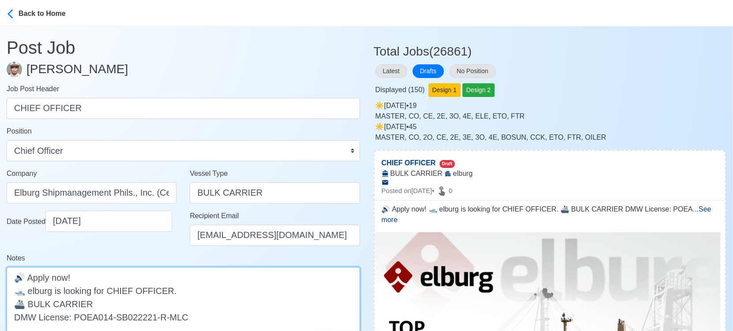
click at [27, 293] on textarea "🔊 Apply now! 🛥️ elburg is looking for CHIEF OFFICER. 🚢 BULK CARRIER DMW License…" at bounding box center [183, 303] width 353 height 73
click at [122, 301] on textarea "🔊 Apply now! 🛥️ Elburg is looking for CHIEF OFFICER. 🚢 BULK CARRIER DMW License…" at bounding box center [183, 303] width 353 height 73
paste textarea "(Geared, Gearless, Capesize)"
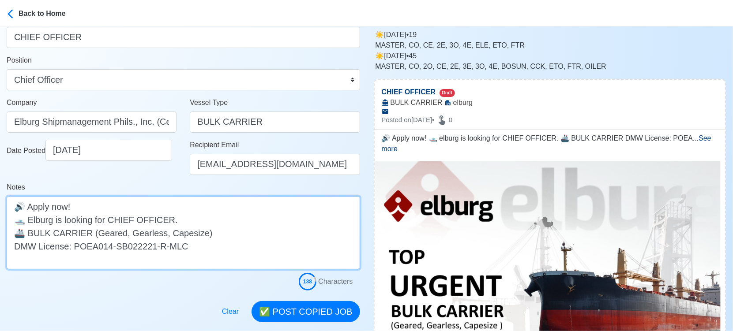
scroll to position [196, 0]
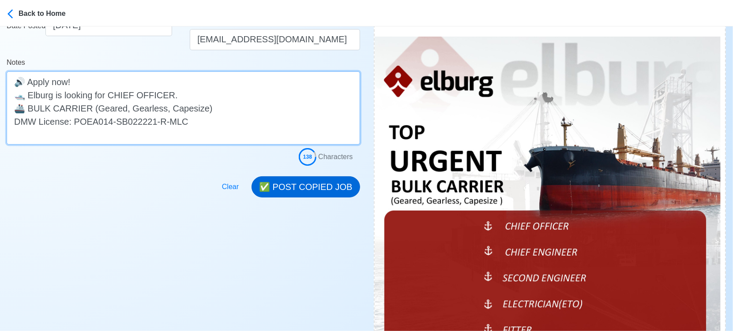
type textarea "🔊 Apply now! 🛥️ Elburg is looking for CHIEF OFFICER. 🚢 BULK CARRIER (Geared, Ge…"
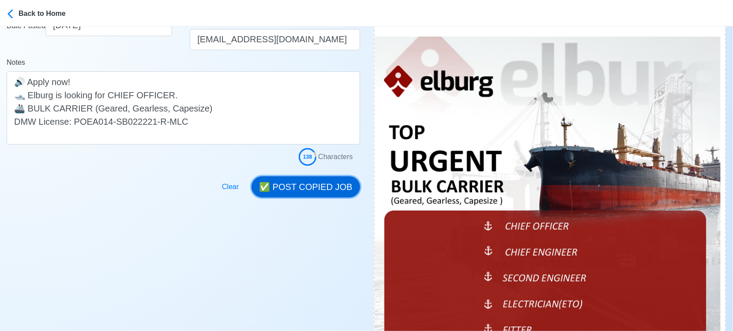
click at [333, 185] on button "✅ POST COPIED JOB" at bounding box center [306, 187] width 108 height 21
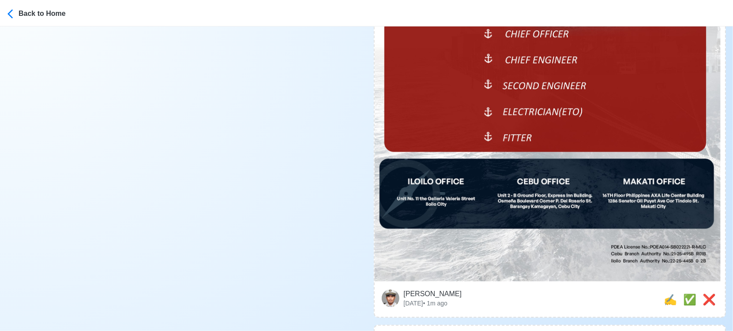
scroll to position [441, 0]
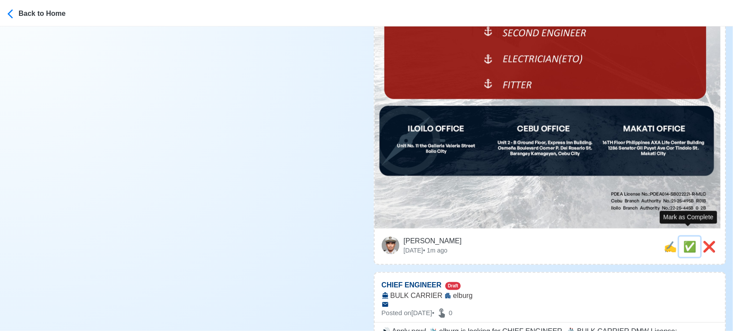
click at [683, 241] on span "✅" at bounding box center [689, 247] width 13 height 12
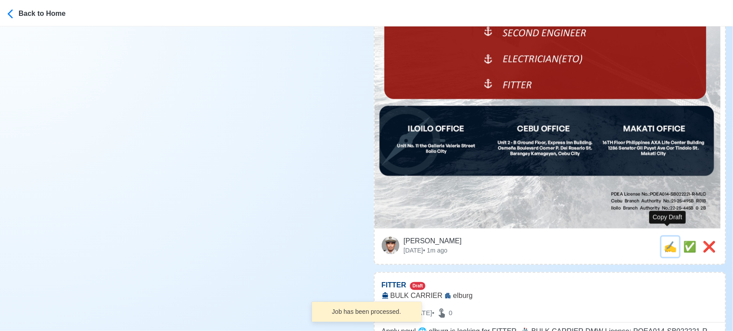
click at [666, 241] on span "✍️" at bounding box center [670, 247] width 13 height 12
type input "CHIEF ENGINEER"
select select
type input "elburg"
type input "BULK CARRIER"
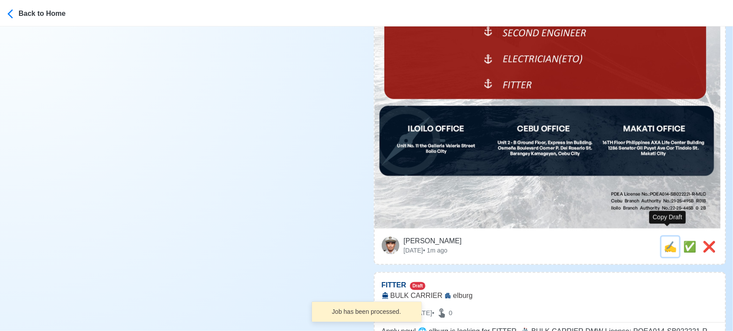
type textarea "🔊 Apply now! 🛳️ elburg is looking for CHIEF ENGINEER. 🚢 BULK CARRIER DMW Licens…"
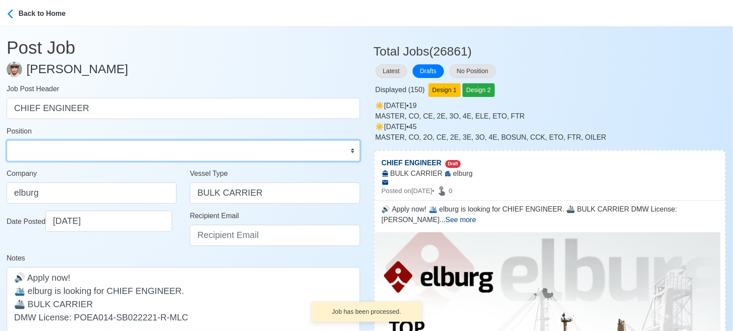
click at [60, 151] on select "Master Chief Officer 2nd Officer 3rd Officer Junior Officer Chief Engineer 2nd …" at bounding box center [183, 150] width 353 height 21
select select "Chief Engineer"
click at [7, 140] on select "Master Chief Officer 2nd Officer 3rd Officer Junior Officer Chief Engineer 2nd …" at bounding box center [183, 150] width 353 height 21
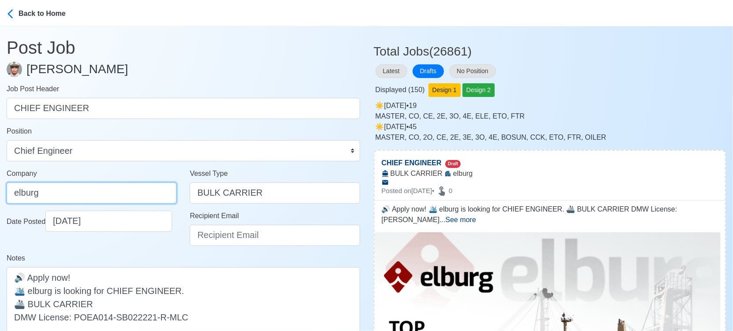
click at [82, 188] on input "elburg" at bounding box center [92, 193] width 170 height 21
type input "Elburg Shipmanagement Phils., Inc. (Cebu Branch)"
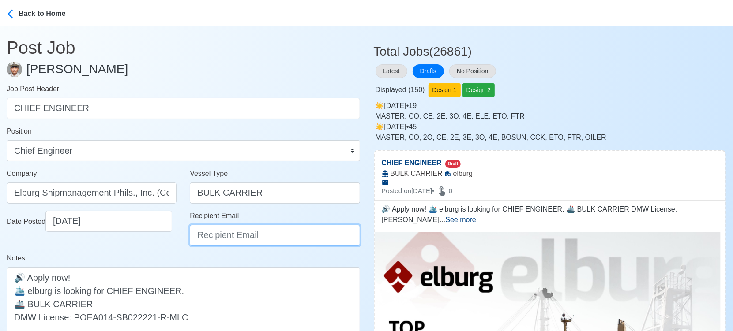
click at [275, 236] on input "Recipient Email" at bounding box center [275, 235] width 170 height 21
type input "recruitment@elburgshipmanagement.com.ph"
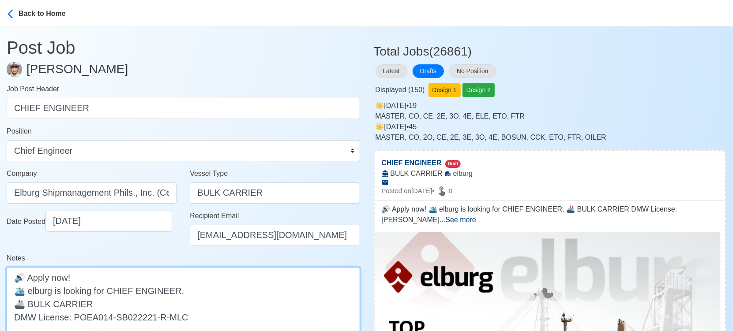
click at [31, 291] on textarea "🔊 Apply now! 🛳️ elburg is looking for CHIEF ENGINEER. 🚢 BULK CARRIER DMW Licens…" at bounding box center [183, 303] width 353 height 73
click at [106, 303] on textarea "🔊 Apply now! 🛳️ Elburg is looking for CHIEF ENGINEER. 🚢 BULK CARRIER DMW Licens…" at bounding box center [183, 303] width 353 height 73
paste textarea "(Geared, Gearless, Capesize)"
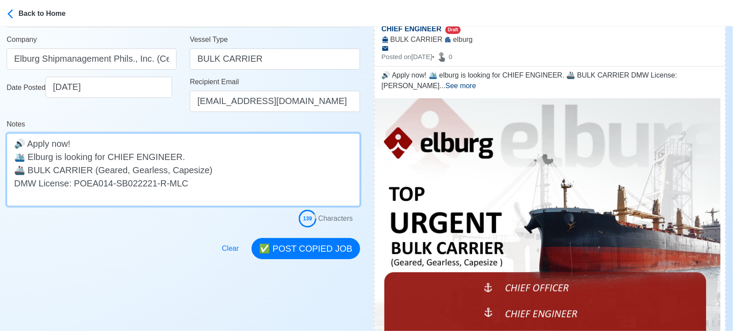
scroll to position [147, 0]
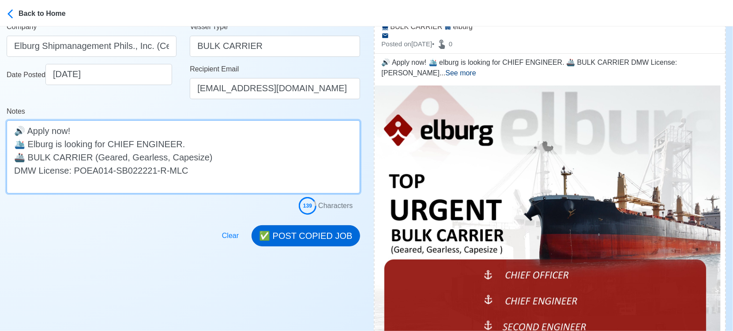
type textarea "🔊 Apply now! 🛳️ Elburg is looking for CHIEF ENGINEER. 🚢 BULK CARRIER (Geared, G…"
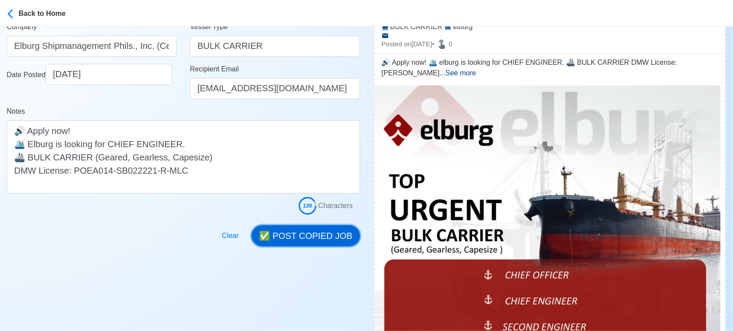
click at [307, 235] on button "✅ POST COPIED JOB" at bounding box center [306, 236] width 108 height 21
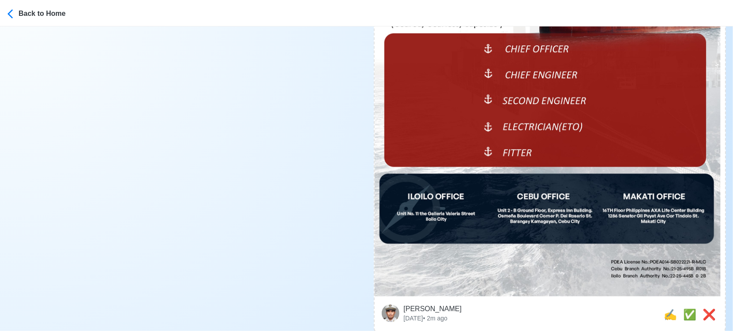
scroll to position [392, 0]
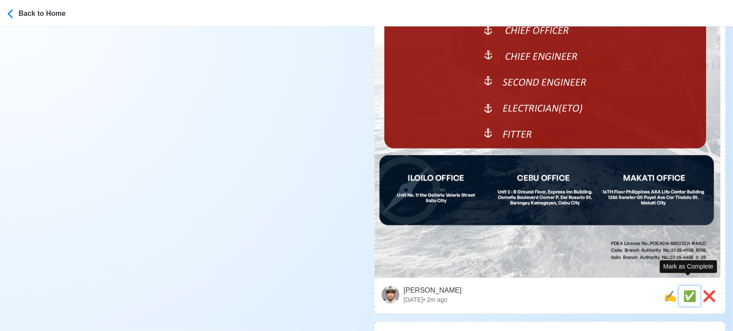
click at [690, 290] on span "✅" at bounding box center [689, 296] width 13 height 12
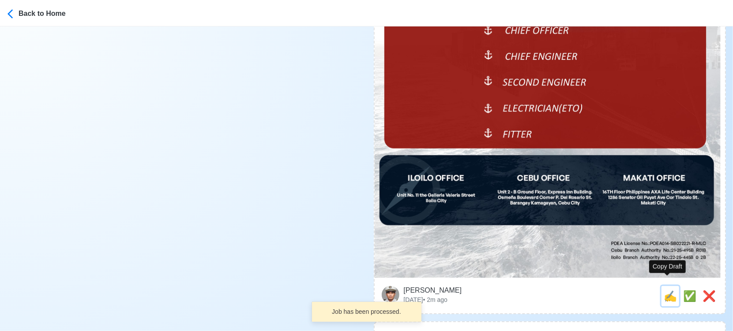
click at [665, 290] on span "✍️" at bounding box center [670, 296] width 13 height 12
type input "FITTER"
select select
type input "elburg"
type input "BULK CARRIER"
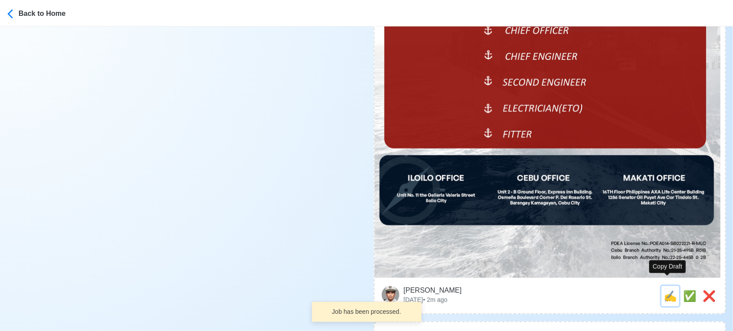
type textarea "Apply now! 🌐 elburg is looking for FITTER. 🚢 BULK CARRIER DMW License: POEA014-…"
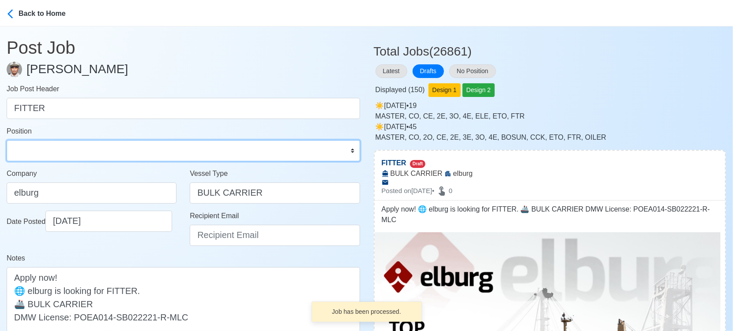
click at [27, 143] on select "Master Chief Officer 2nd Officer 3rd Officer Junior Officer Chief Engineer 2nd …" at bounding box center [183, 150] width 353 height 21
select select "Fitter"
click at [7, 140] on select "Master Chief Officer 2nd Officer 3rd Officer Junior Officer Chief Engineer 2nd …" at bounding box center [183, 150] width 353 height 21
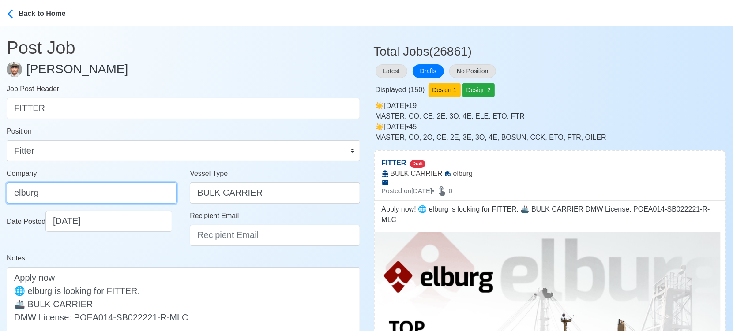
click at [87, 198] on input "elburg" at bounding box center [92, 193] width 170 height 21
type input "Elburg Shipmanagement Phils., Inc. (Cebu Branch)"
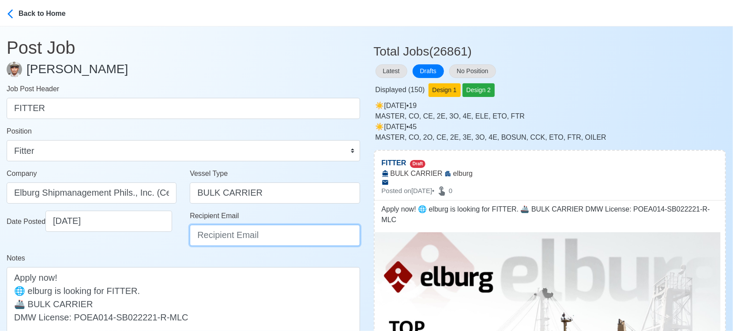
click at [227, 241] on input "Recipient Email" at bounding box center [275, 235] width 170 height 21
type input "recruitment@elburgshipmanagement.com.ph"
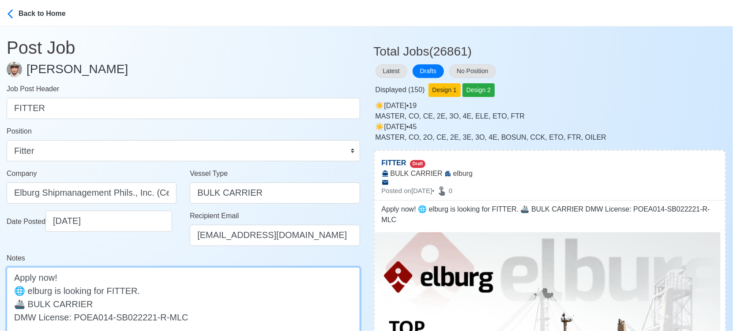
click at [33, 292] on textarea "Apply now! 🌐 elburg is looking for FITTER. 🚢 BULK CARRIER DMW License: POEA014-…" at bounding box center [183, 303] width 353 height 73
click at [117, 310] on textarea "Apply now! 🌐 Elburg is looking for FITTER. 🚢 BULK CARRIER DMW License: POEA014-…" at bounding box center [183, 303] width 353 height 73
paste textarea "(Geared, Gearless, Capesize)"
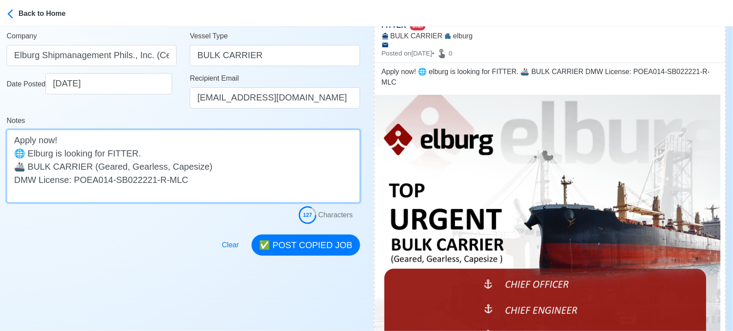
scroll to position [147, 0]
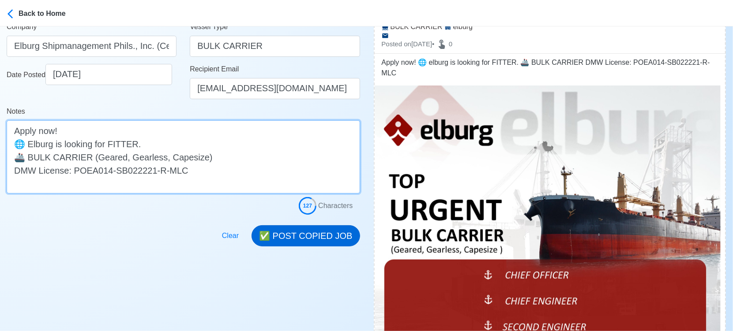
type textarea "Apply now! 🌐 Elburg is looking for FITTER. 🚢 BULK CARRIER (Geared, Gearless, Ca…"
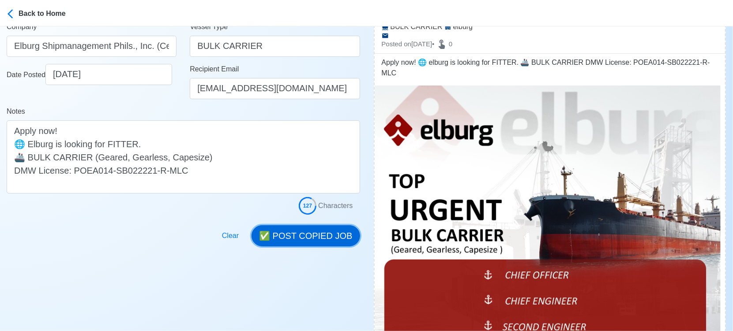
click at [319, 239] on button "✅ POST COPIED JOB" at bounding box center [306, 236] width 108 height 21
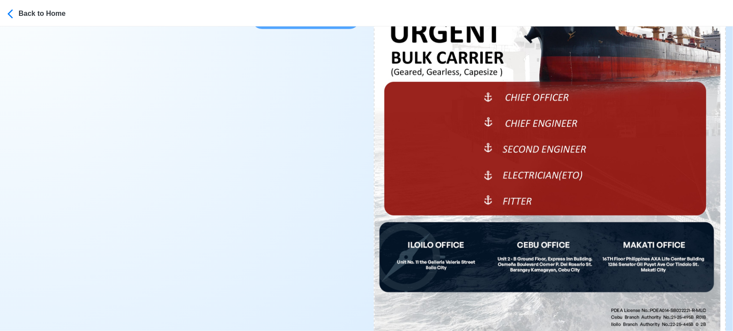
scroll to position [392, 0]
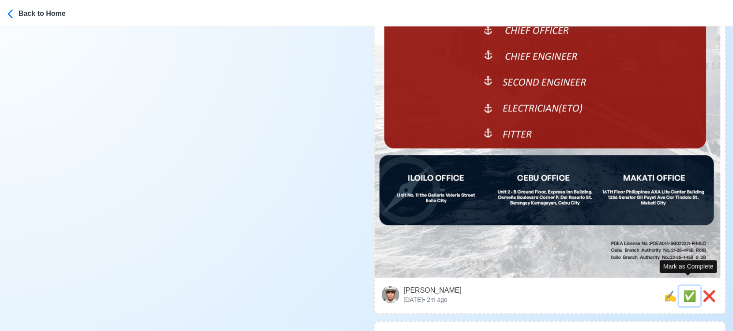
click at [685, 290] on span "✅" at bounding box center [689, 296] width 13 height 12
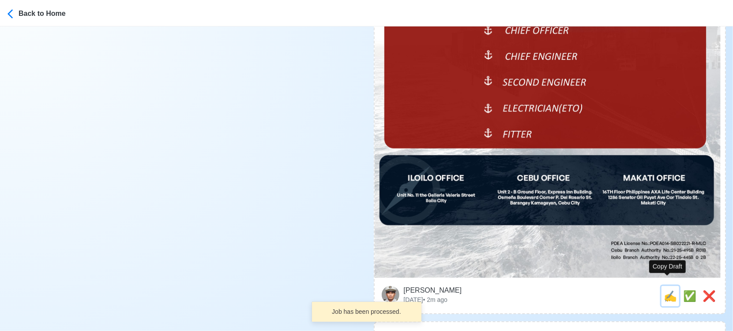
click at [664, 290] on span "✍️" at bounding box center [670, 296] width 13 height 12
type input "SECOND ENGINEER"
select select
type input "elburg"
type input "BULK CARRIER"
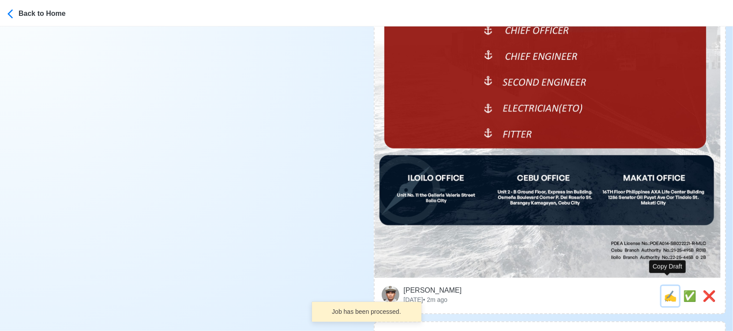
type textarea "🌎 Apply now! 🚀 elburg is looking for SECOND ENGINEER. 🚢 BULK CARRIER DMW Licens…"
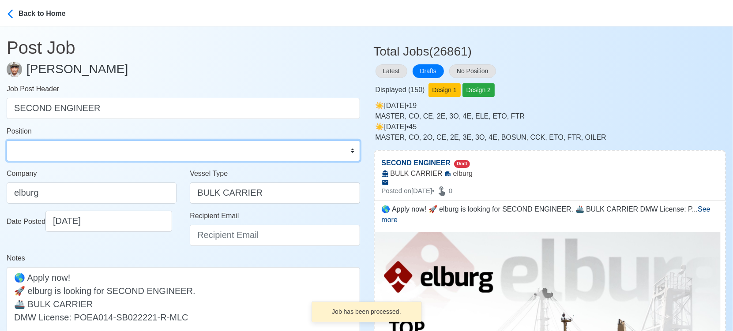
click at [53, 151] on select "Master Chief Officer 2nd Officer 3rd Officer Junior Officer Chief Engineer 2nd …" at bounding box center [183, 150] width 353 height 21
select select "2nd Engineer"
click at [7, 140] on select "Master Chief Officer 2nd Officer 3rd Officer Junior Officer Chief Engineer 2nd …" at bounding box center [183, 150] width 353 height 21
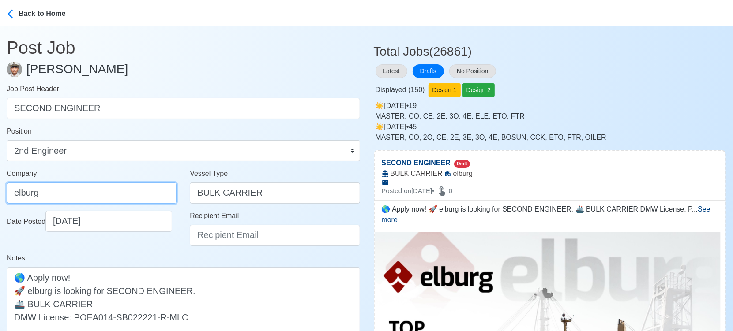
click at [109, 197] on input "elburg" at bounding box center [92, 193] width 170 height 21
type input "Elburg Shipmanagement Phils., Inc. (Cebu Branch)"
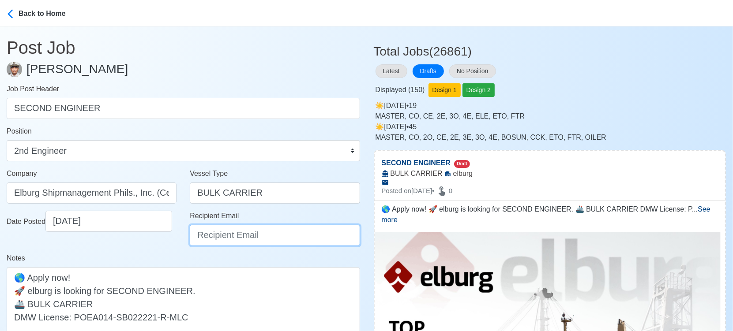
click at [233, 239] on input "Recipient Email" at bounding box center [275, 235] width 170 height 21
type input "recruitment@elburgshipmanagement.com.ph"
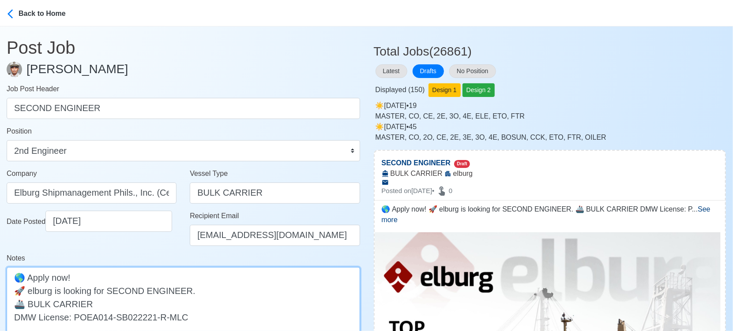
click at [31, 291] on textarea "🌎 Apply now! 🚀 elburg is looking for SECOND ENGINEER. 🚢 BULK CARRIER DMW Licens…" at bounding box center [183, 303] width 353 height 73
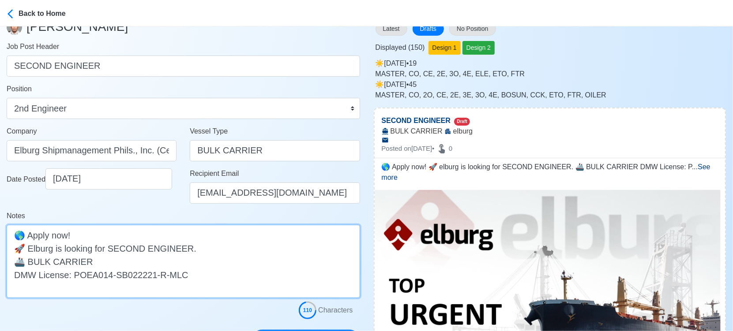
scroll to position [147, 0]
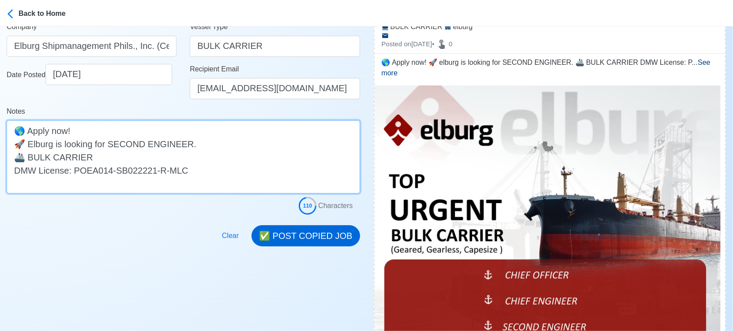
type textarea "🌎 Apply now! 🚀 Elburg is looking for SECOND ENGINEER. 🚢 BULK CARRIER DMW Licens…"
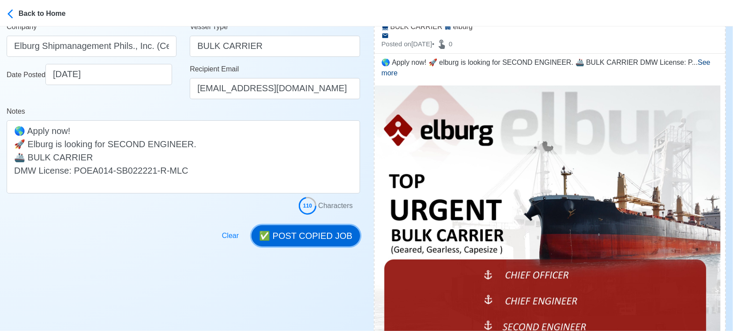
click at [311, 230] on button "✅ POST COPIED JOB" at bounding box center [306, 236] width 108 height 21
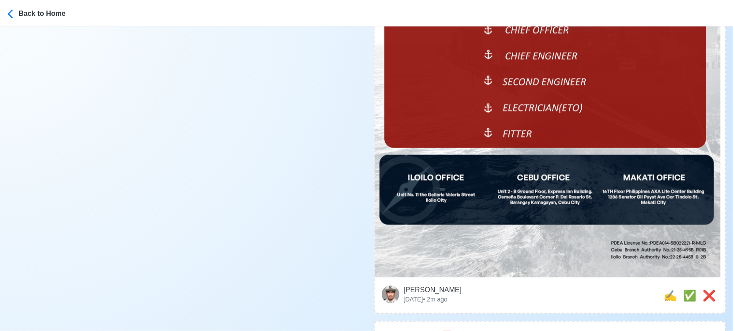
scroll to position [441, 0]
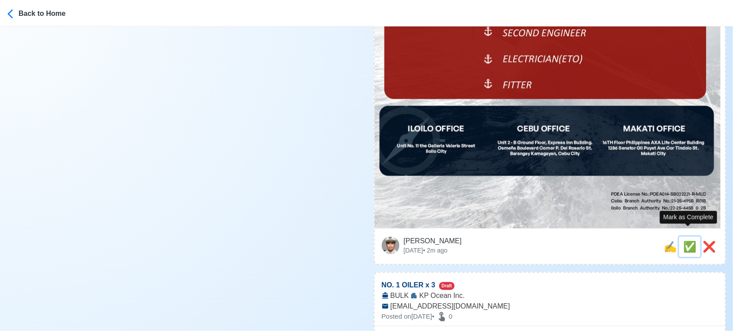
click at [684, 241] on span "✅" at bounding box center [689, 247] width 13 height 12
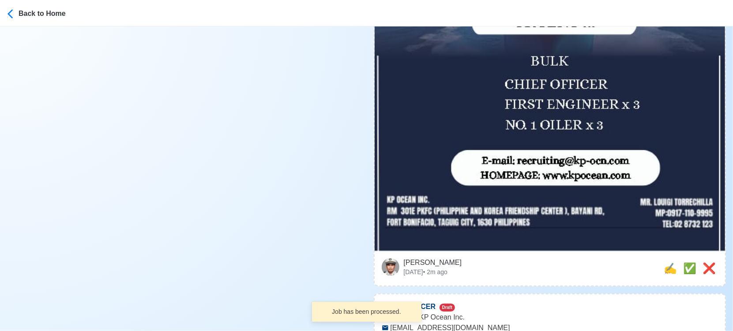
scroll to position [343, 0]
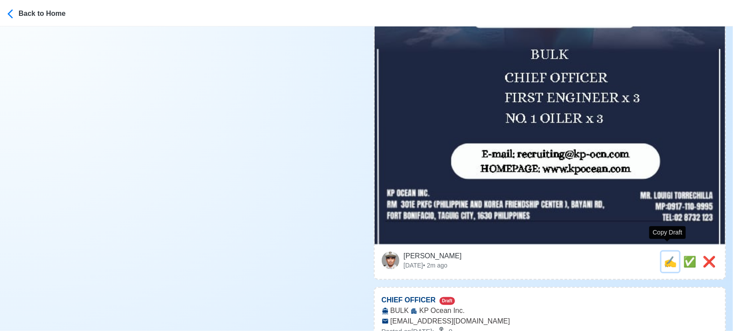
click at [664, 256] on span "✍️" at bounding box center [670, 262] width 13 height 12
type input "NO. 1 OILER x 3"
select select
type input "KP Ocean Inc."
type input "BULK"
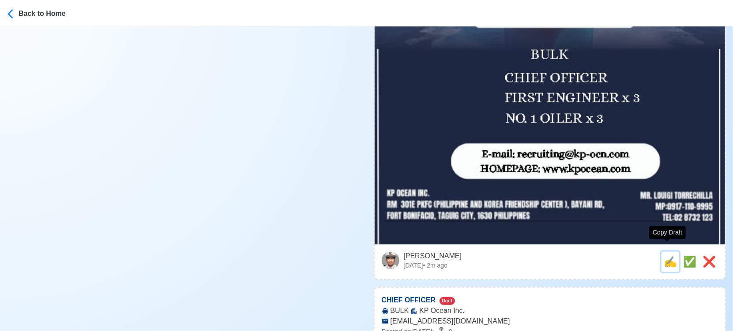
type input "recruiting@kp-ocn.com"
type textarea "Apply now! 🚀 KP Ocean Inc. is looking for NO. 1 OILER x 3. 🚢 BULK DMW License: …"
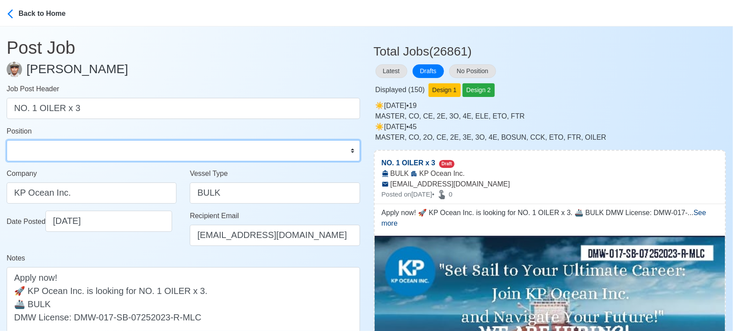
click at [43, 148] on select "Master Chief Officer 2nd Officer 3rd Officer Junior Officer Chief Engineer 2nd …" at bounding box center [183, 150] width 353 height 21
select select "Oiler"
click at [7, 140] on select "Master Chief Officer 2nd Officer 3rd Officer Junior Officer Chief Engineer 2nd …" at bounding box center [183, 150] width 353 height 21
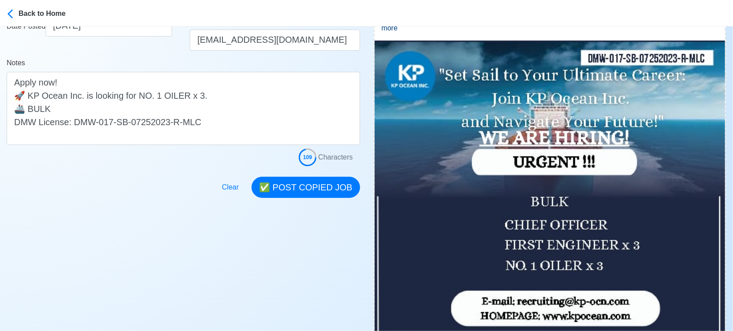
scroll to position [196, 0]
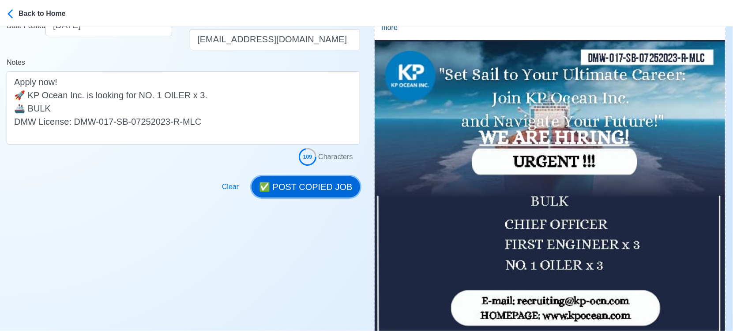
click at [314, 185] on button "✅ POST COPIED JOB" at bounding box center [306, 187] width 108 height 21
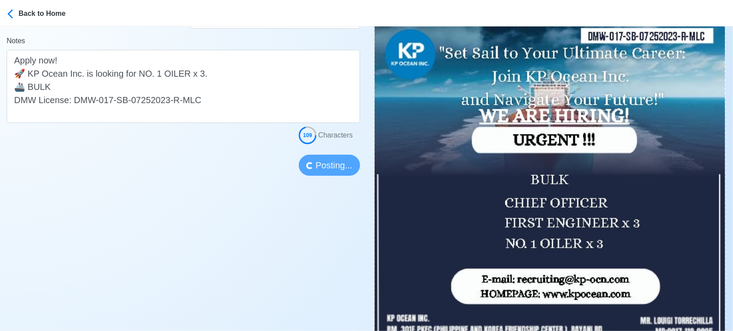
scroll to position [294, 0]
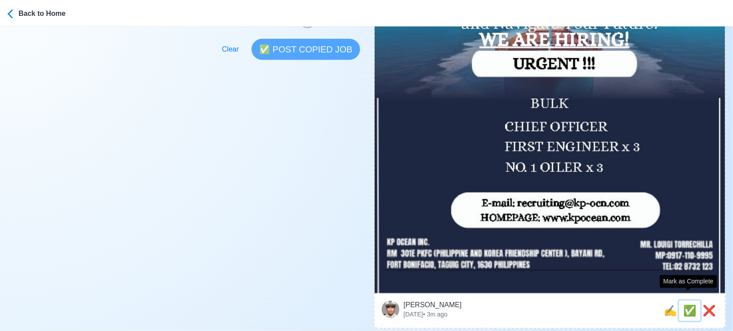
click at [685, 305] on span "✅" at bounding box center [689, 311] width 13 height 12
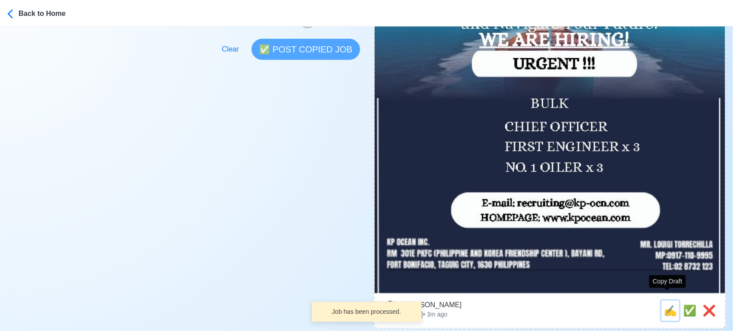
click at [666, 305] on span "✍️" at bounding box center [670, 311] width 13 height 12
type input "CHIEF OFFICER"
select select
type input "KP Ocean Inc."
type input "BULK"
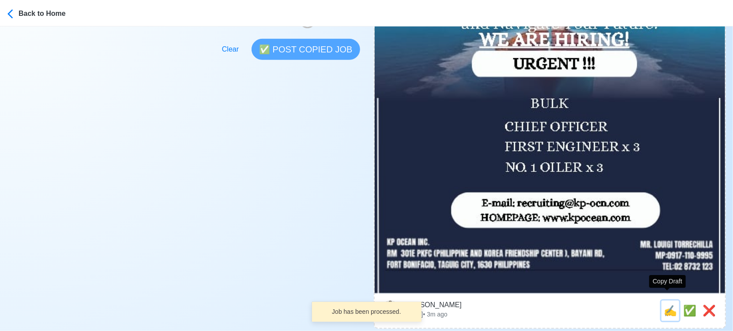
type input "recruiting@kp-ocn.com"
type textarea "📜 Apply now! 🛥️ KP Ocean Inc. is looking for CHIEF OFFICER. 🚢 BULK DMW License:…"
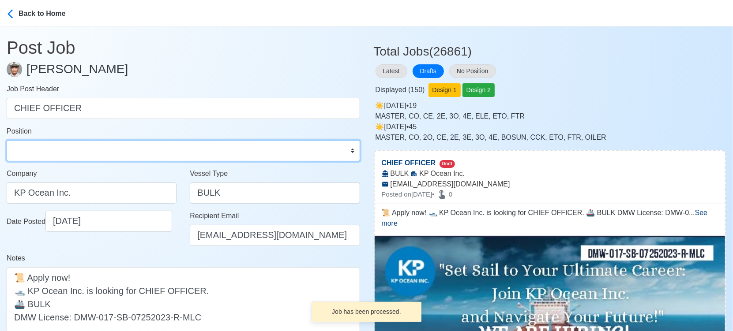
drag, startPoint x: 153, startPoint y: 147, endPoint x: 147, endPoint y: 143, distance: 7.0
click at [152, 147] on select "Master Chief Officer 2nd Officer 3rd Officer Junior Officer Chief Engineer 2nd …" at bounding box center [183, 150] width 353 height 21
select select "Chief Officer"
click at [7, 140] on select "Master Chief Officer 2nd Officer 3rd Officer Junior Officer Chief Engineer 2nd …" at bounding box center [183, 150] width 353 height 21
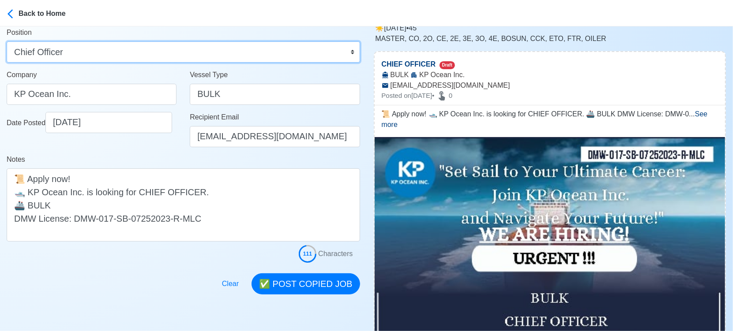
scroll to position [196, 0]
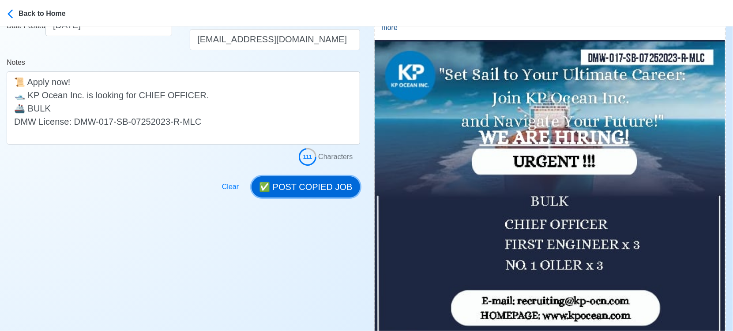
click at [332, 186] on button "✅ POST COPIED JOB" at bounding box center [306, 187] width 108 height 21
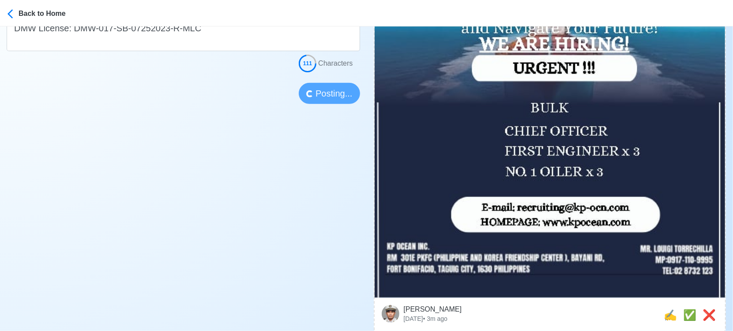
scroll to position [294, 0]
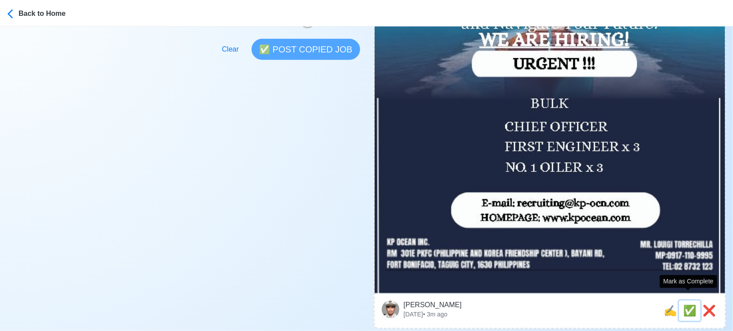
click at [684, 305] on span "✅" at bounding box center [689, 311] width 13 height 12
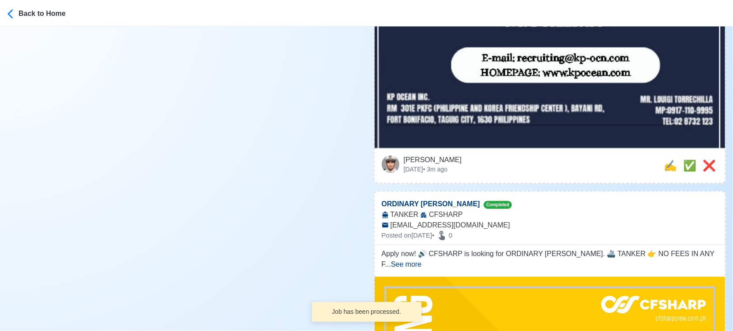
scroll to position [441, 0]
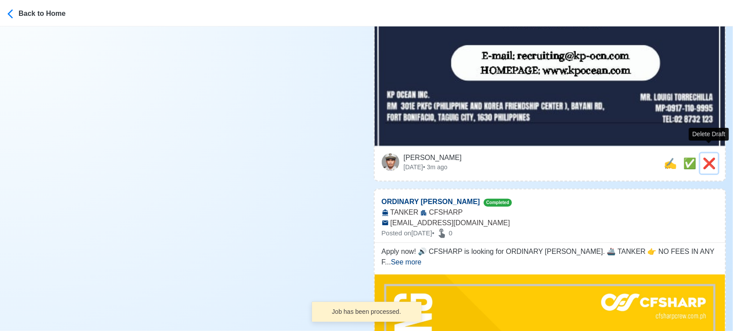
click at [709, 158] on span "❌" at bounding box center [709, 164] width 13 height 12
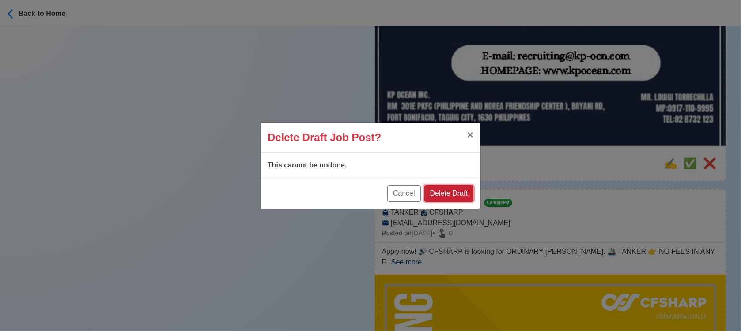
click at [462, 192] on button "Delete Draft" at bounding box center [448, 193] width 49 height 17
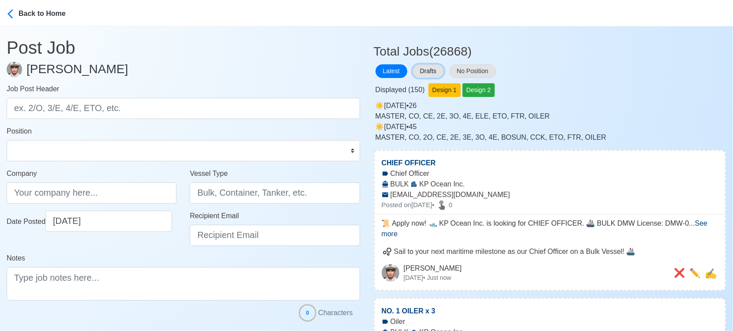
click at [420, 69] on button "Drafts" at bounding box center [428, 71] width 31 height 14
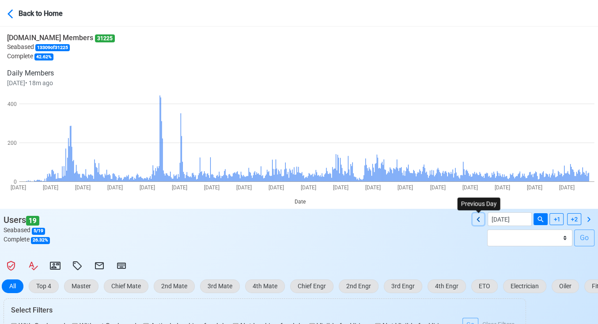
click at [478, 214] on icon at bounding box center [478, 219] width 11 height 11
type input "09/14/2025"
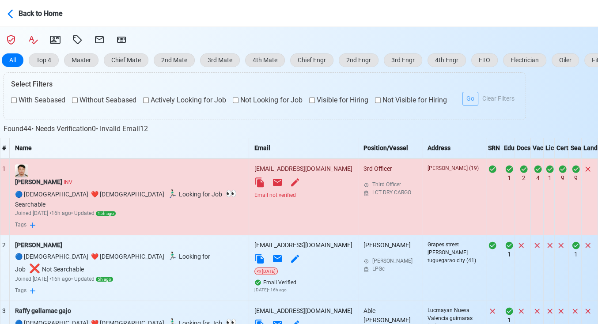
scroll to position [245, 0]
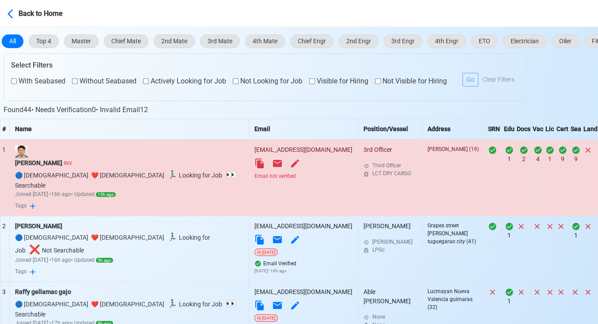
click at [254, 177] on div "Email not verified" at bounding box center [303, 176] width 98 height 8
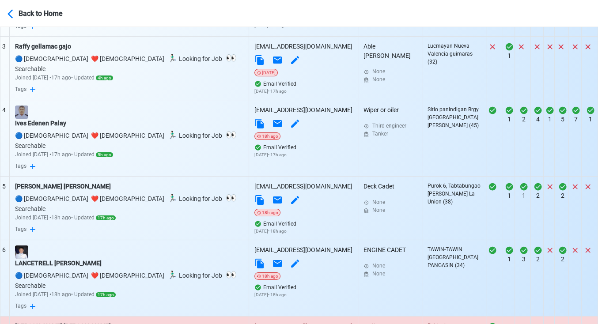
scroll to position [539, 0]
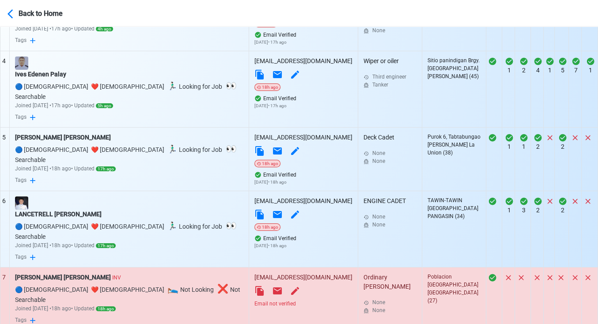
click at [254, 300] on div "Email not verified" at bounding box center [303, 304] width 98 height 8
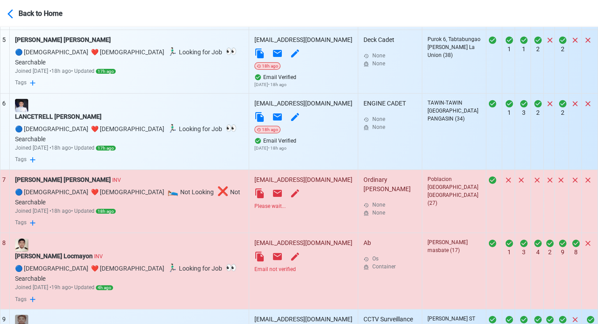
scroll to position [637, 0]
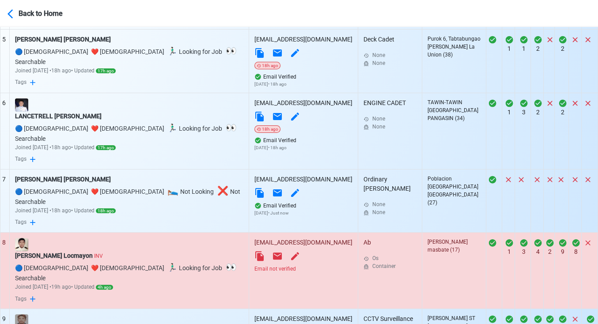
click at [254, 265] on div "Email not verified" at bounding box center [303, 269] width 98 height 8
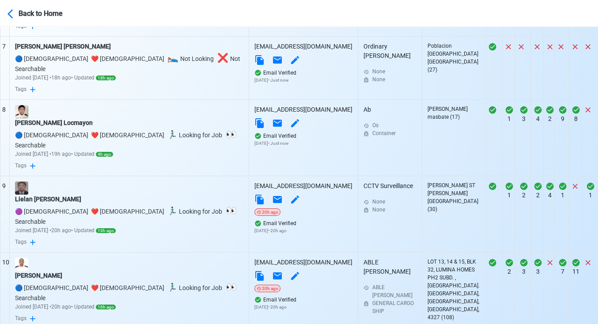
scroll to position [772, 0]
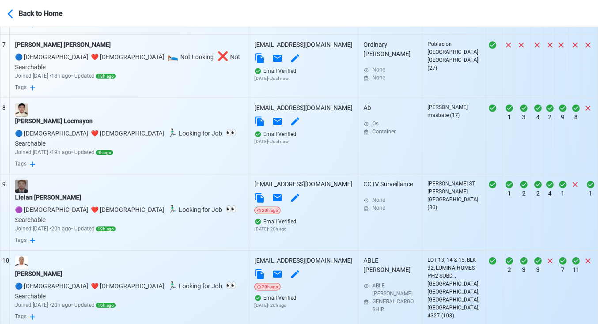
select select "100"
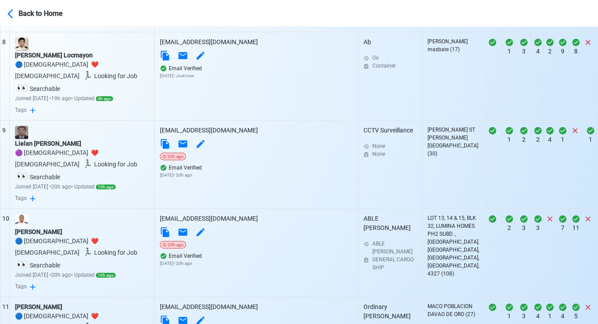
scroll to position [968, 0]
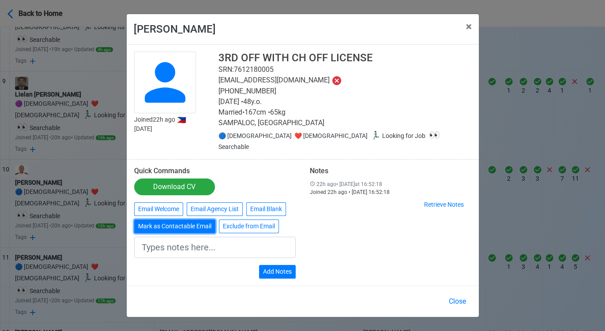
click at [201, 223] on button "Mark as Contactable Email" at bounding box center [174, 227] width 81 height 14
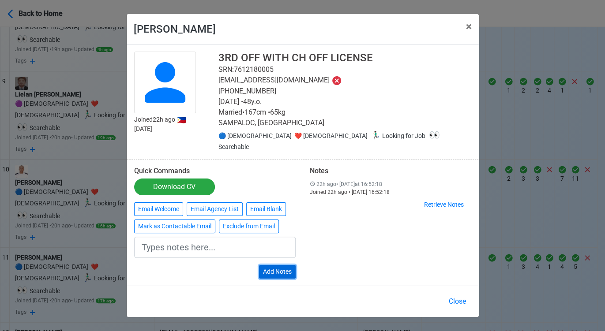
click at [283, 267] on button "Add Notes" at bounding box center [277, 272] width 37 height 14
type input "Marked as Contactable email"
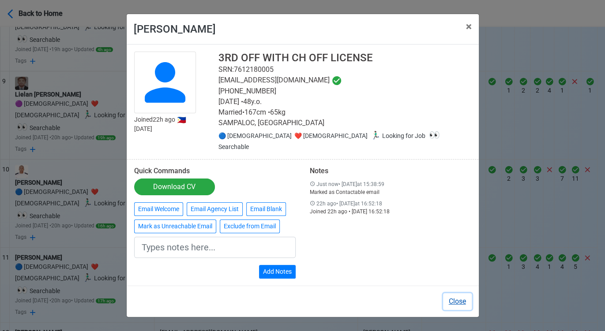
click at [459, 295] on button "Close" at bounding box center [457, 301] width 29 height 17
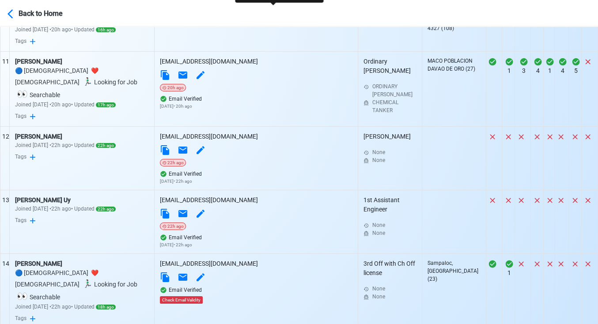
scroll to position [1213, 0]
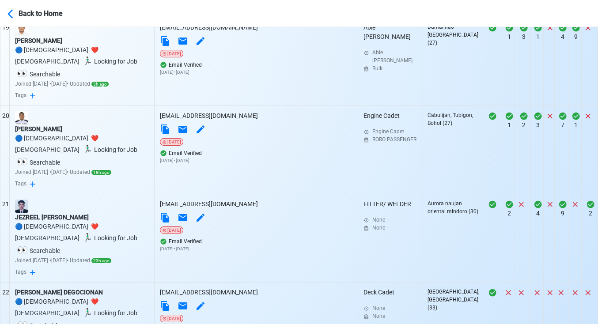
scroll to position [1850, 0]
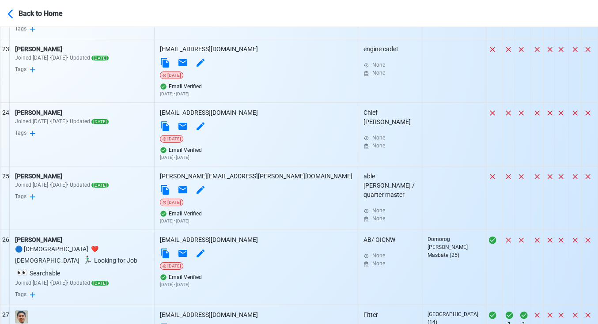
scroll to position [2096, 0]
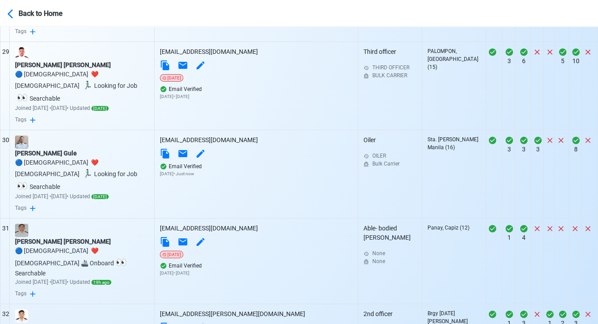
scroll to position [2537, 0]
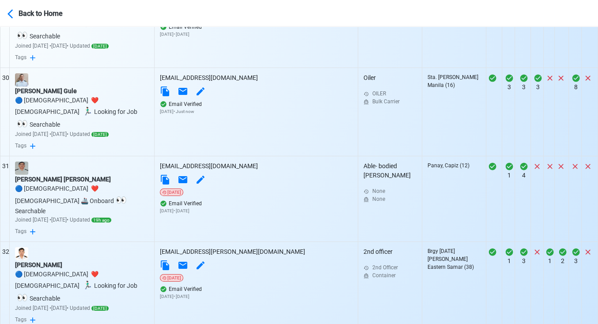
scroll to position [2635, 0]
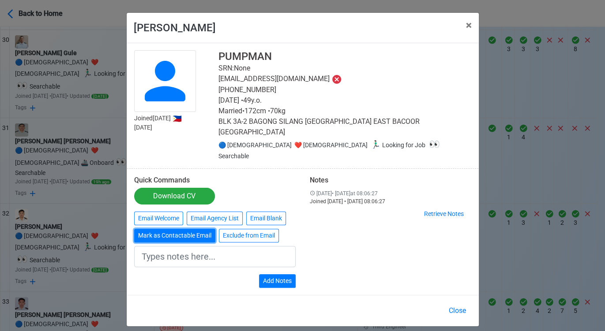
click at [143, 229] on button "Mark as Contactable Email" at bounding box center [174, 236] width 81 height 14
type input "Marked as Contactable email"
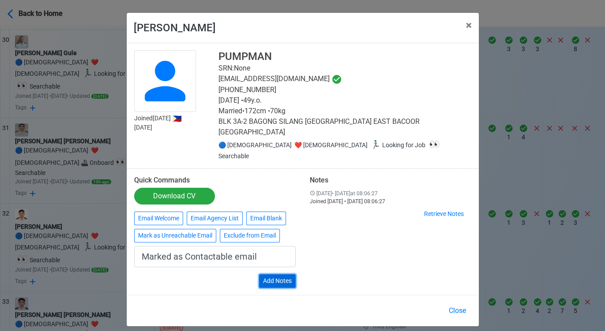
click at [286, 275] on button "Add Notes" at bounding box center [277, 282] width 37 height 14
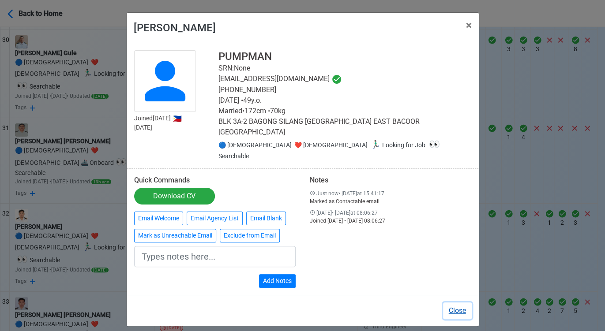
click at [456, 303] on button "Close" at bounding box center [457, 311] width 29 height 17
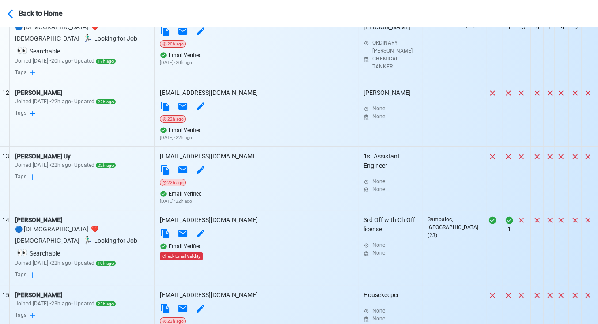
scroll to position [1195, 0]
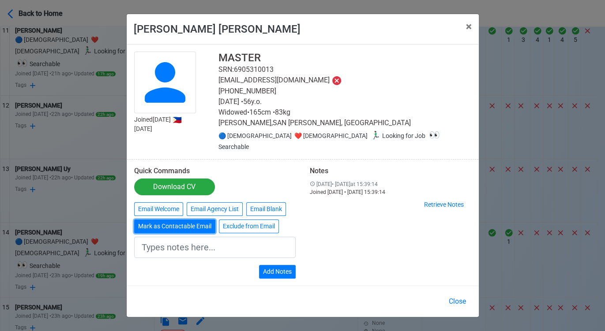
click at [169, 220] on button "Mark as Contactable Email" at bounding box center [174, 227] width 81 height 14
type input "Marked as Contactable email"
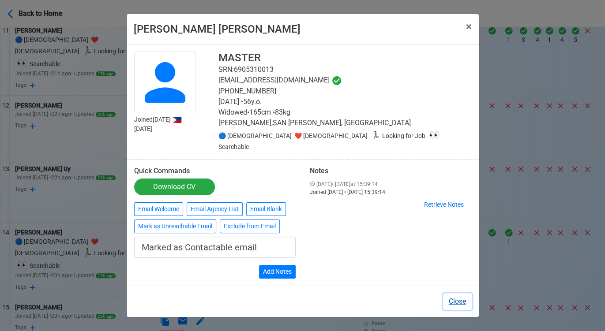
click at [459, 296] on button "Close" at bounding box center [457, 301] width 29 height 17
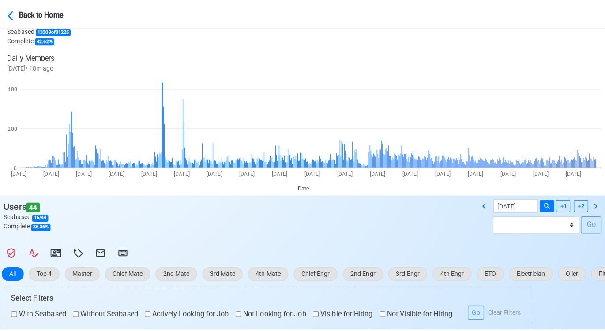
scroll to position [0, 0]
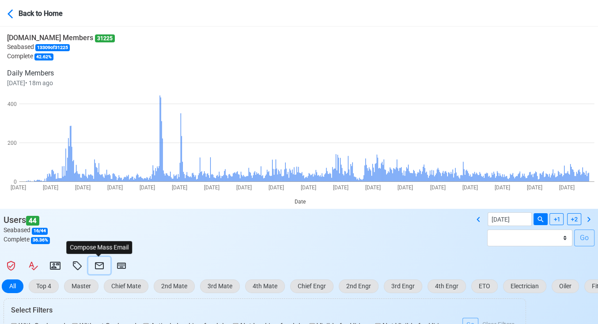
click at [95, 265] on icon at bounding box center [99, 265] width 9 height 7
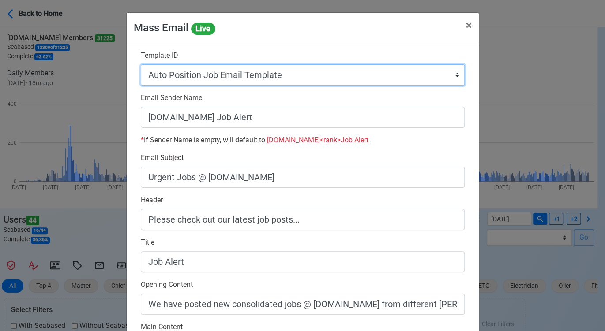
click at [308, 79] on select "Auto Position Job Email Template Incomplete CV Email Template ETO/ETR Job Email…" at bounding box center [303, 74] width 324 height 21
select select "d-0c193ece46b24c5dbce89cdb3e751472"
click at [141, 64] on select "Auto Position Job Email Template Incomplete CV Email Template ETO/ETR Job Email…" at bounding box center [303, 74] width 324 height 21
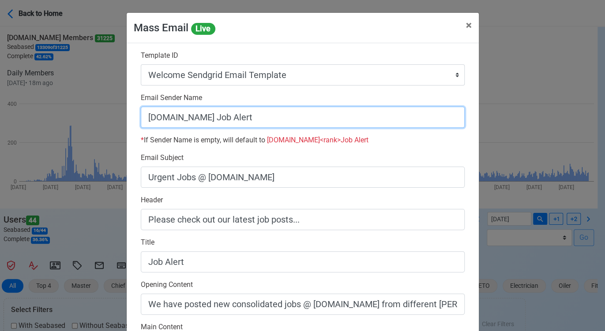
drag, startPoint x: 219, startPoint y: 118, endPoint x: 341, endPoint y: 119, distance: 121.4
click at [341, 119] on input "[DOMAIN_NAME] Job Alert" at bounding box center [303, 117] width 324 height 21
click at [143, 119] on input "[DOMAIN_NAME]" at bounding box center [303, 117] width 324 height 21
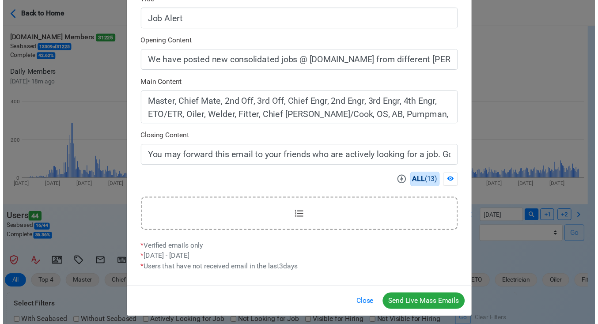
scroll to position [248, 0]
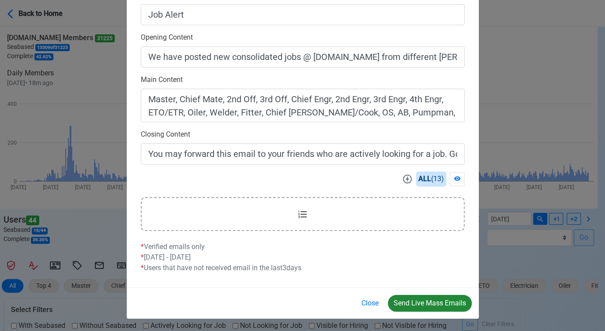
type input "Welcome to SeamanBio.PH"
click at [430, 301] on button "Send Live Mass Emails" at bounding box center [430, 303] width 84 height 17
click at [374, 301] on button "Close" at bounding box center [370, 303] width 29 height 17
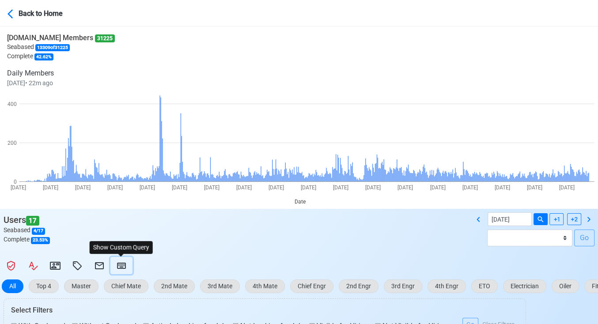
click at [118, 266] on icon at bounding box center [121, 266] width 9 height 6
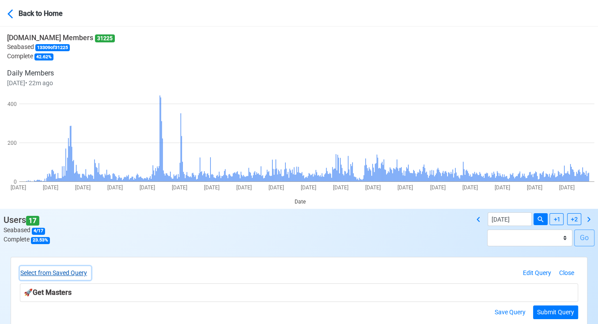
click at [78, 275] on button "Select from Saved Query" at bounding box center [55, 273] width 71 height 14
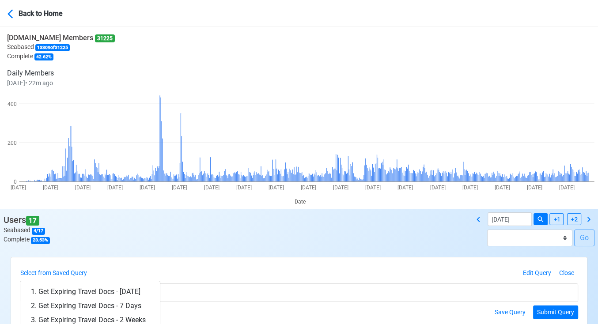
click at [91, 290] on link "1. Get Expiring Travel Docs - [DATE]" at bounding box center [89, 292] width 139 height 14
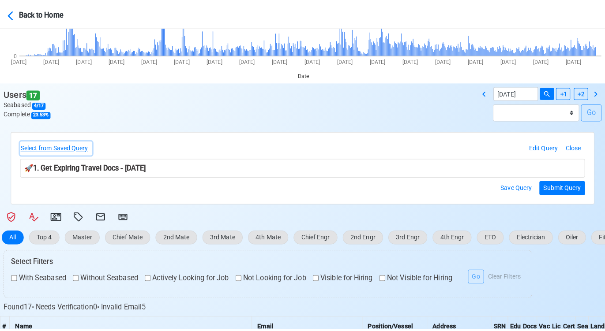
scroll to position [147, 0]
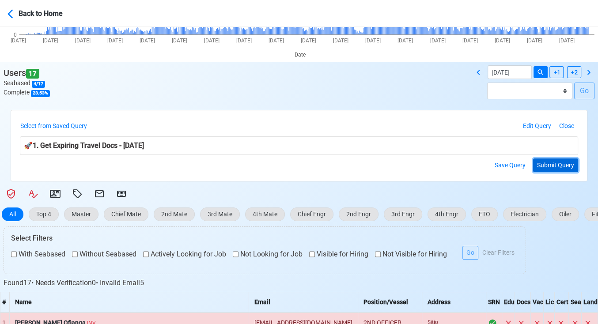
click at [554, 165] on button "Submit Query" at bounding box center [555, 165] width 45 height 14
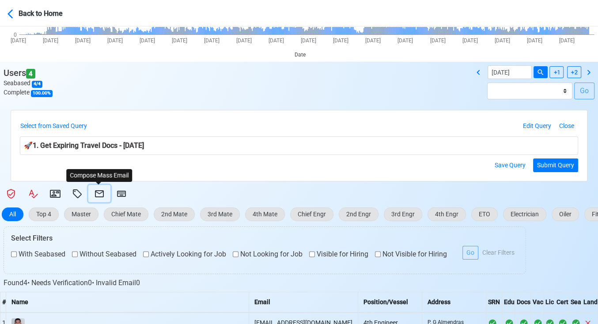
click at [99, 191] on icon at bounding box center [99, 193] width 11 height 11
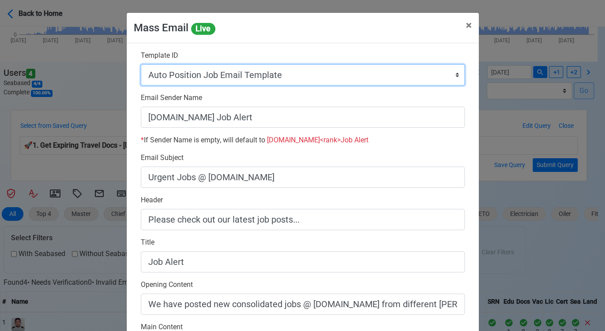
click at [315, 79] on select "Auto Position Job Email Template Incomplete CV Email Template ETO/ETR Job Email…" at bounding box center [303, 74] width 324 height 21
select select "d-3e71907ffd064a39999872a824aaf79a"
click at [141, 64] on select "Auto Position Job Email Template Incomplete CV Email Template ETO/ETR Job Email…" at bounding box center [303, 74] width 324 height 21
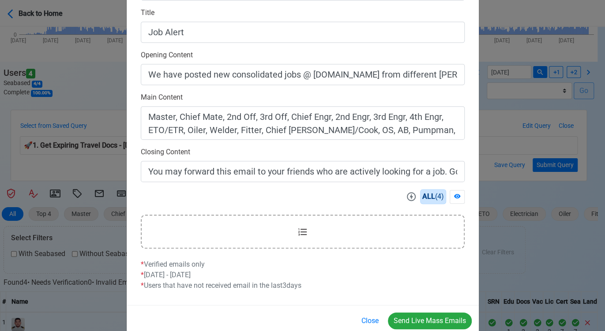
scroll to position [248, 0]
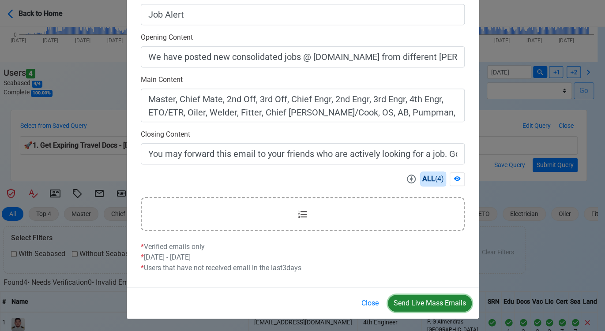
click at [429, 305] on button "Send Live Mass Emails" at bounding box center [430, 303] width 84 height 17
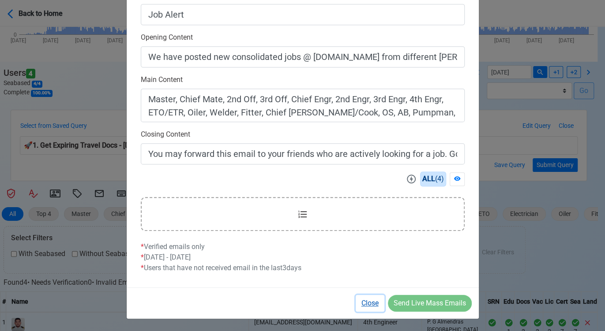
click at [374, 303] on button "Close" at bounding box center [370, 303] width 29 height 17
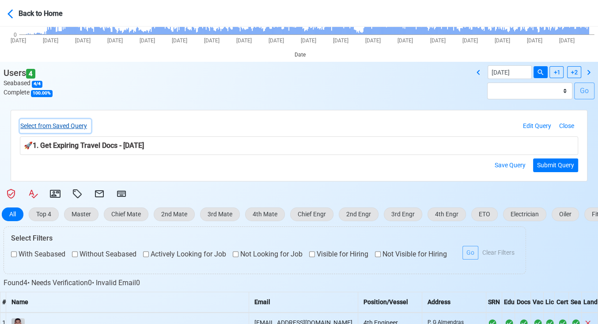
click at [68, 124] on button "Select from Saved Query" at bounding box center [55, 126] width 71 height 14
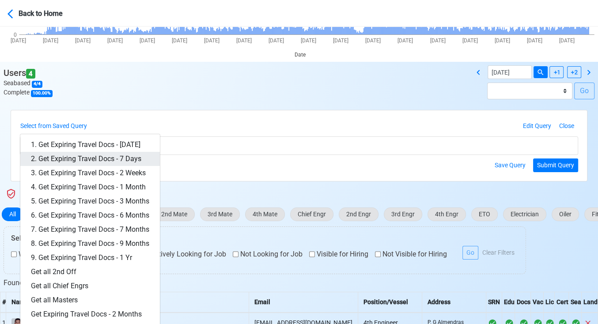
click at [88, 155] on link "2. Get Expiring Travel Docs - 7 Days" at bounding box center [89, 159] width 139 height 14
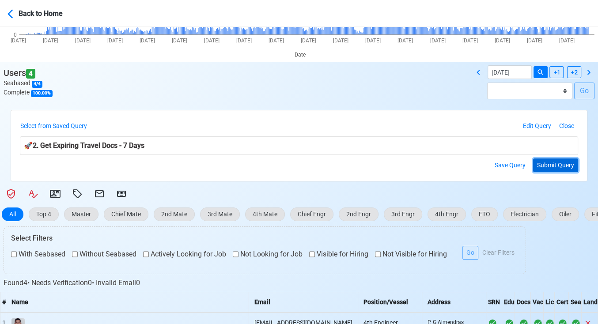
click at [547, 159] on button "Submit Query" at bounding box center [555, 165] width 45 height 14
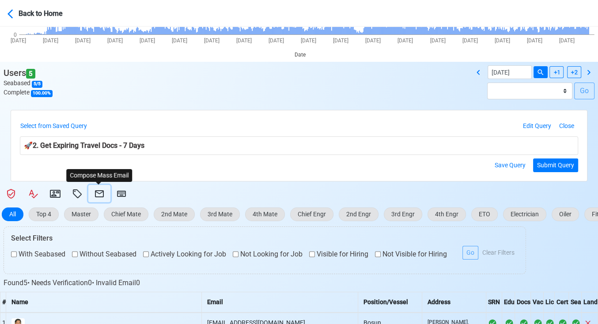
click at [102, 194] on icon at bounding box center [99, 193] width 9 height 7
select select "d-3e71907ffd064a39999872a824aaf79a"
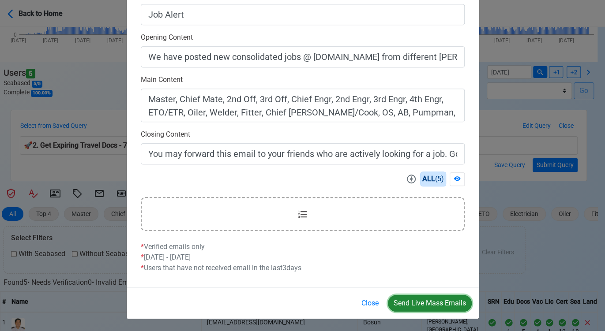
click at [425, 297] on button "Send Live Mass Emails" at bounding box center [430, 303] width 84 height 17
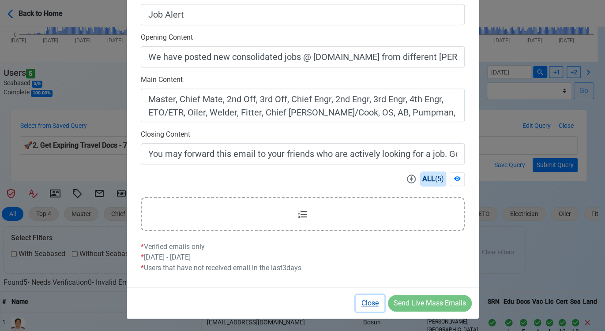
click at [367, 303] on button "Close" at bounding box center [370, 303] width 29 height 17
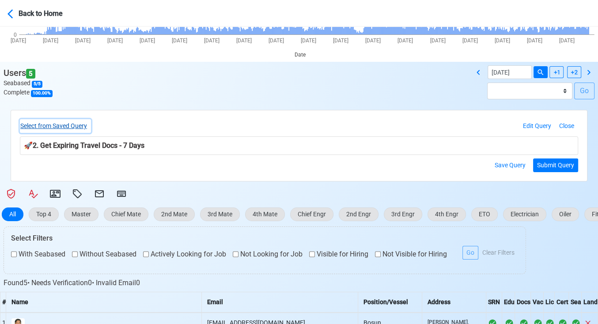
click at [69, 128] on button "Select from Saved Query" at bounding box center [55, 126] width 71 height 14
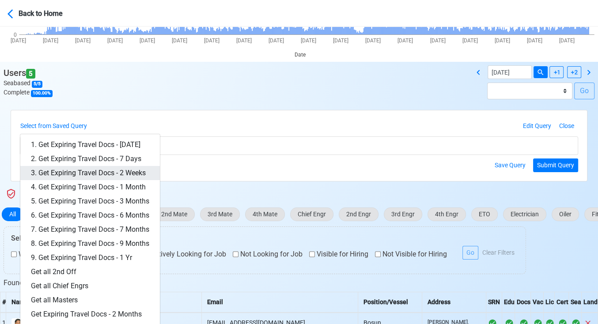
click at [118, 173] on link "3. Get Expiring Travel Docs - 2 Weeks" at bounding box center [89, 173] width 139 height 14
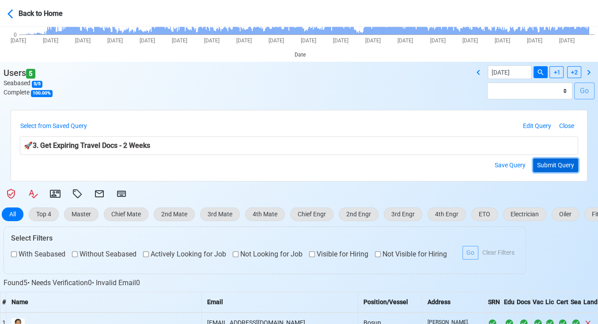
click at [561, 165] on button "Submit Query" at bounding box center [555, 165] width 45 height 14
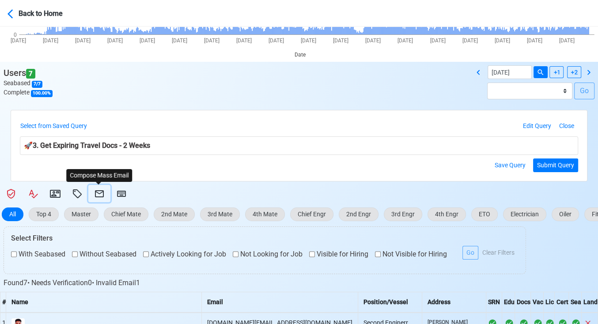
click at [102, 193] on icon at bounding box center [99, 193] width 11 height 11
select select "d-3e71907ffd064a39999872a824aaf79a"
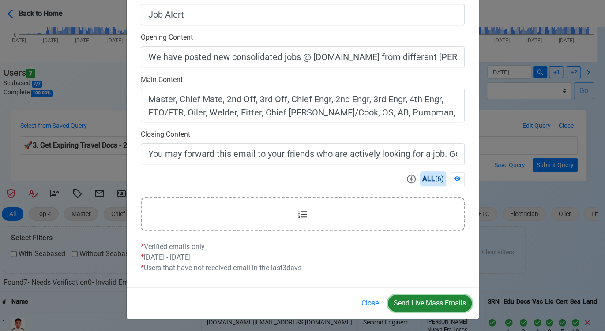
click at [422, 303] on button "Send Live Mass Emails" at bounding box center [430, 303] width 84 height 17
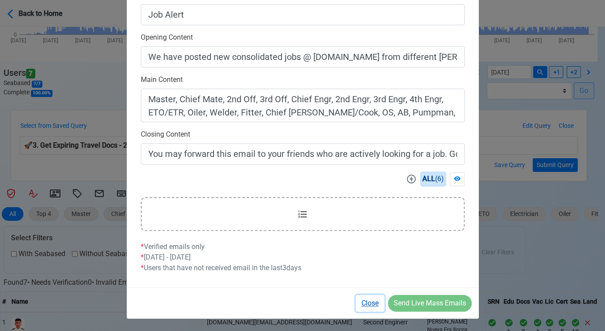
click at [365, 301] on button "Close" at bounding box center [370, 303] width 29 height 17
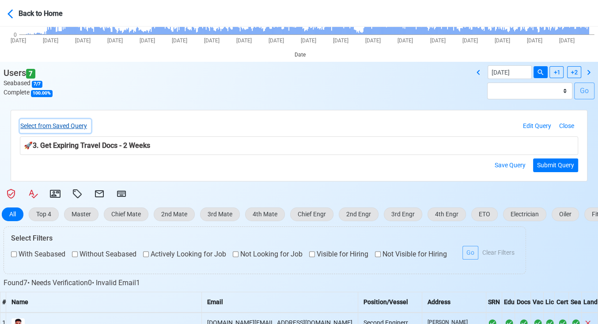
click at [67, 122] on button "Select from Saved Query" at bounding box center [55, 126] width 71 height 14
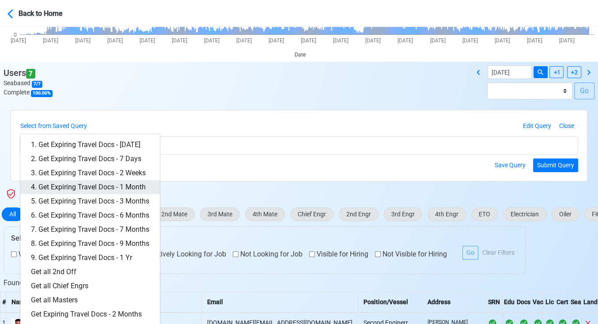
click at [117, 184] on link "4. Get Expiring Travel Docs - 1 Month" at bounding box center [89, 187] width 139 height 14
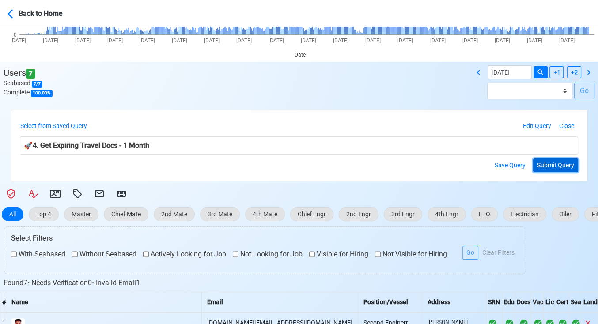
click at [558, 164] on button "Submit Query" at bounding box center [555, 165] width 45 height 14
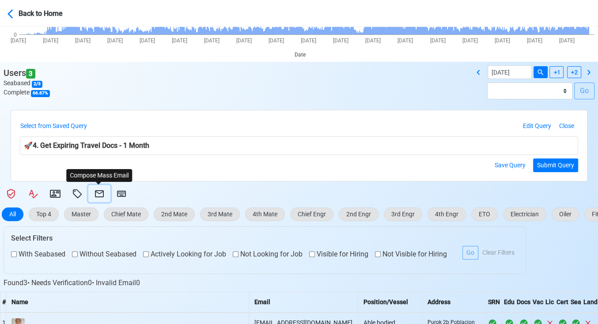
click at [97, 193] on icon at bounding box center [99, 193] width 11 height 11
select select "d-3e71907ffd064a39999872a824aaf79a"
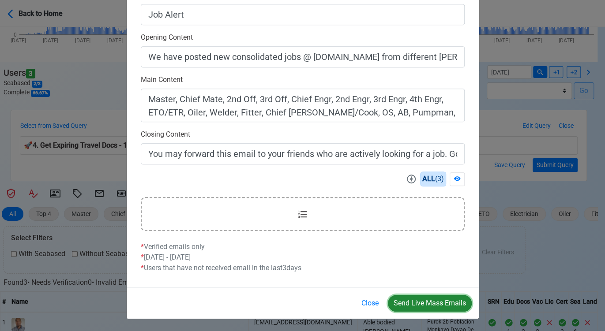
click at [429, 304] on button "Send Live Mass Emails" at bounding box center [430, 303] width 84 height 17
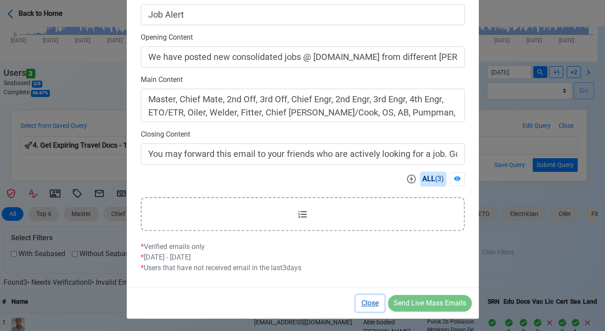
click at [371, 303] on button "Close" at bounding box center [370, 303] width 29 height 17
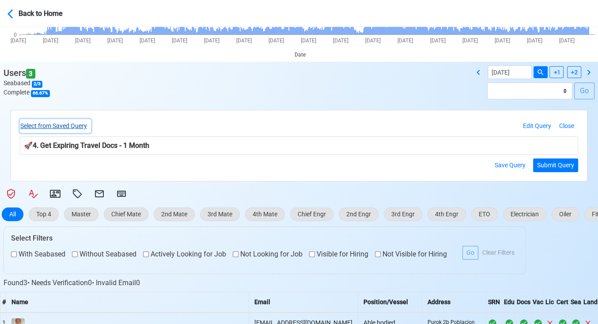
click at [68, 126] on button "Select from Saved Query" at bounding box center [55, 126] width 71 height 14
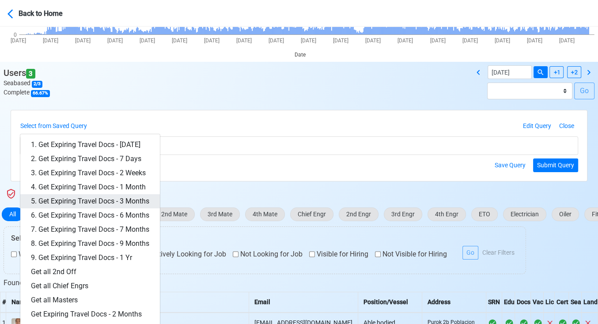
click at [137, 199] on link "5. Get Expiring Travel Docs - 3 Months" at bounding box center [89, 201] width 139 height 14
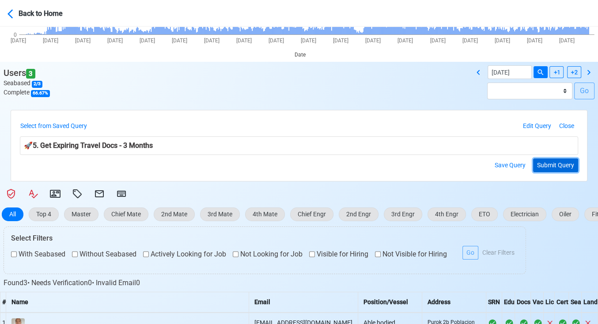
click at [555, 164] on button "Submit Query" at bounding box center [555, 165] width 45 height 14
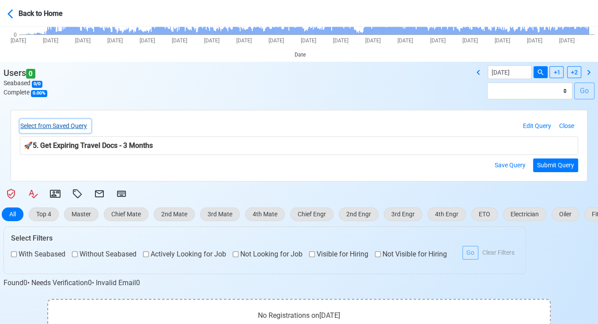
click at [79, 126] on button "Select from Saved Query" at bounding box center [55, 126] width 71 height 14
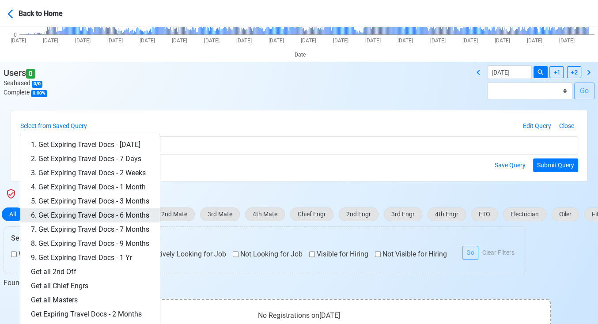
click at [122, 213] on link "6. Get Expiring Travel Docs - 6 Months" at bounding box center [89, 215] width 139 height 14
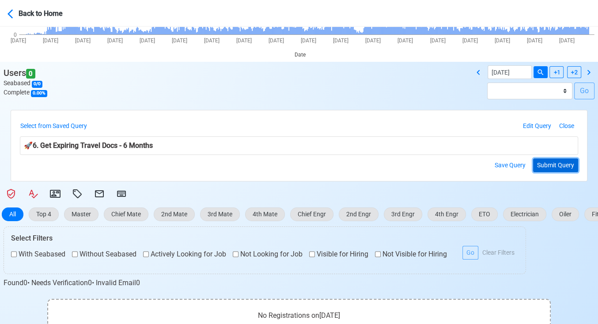
click at [553, 163] on button "Submit Query" at bounding box center [555, 165] width 45 height 14
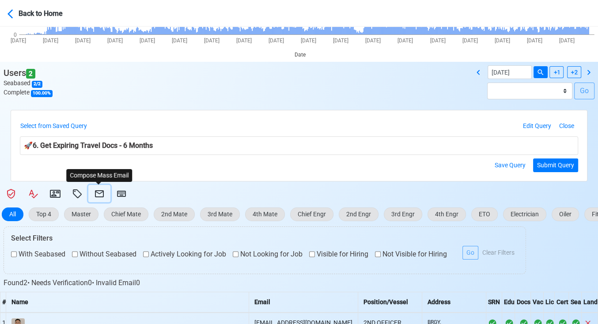
click at [99, 192] on icon at bounding box center [99, 193] width 11 height 11
select select "d-3e71907ffd064a39999872a824aaf79a"
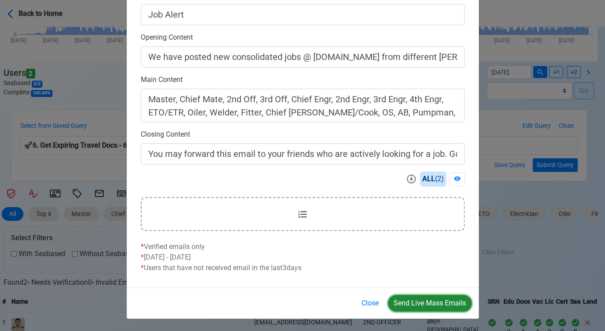
click at [426, 299] on button "Send Live Mass Emails" at bounding box center [430, 303] width 84 height 17
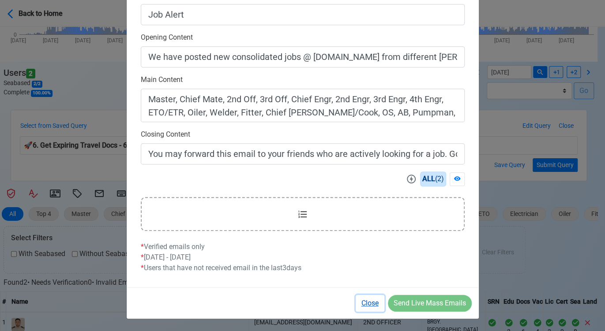
click at [368, 305] on button "Close" at bounding box center [370, 303] width 29 height 17
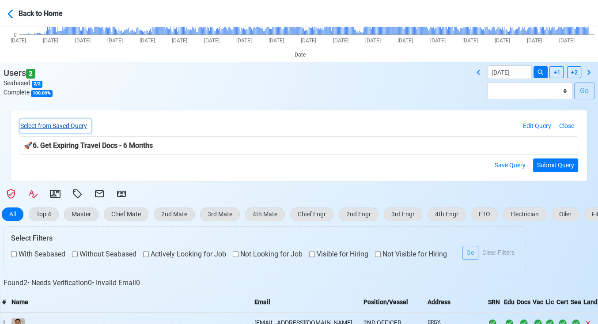
click at [78, 123] on button "Select from Saved Query" at bounding box center [55, 126] width 71 height 14
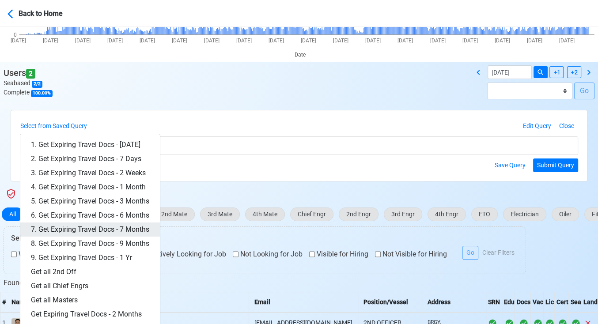
click at [128, 225] on link "7. Get Expiring Travel Docs - 7 Months" at bounding box center [89, 229] width 139 height 14
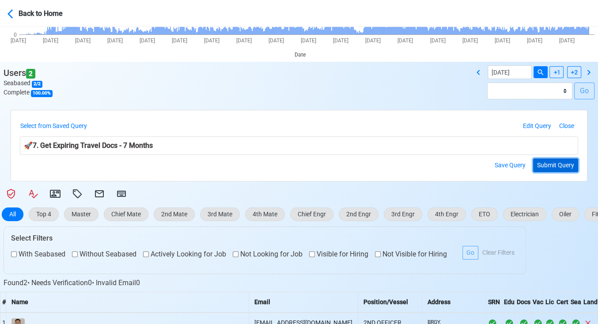
click at [556, 166] on button "Submit Query" at bounding box center [555, 165] width 45 height 14
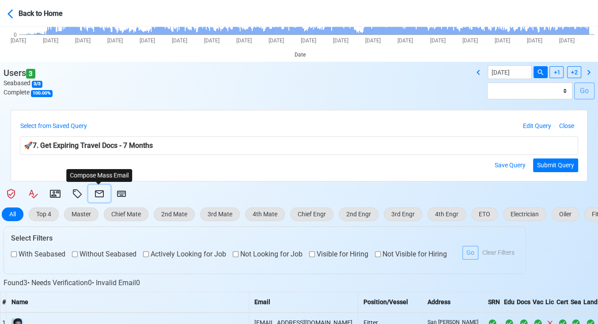
click at [101, 191] on icon at bounding box center [99, 193] width 11 height 11
select select "d-3e71907ffd064a39999872a824aaf79a"
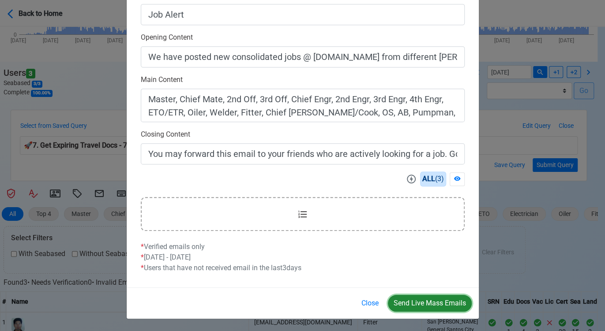
click at [413, 300] on button "Send Live Mass Emails" at bounding box center [430, 303] width 84 height 17
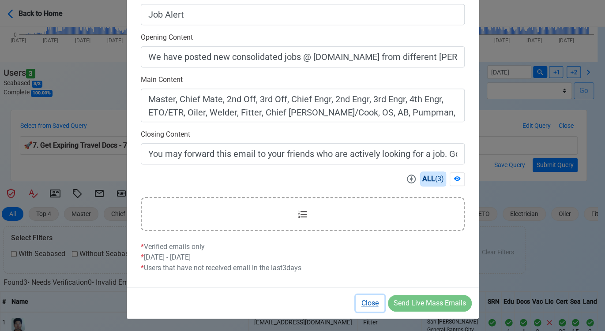
click at [375, 302] on button "Close" at bounding box center [370, 303] width 29 height 17
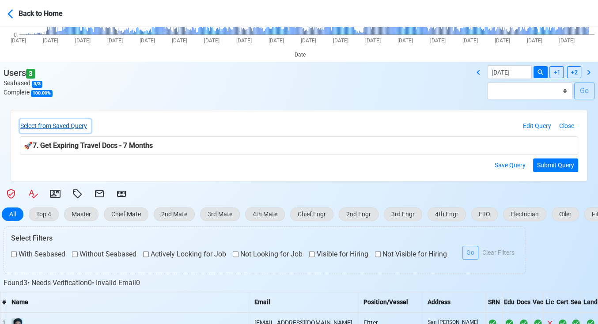
click at [63, 122] on button "Select from Saved Query" at bounding box center [55, 126] width 71 height 14
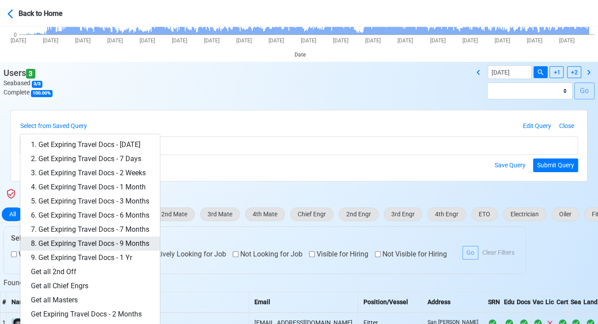
click at [143, 243] on link "8. Get Expiring Travel Docs - 9 Months" at bounding box center [89, 244] width 139 height 14
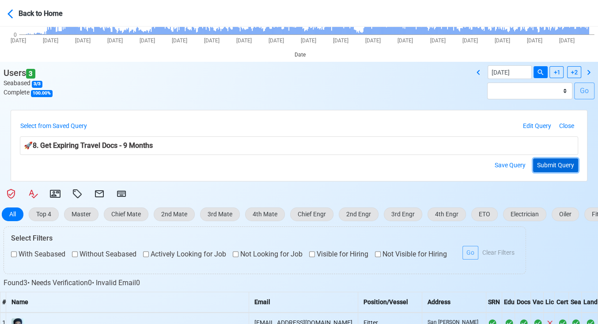
click at [552, 169] on button "Submit Query" at bounding box center [555, 165] width 45 height 14
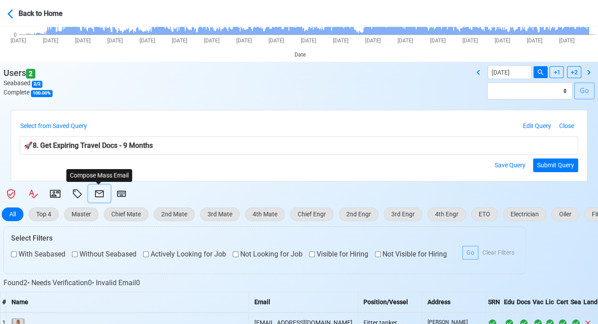
click at [95, 191] on icon at bounding box center [99, 193] width 9 height 7
select select "d-3e71907ffd064a39999872a824aaf79a"
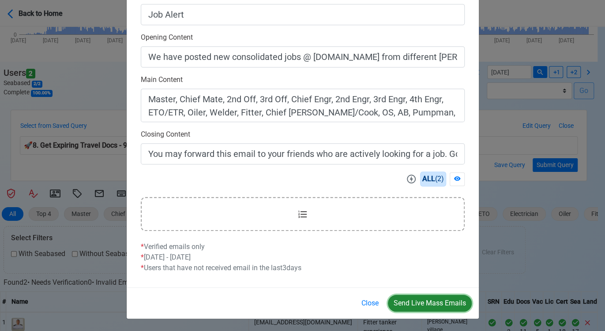
click at [429, 303] on button "Send Live Mass Emails" at bounding box center [430, 303] width 84 height 17
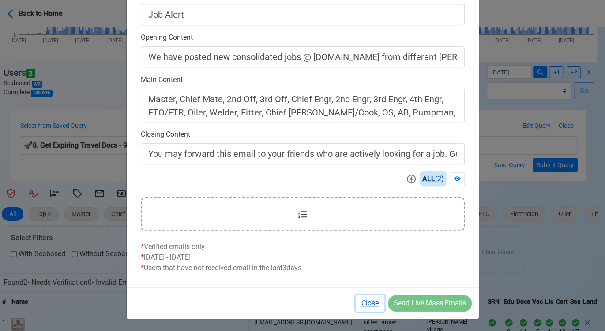
click at [370, 302] on button "Close" at bounding box center [370, 303] width 29 height 17
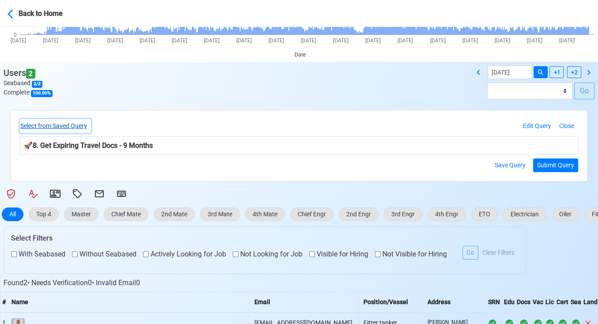
click at [61, 128] on button "Select from Saved Query" at bounding box center [55, 126] width 71 height 14
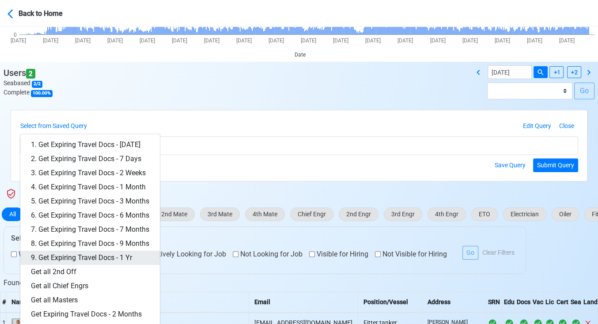
click at [117, 253] on link "9. Get Expiring Travel Docs - 1 Yr" at bounding box center [89, 258] width 139 height 14
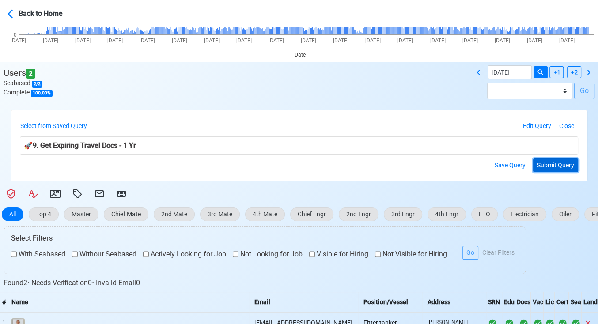
click at [547, 166] on button "Submit Query" at bounding box center [555, 165] width 45 height 14
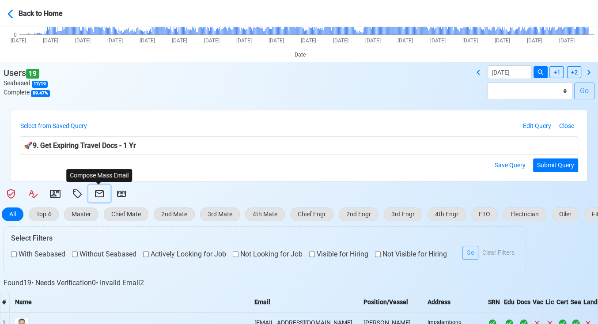
click at [101, 190] on icon at bounding box center [99, 193] width 9 height 7
select select "d-3e71907ffd064a39999872a824aaf79a"
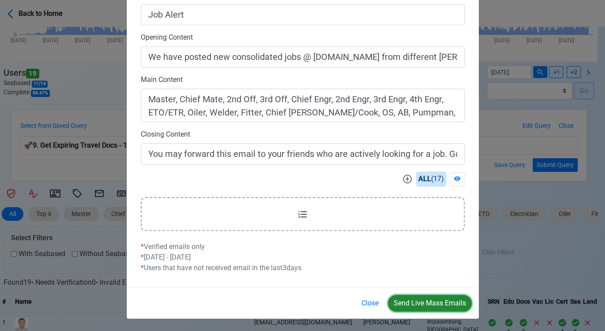
click at [436, 303] on button "Send Live Mass Emails" at bounding box center [430, 303] width 84 height 17
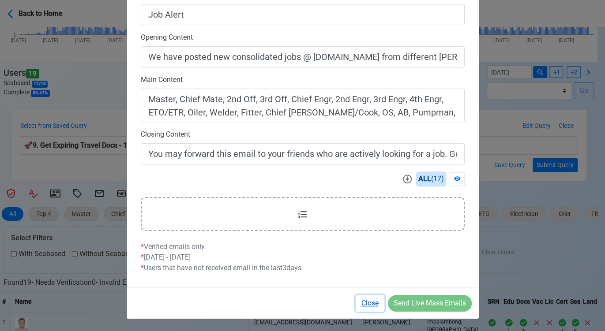
click at [363, 301] on button "Close" at bounding box center [370, 303] width 29 height 17
